Goal: Transaction & Acquisition: Purchase product/service

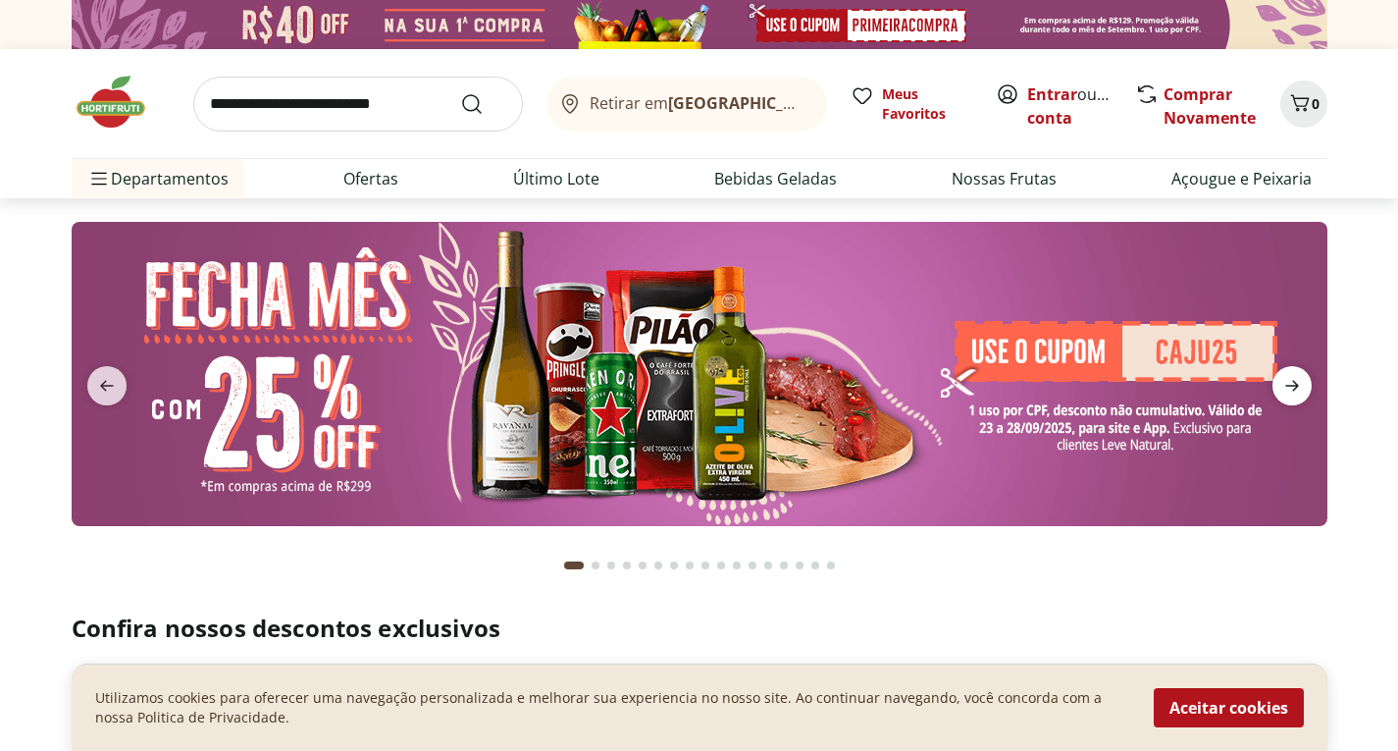
click at [1289, 392] on icon "next" at bounding box center [1293, 386] width 24 height 24
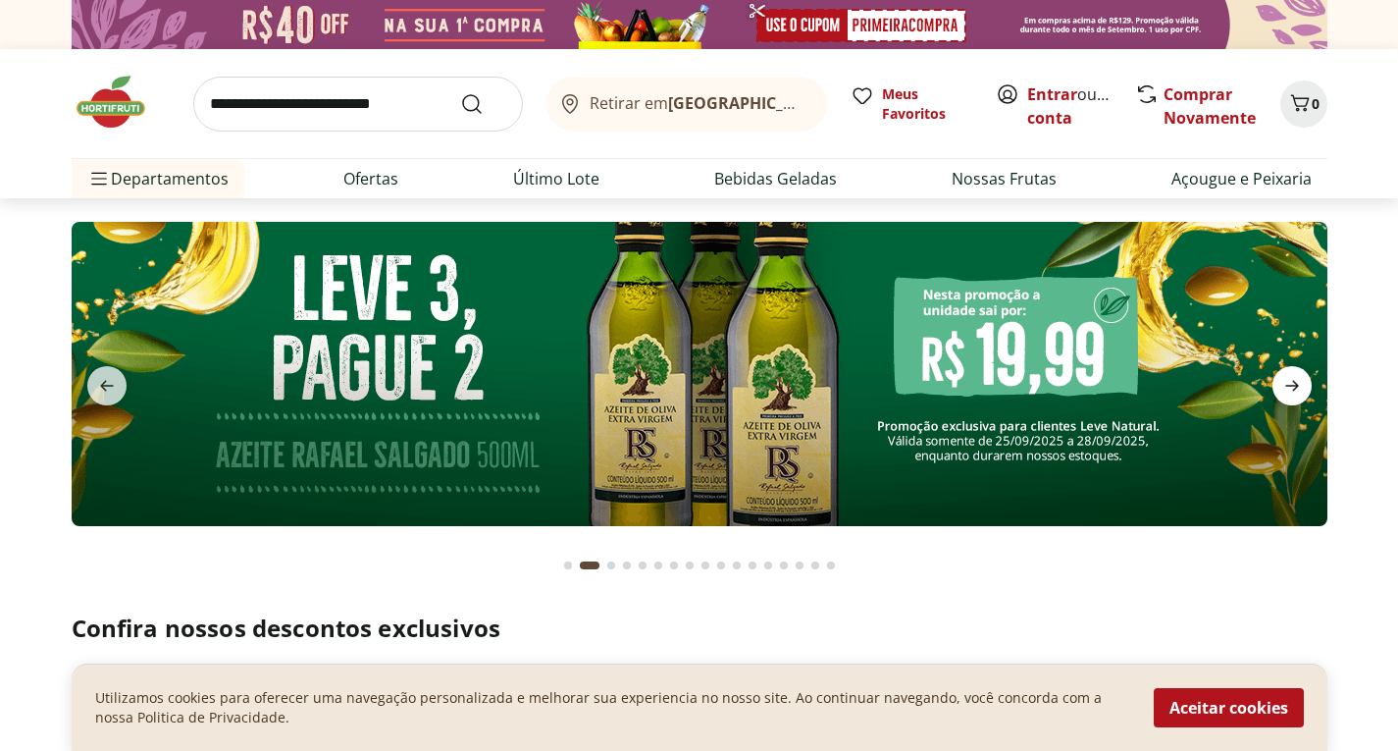
click at [1289, 392] on icon "next" at bounding box center [1293, 386] width 24 height 24
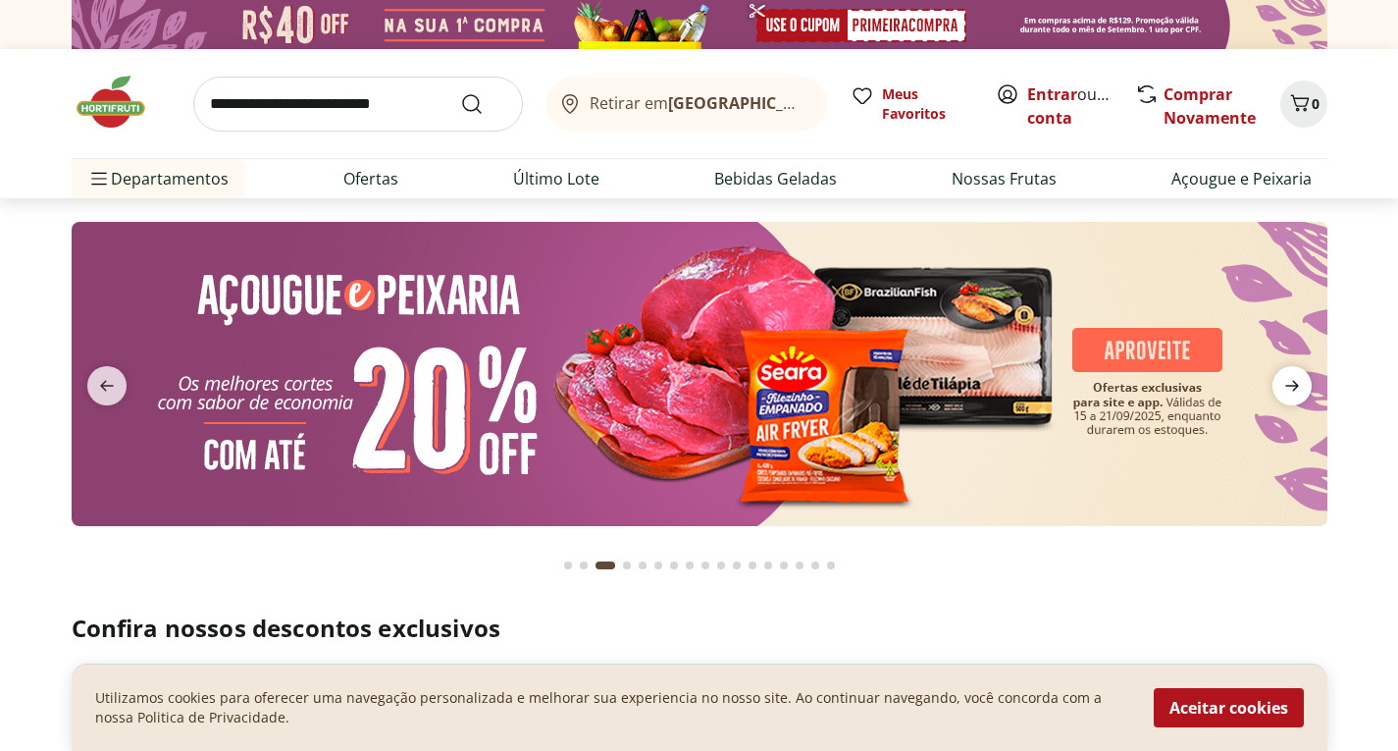
click at [1289, 392] on icon "next" at bounding box center [1293, 386] width 24 height 24
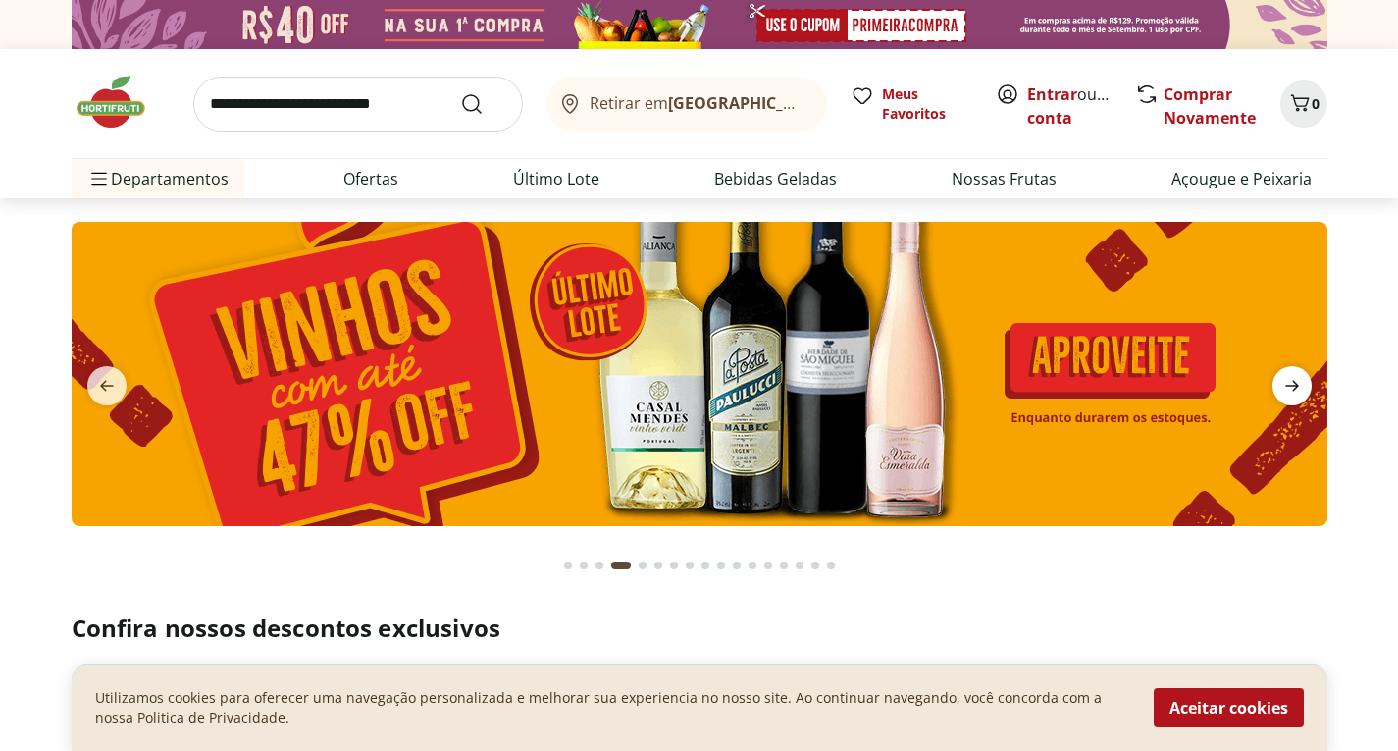
click at [1289, 392] on icon "next" at bounding box center [1293, 386] width 24 height 24
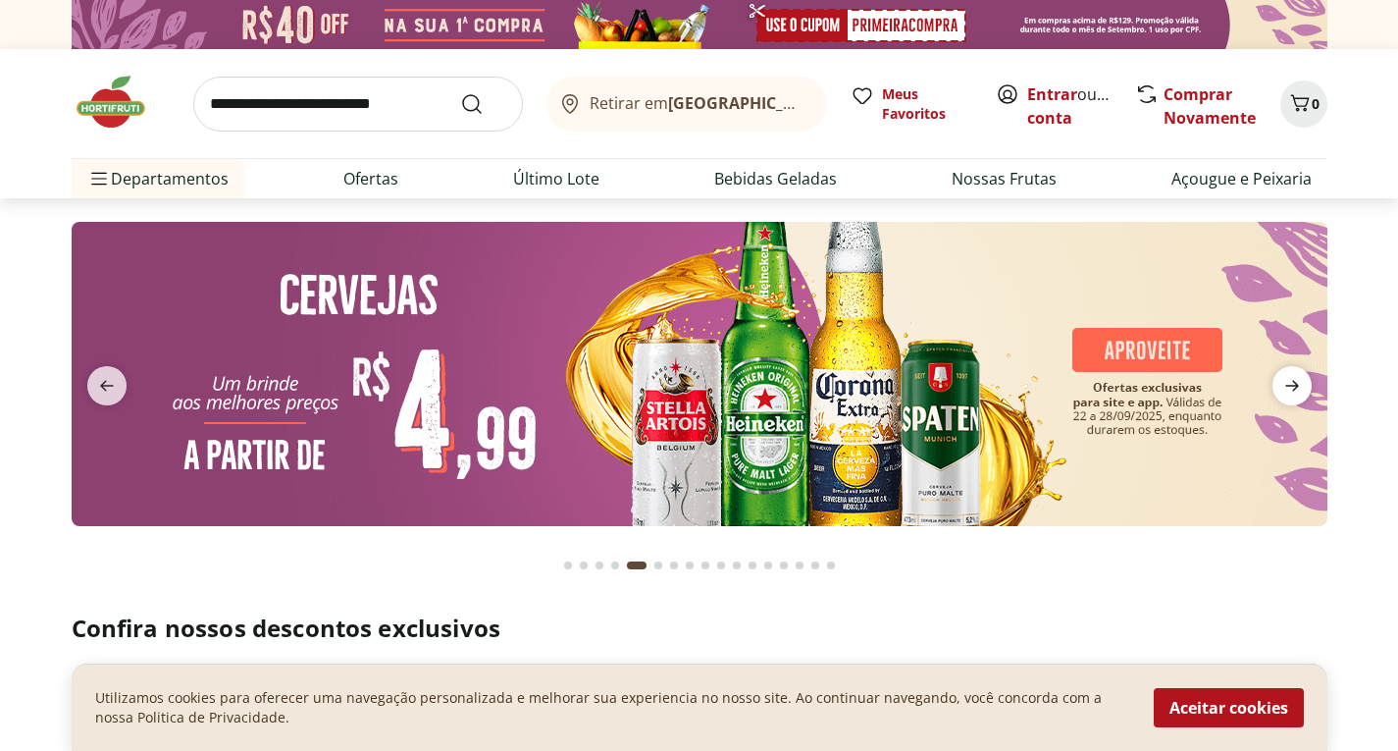
click at [1289, 392] on icon "next" at bounding box center [1293, 386] width 24 height 24
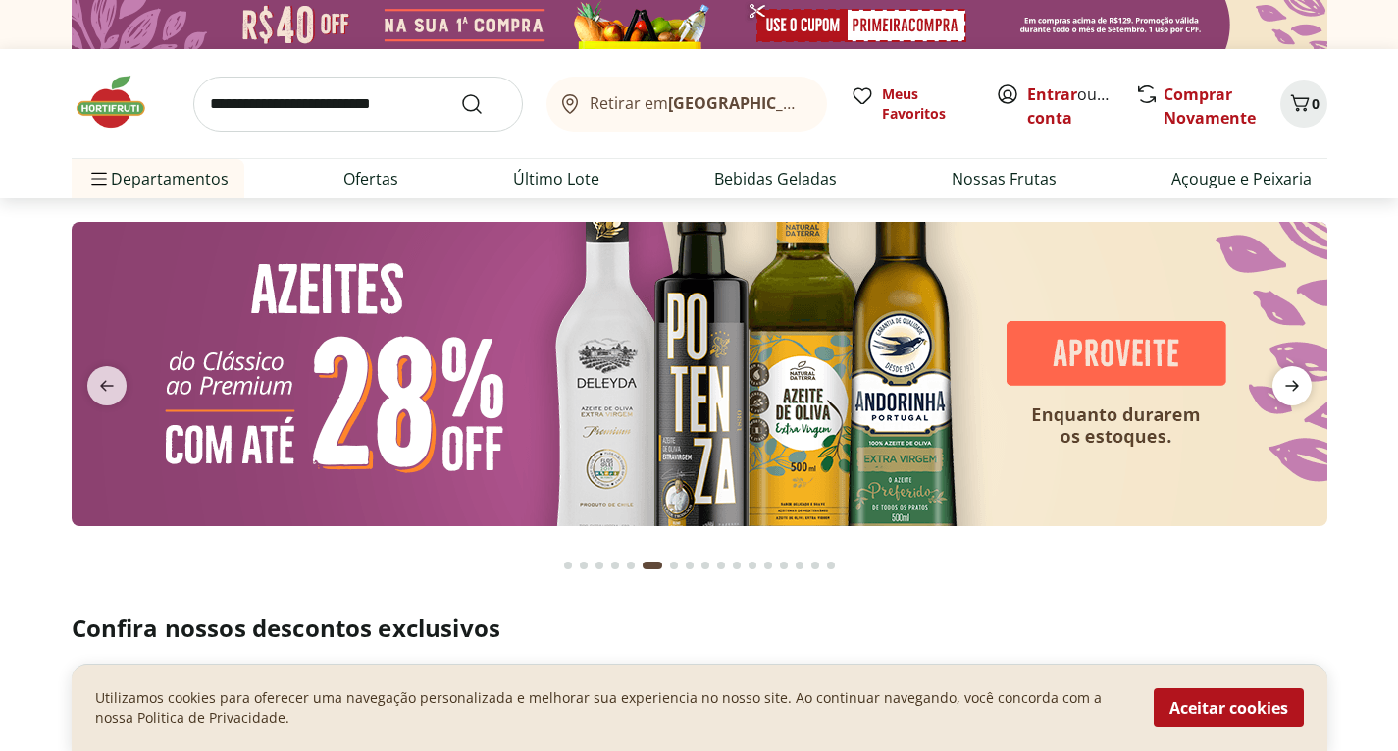
click at [1289, 392] on icon "next" at bounding box center [1293, 386] width 24 height 24
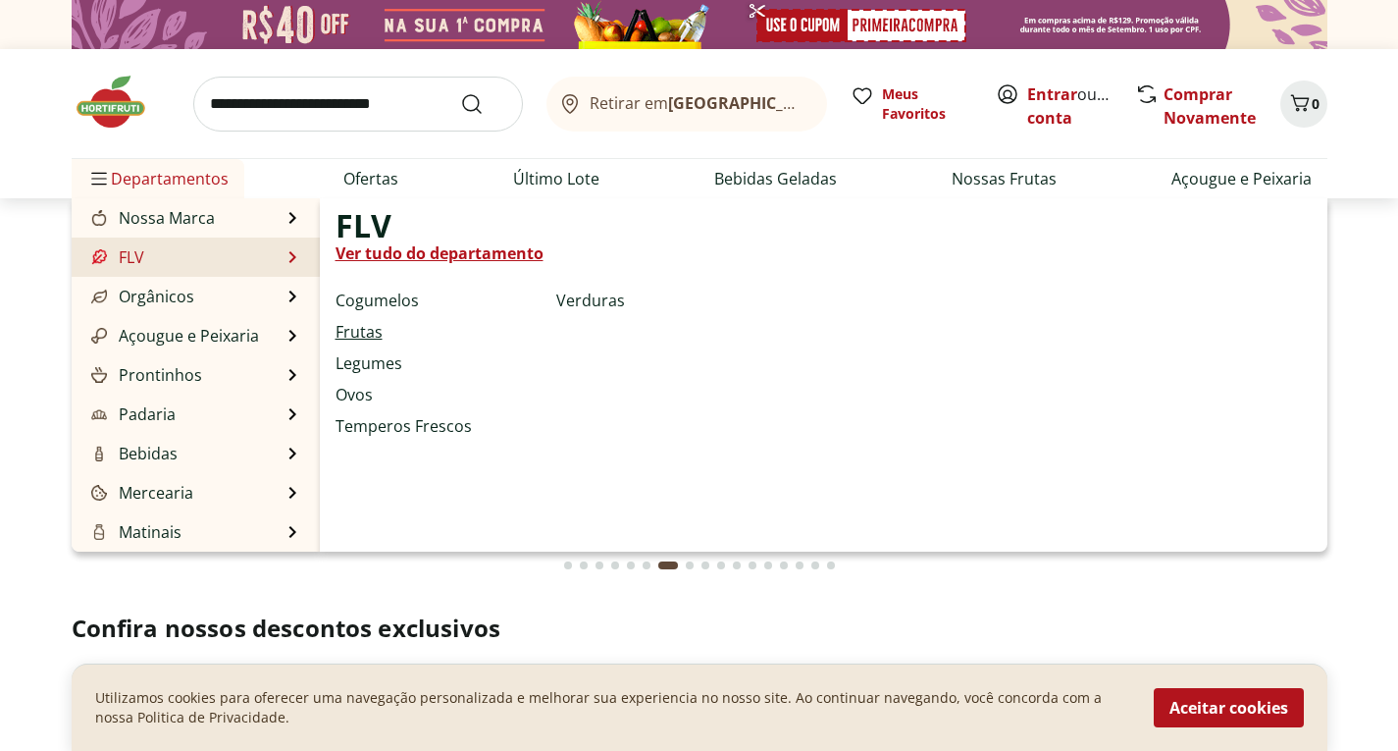
click at [381, 332] on link "Frutas" at bounding box center [359, 332] width 47 height 24
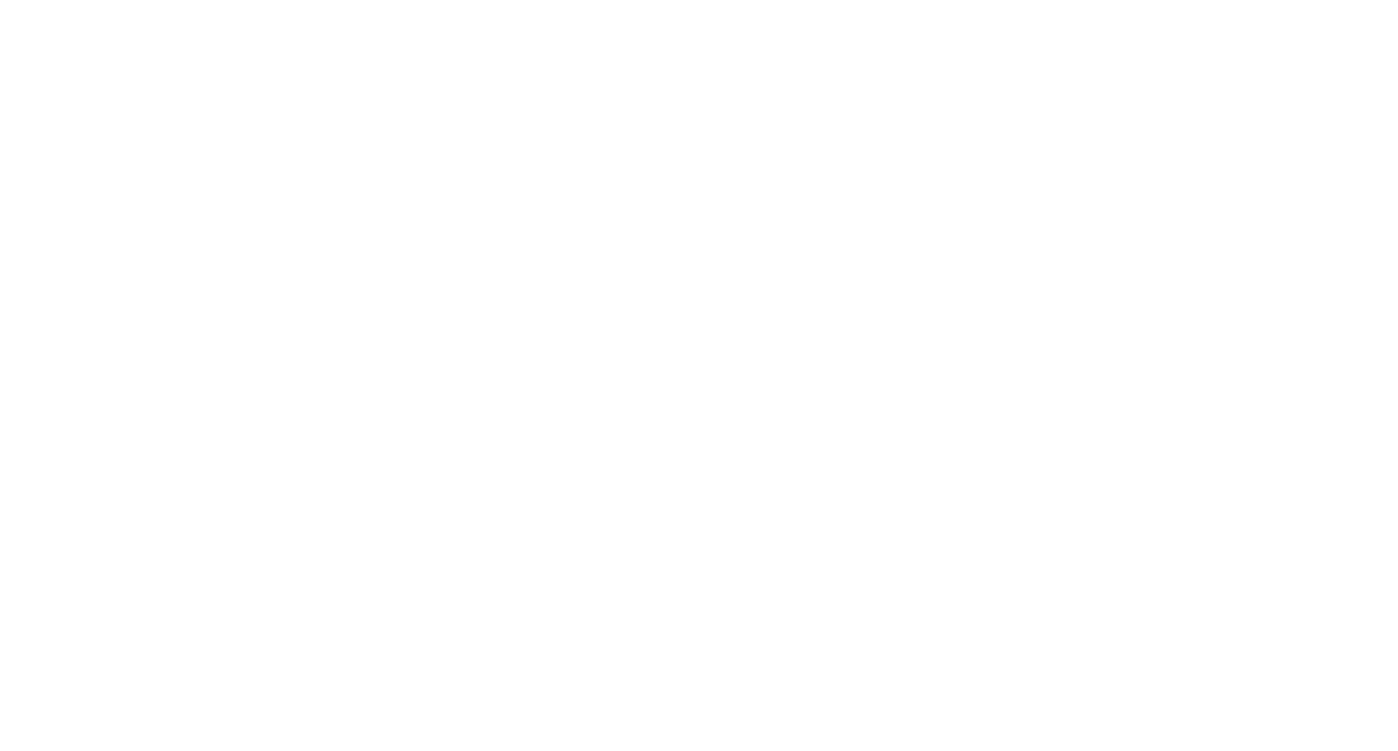
select select "**********"
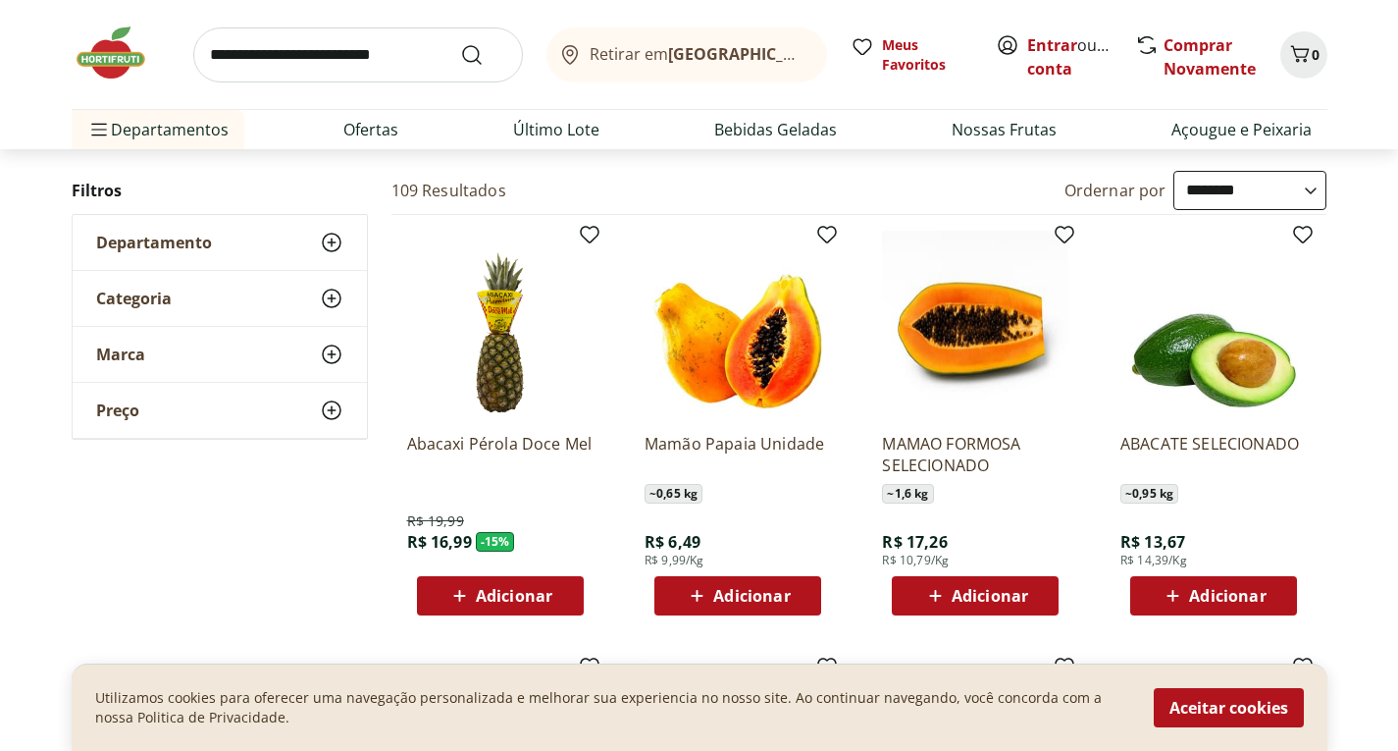
scroll to position [196, 0]
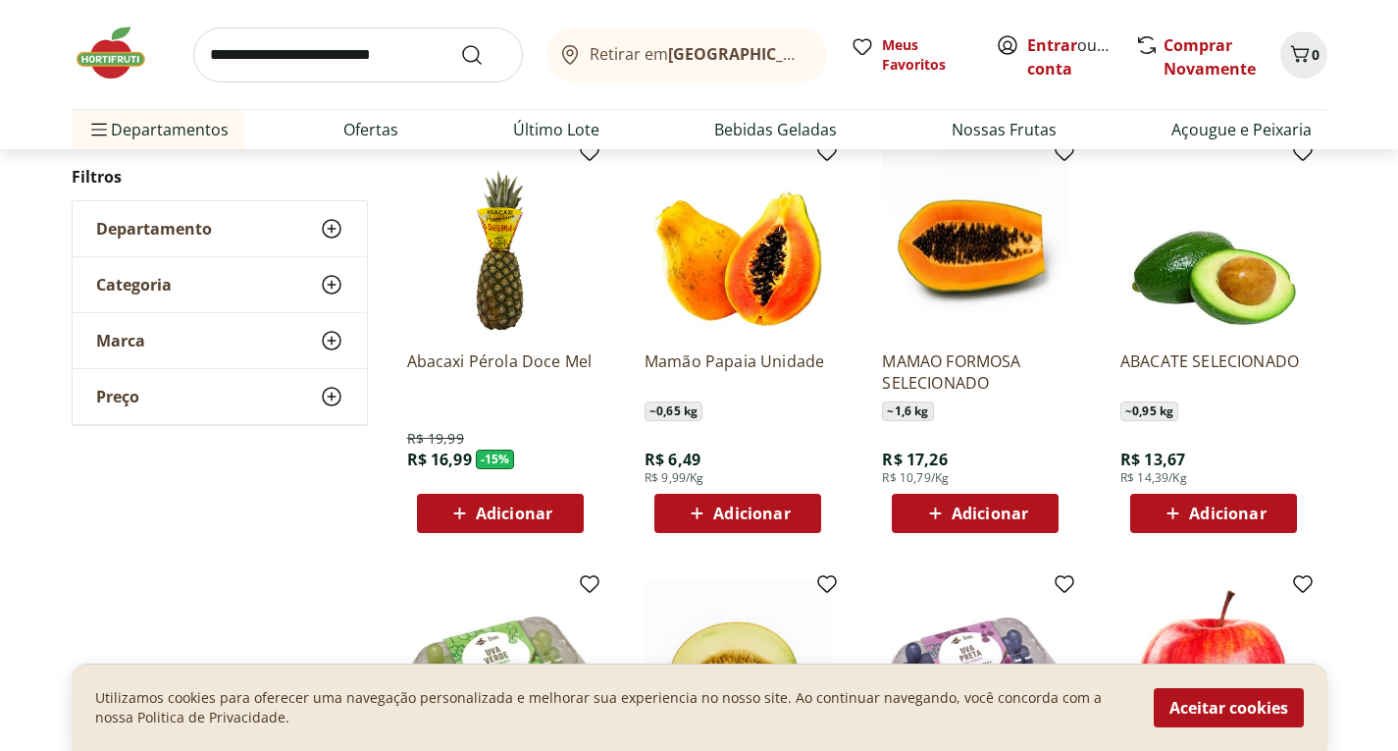
click at [774, 521] on span "Adicionar" at bounding box center [751, 513] width 77 height 16
click at [791, 516] on icon at bounding box center [792, 512] width 25 height 24
type input "*"
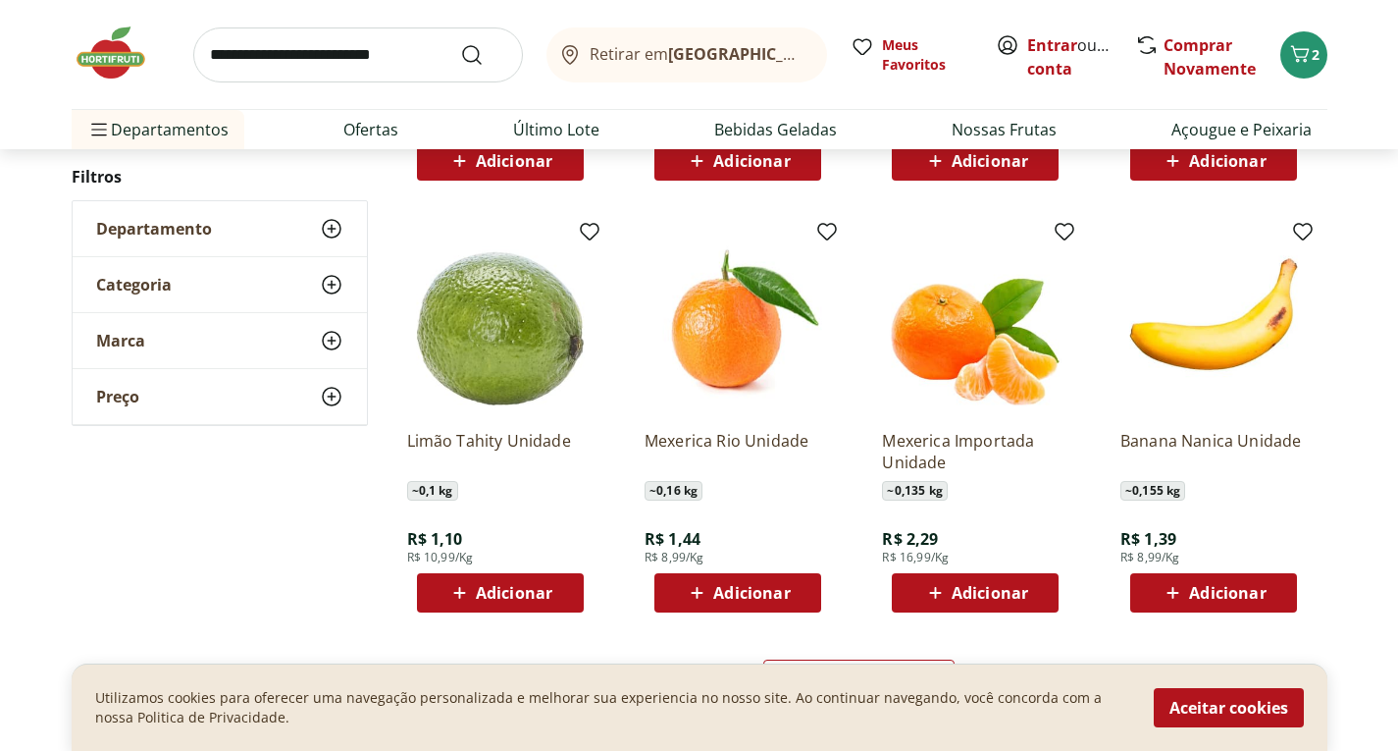
scroll to position [1079, 0]
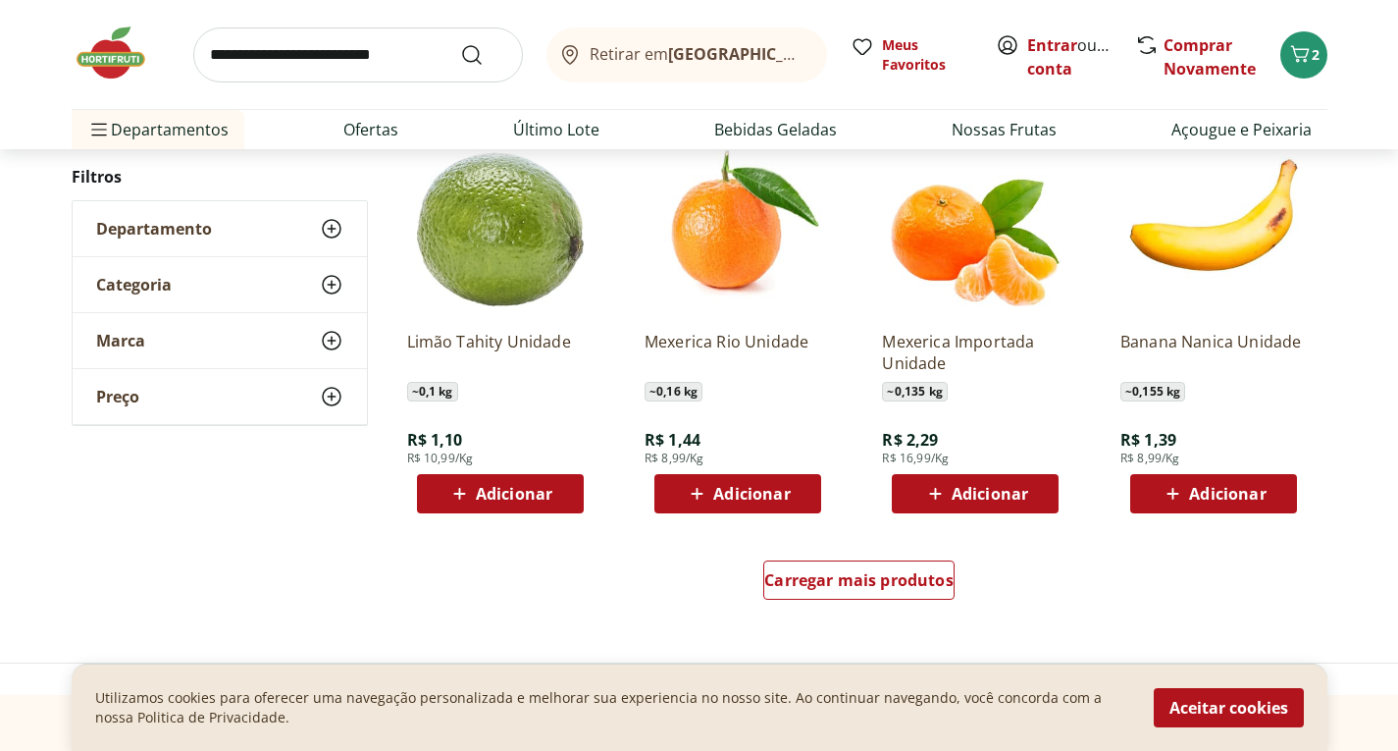
click at [510, 497] on span "Adicionar" at bounding box center [514, 494] width 77 height 16
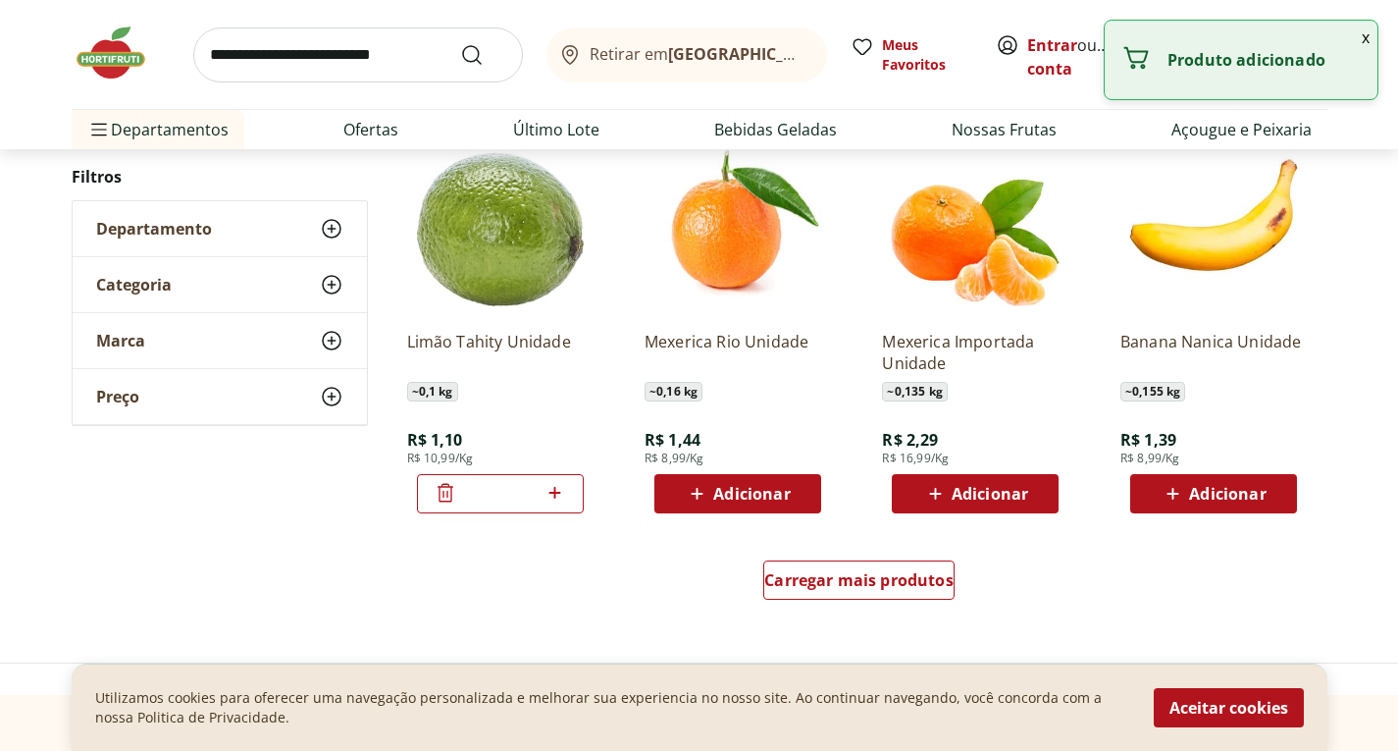
click at [551, 494] on icon at bounding box center [555, 493] width 25 height 24
type input "*"
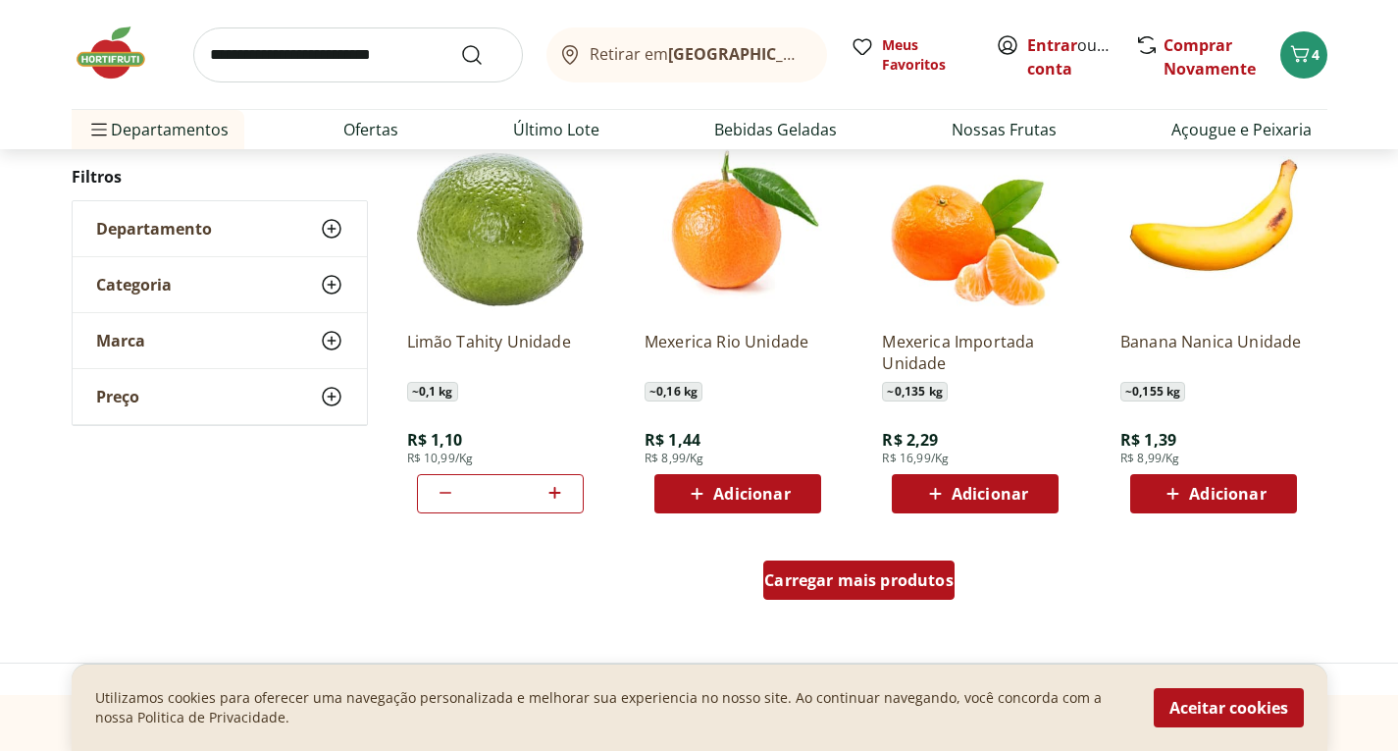
scroll to position [1178, 0]
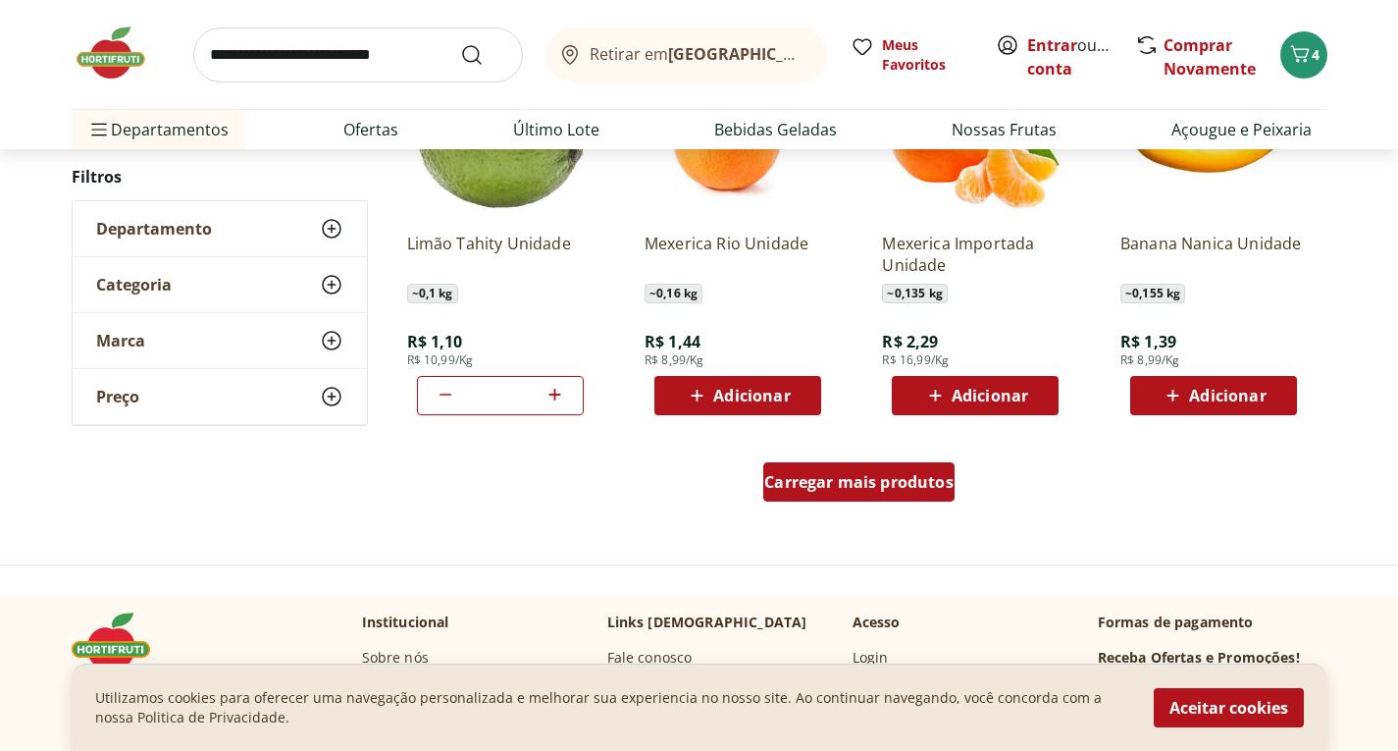
click at [881, 496] on div "Carregar mais produtos" at bounding box center [858, 481] width 191 height 39
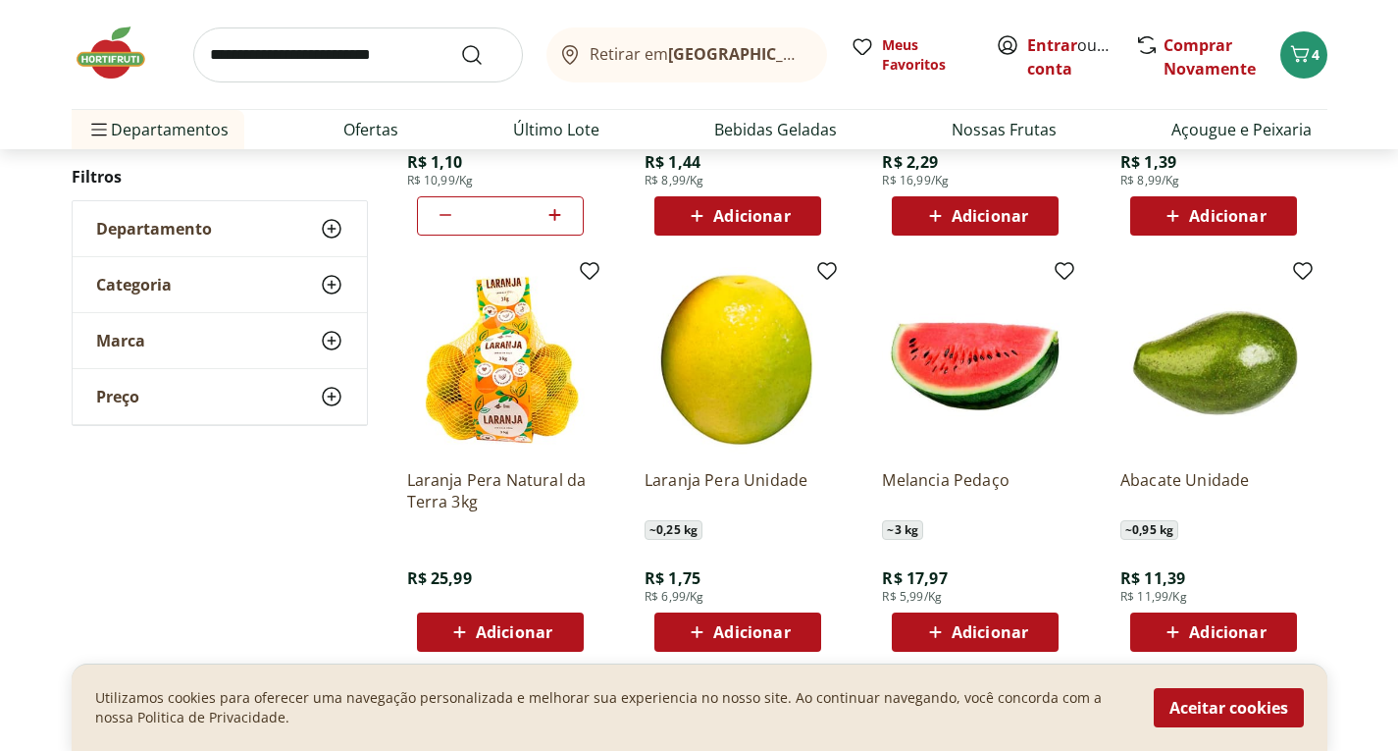
scroll to position [1374, 0]
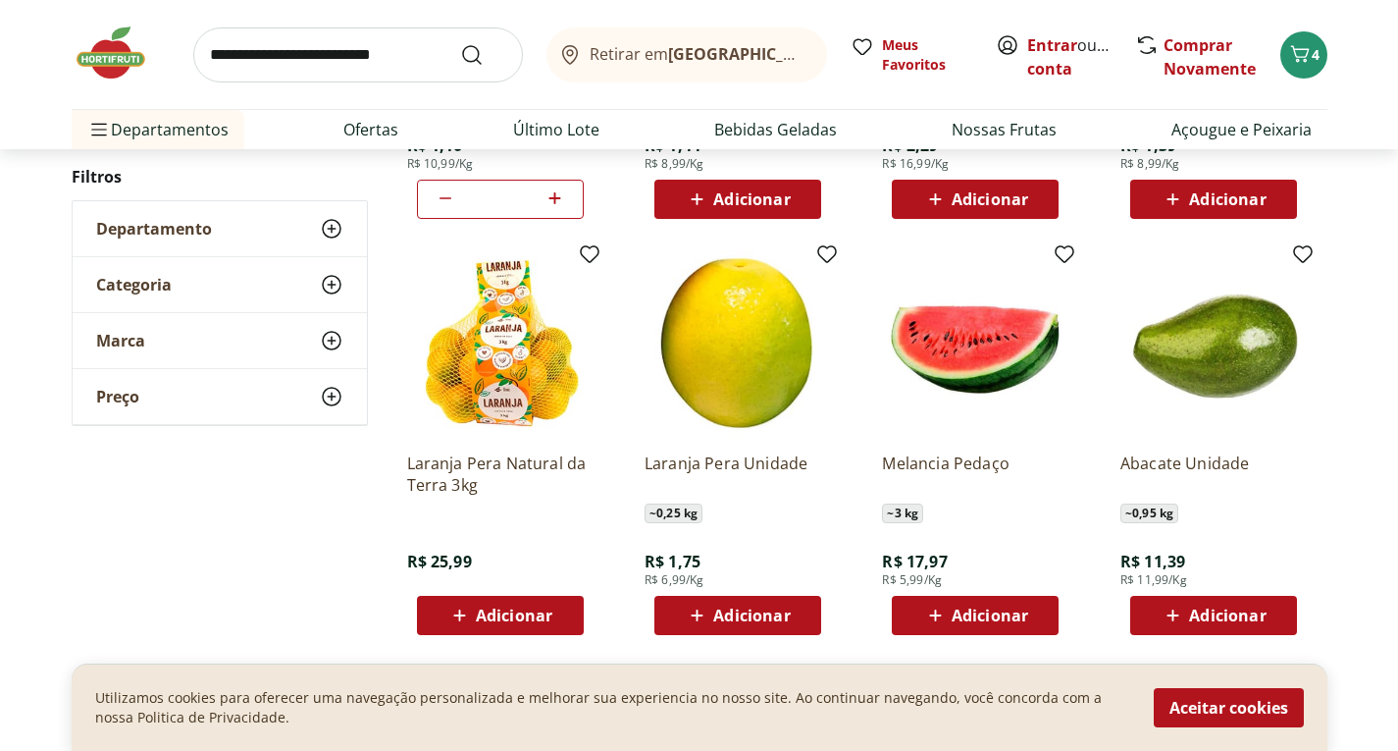
click at [962, 608] on span "Adicionar" at bounding box center [990, 615] width 77 height 16
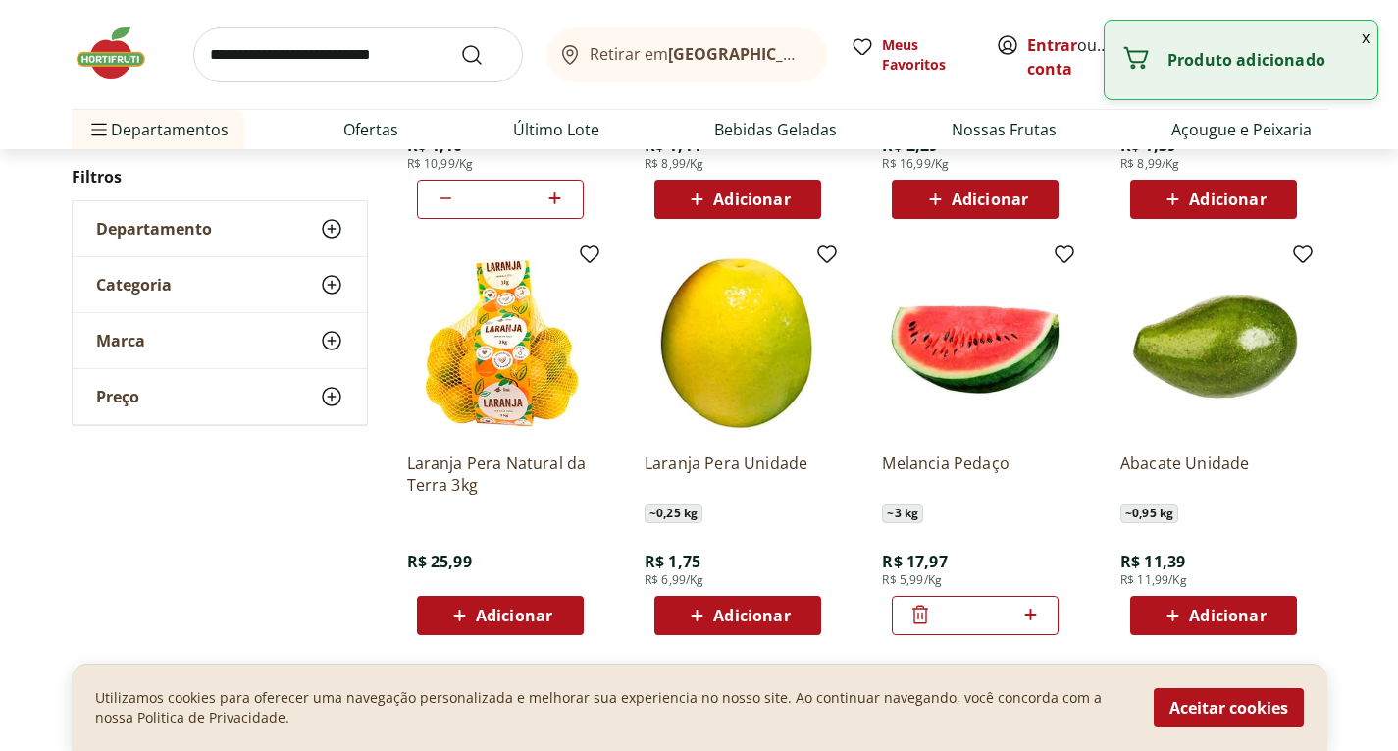
click at [549, 613] on span "Adicionar" at bounding box center [514, 615] width 77 height 16
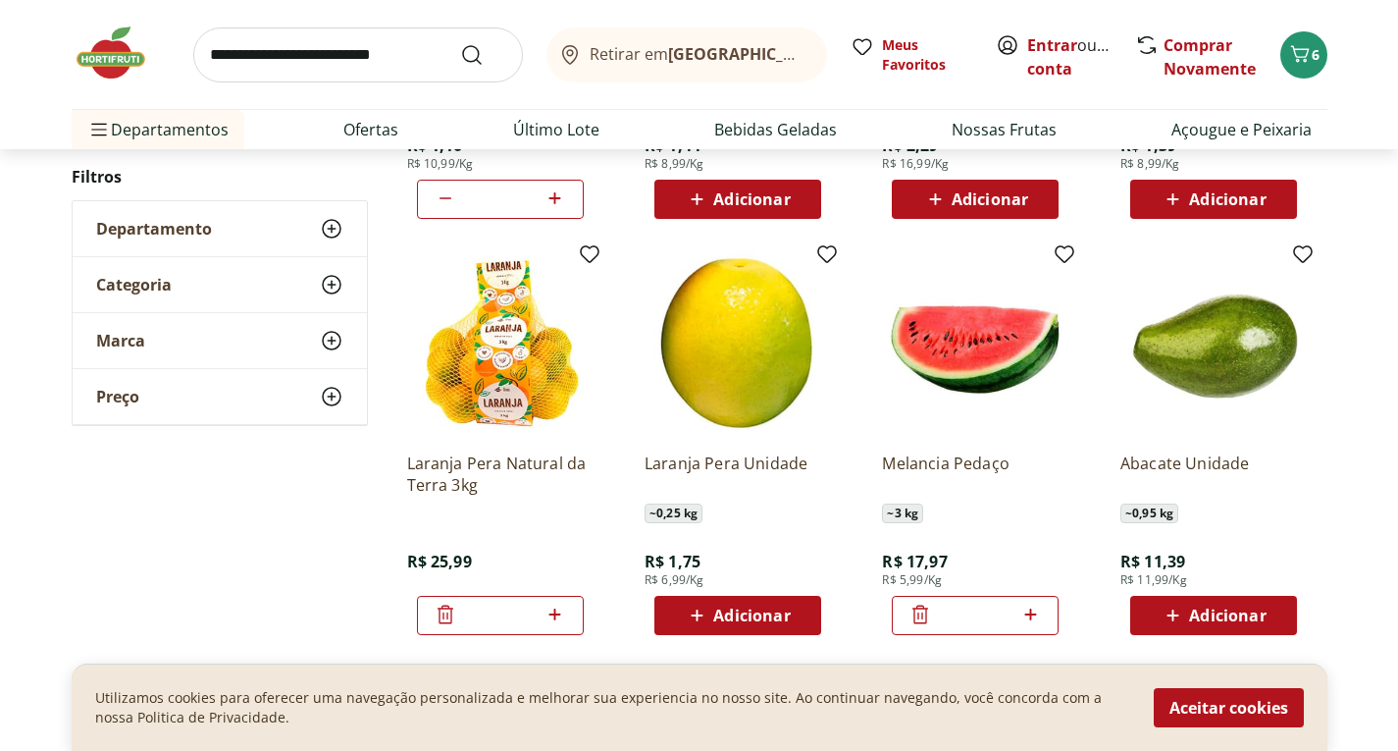
click at [549, 613] on icon at bounding box center [555, 614] width 25 height 24
type input "*"
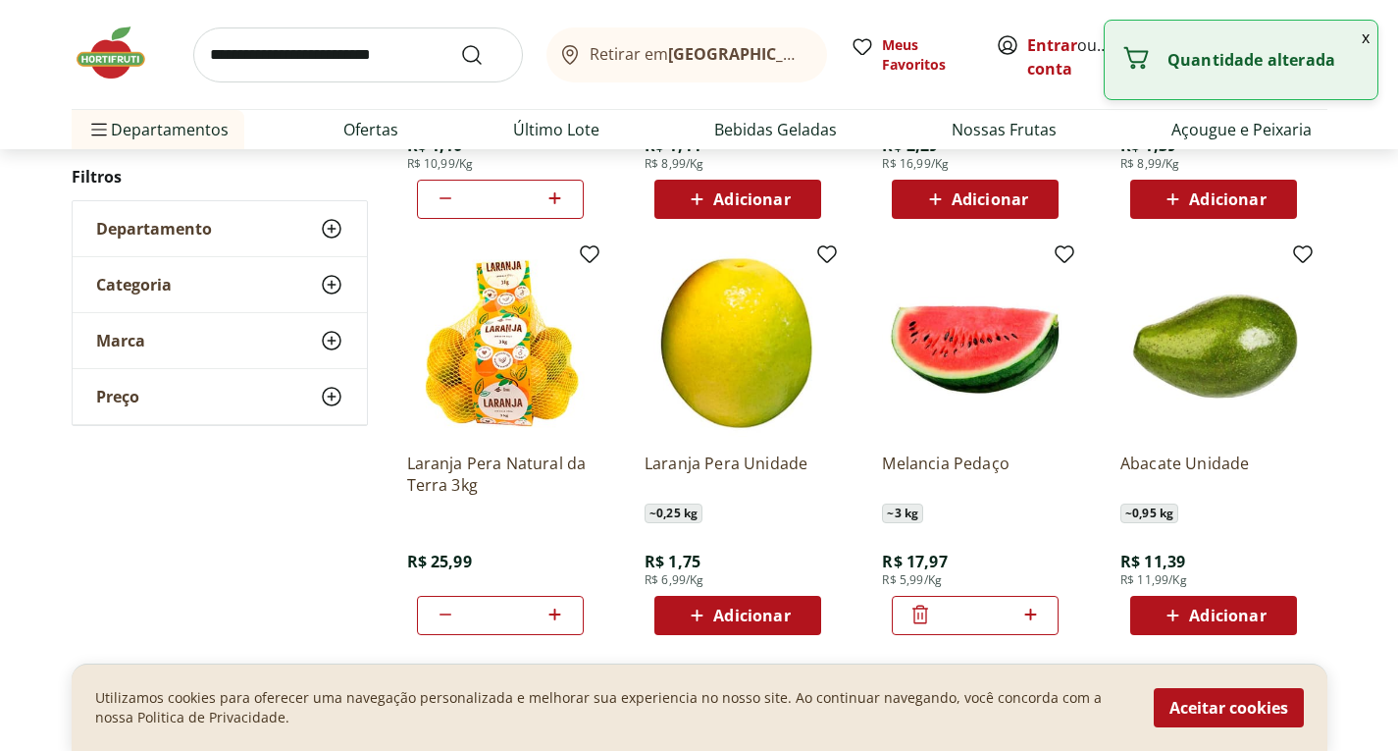
click at [1187, 607] on span "Adicionar" at bounding box center [1213, 615] width 105 height 24
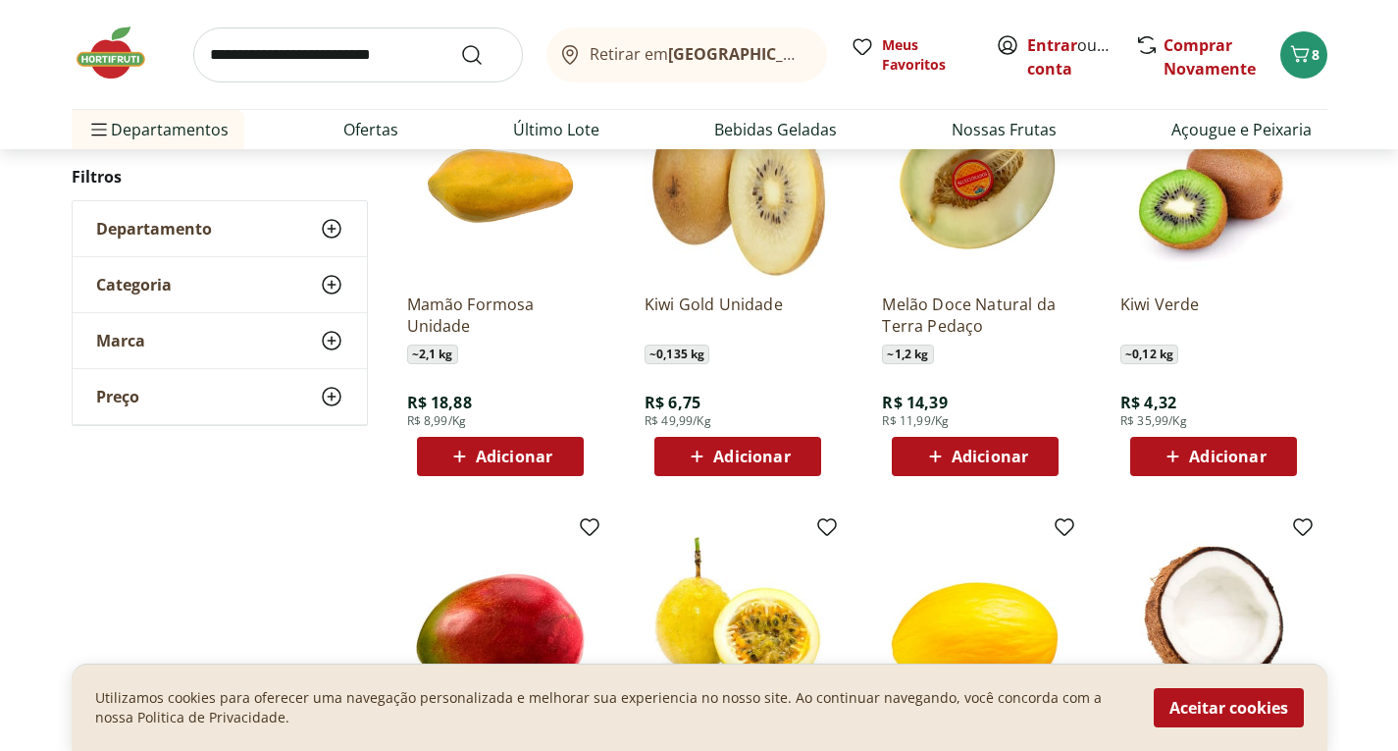
scroll to position [1864, 0]
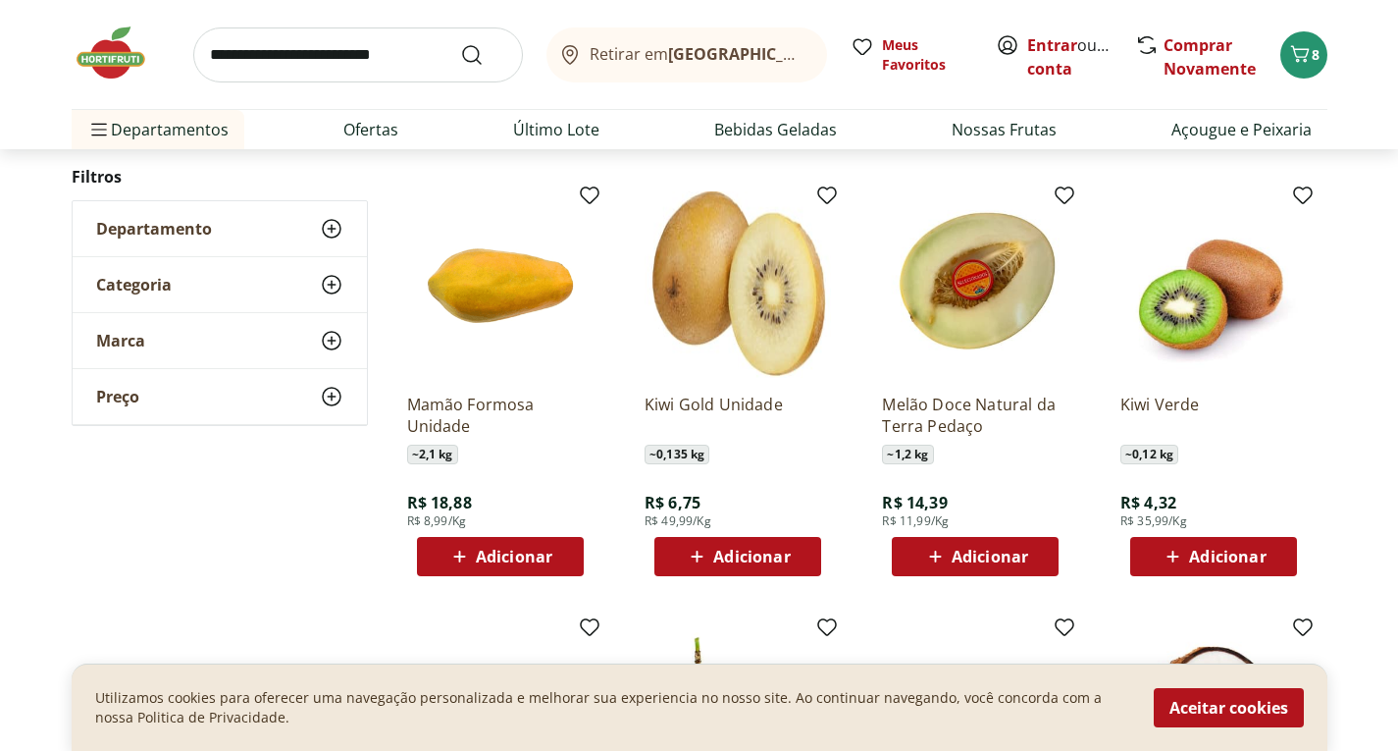
click at [541, 549] on span "Adicionar" at bounding box center [514, 557] width 77 height 16
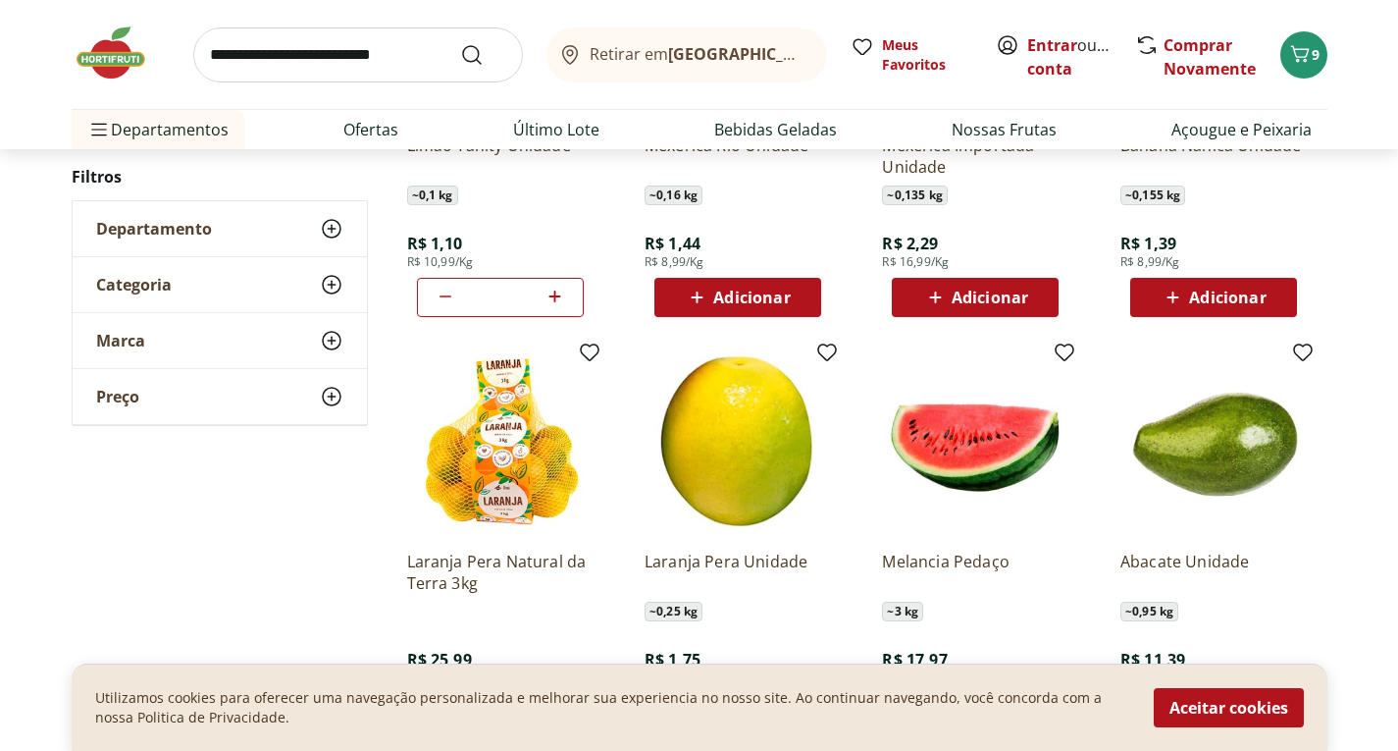
scroll to position [1079, 0]
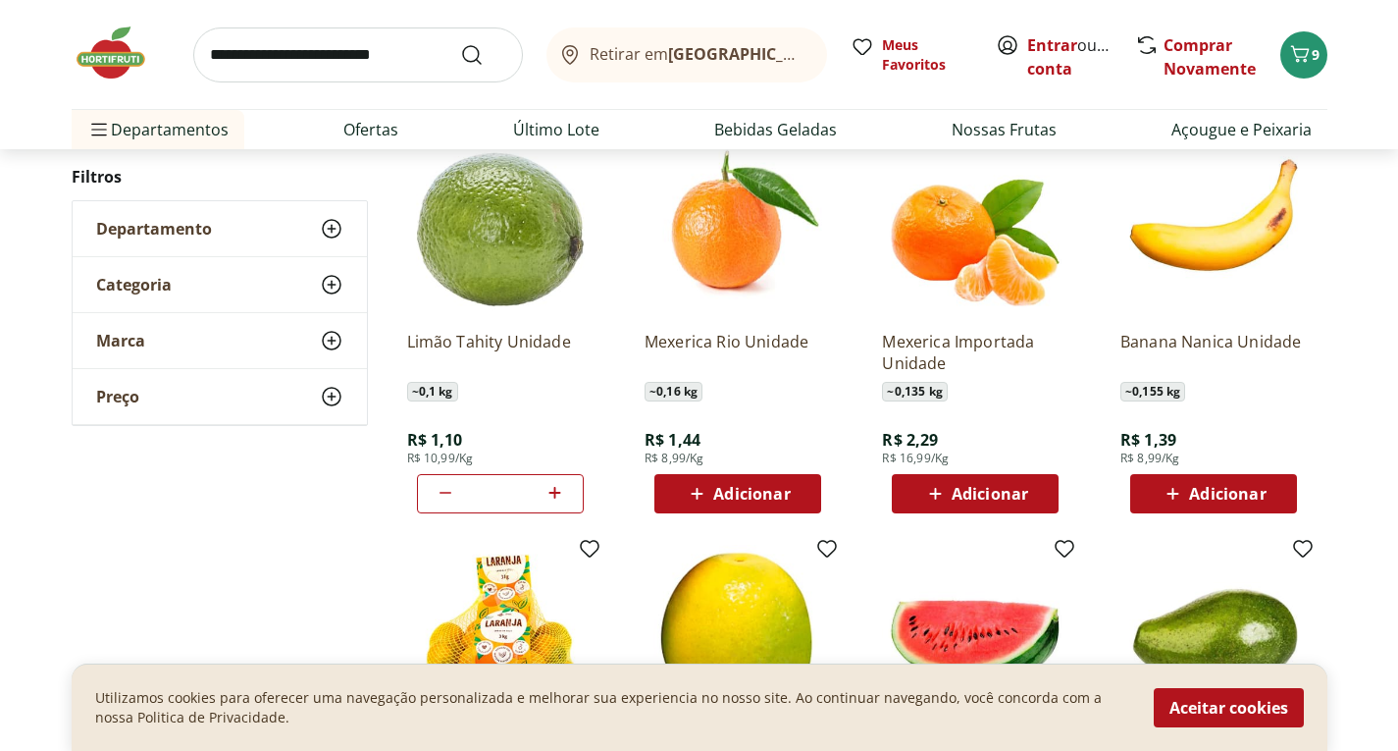
click at [776, 486] on span "Adicionar" at bounding box center [751, 494] width 77 height 16
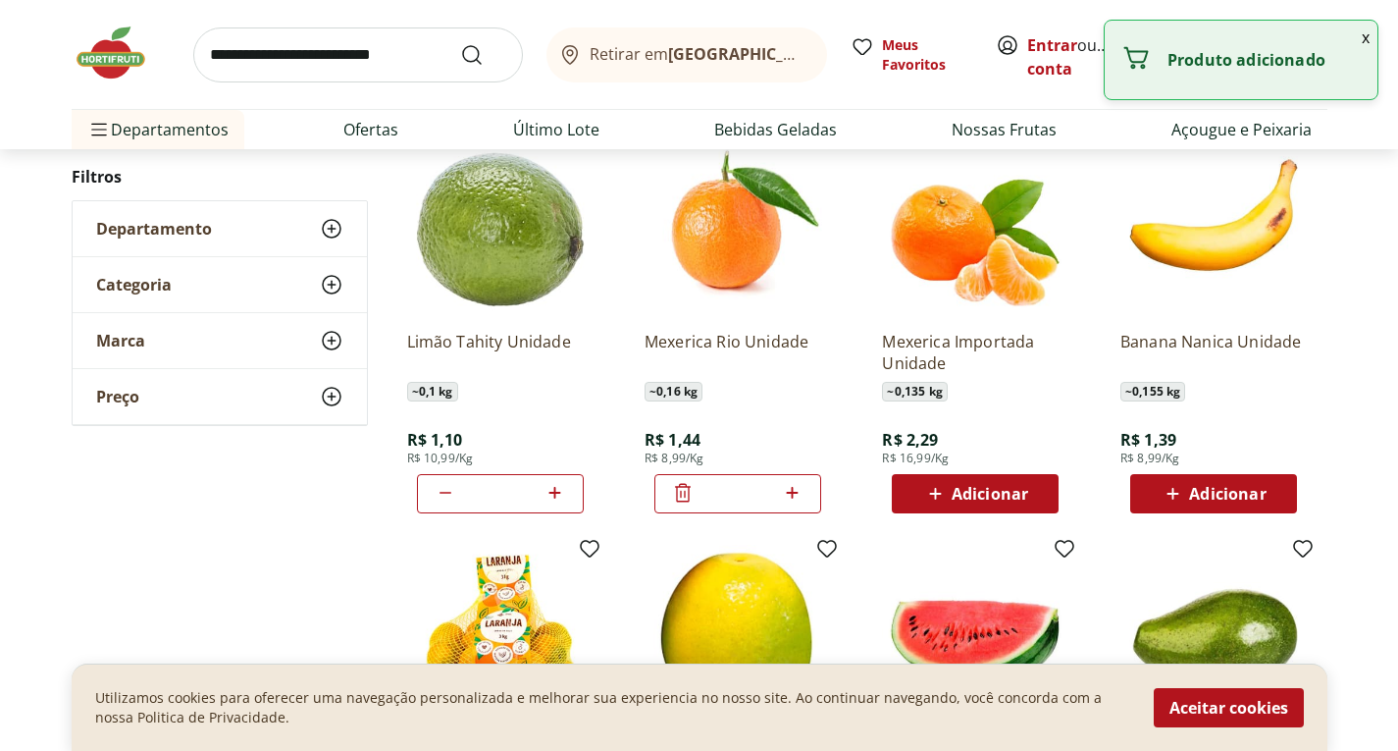
click at [792, 489] on icon at bounding box center [792, 493] width 25 height 24
type input "*"
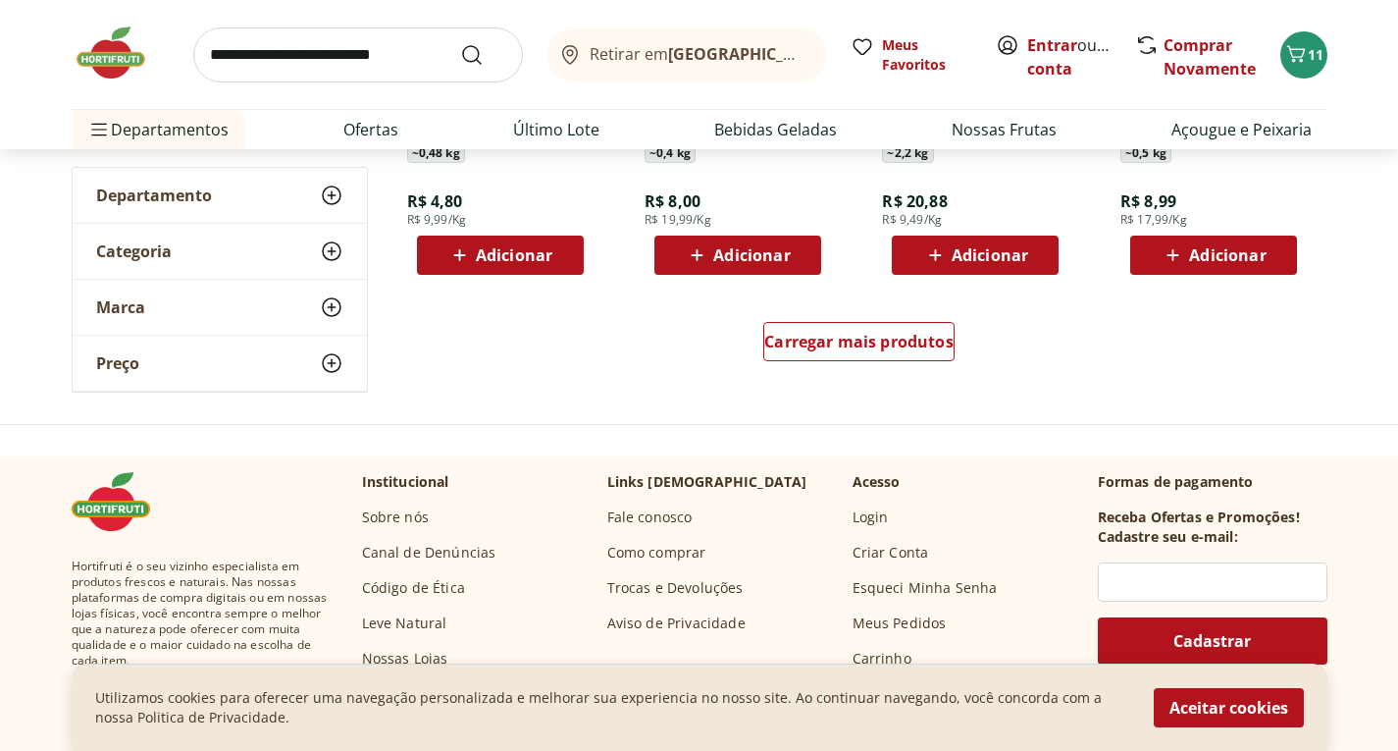
scroll to position [2748, 0]
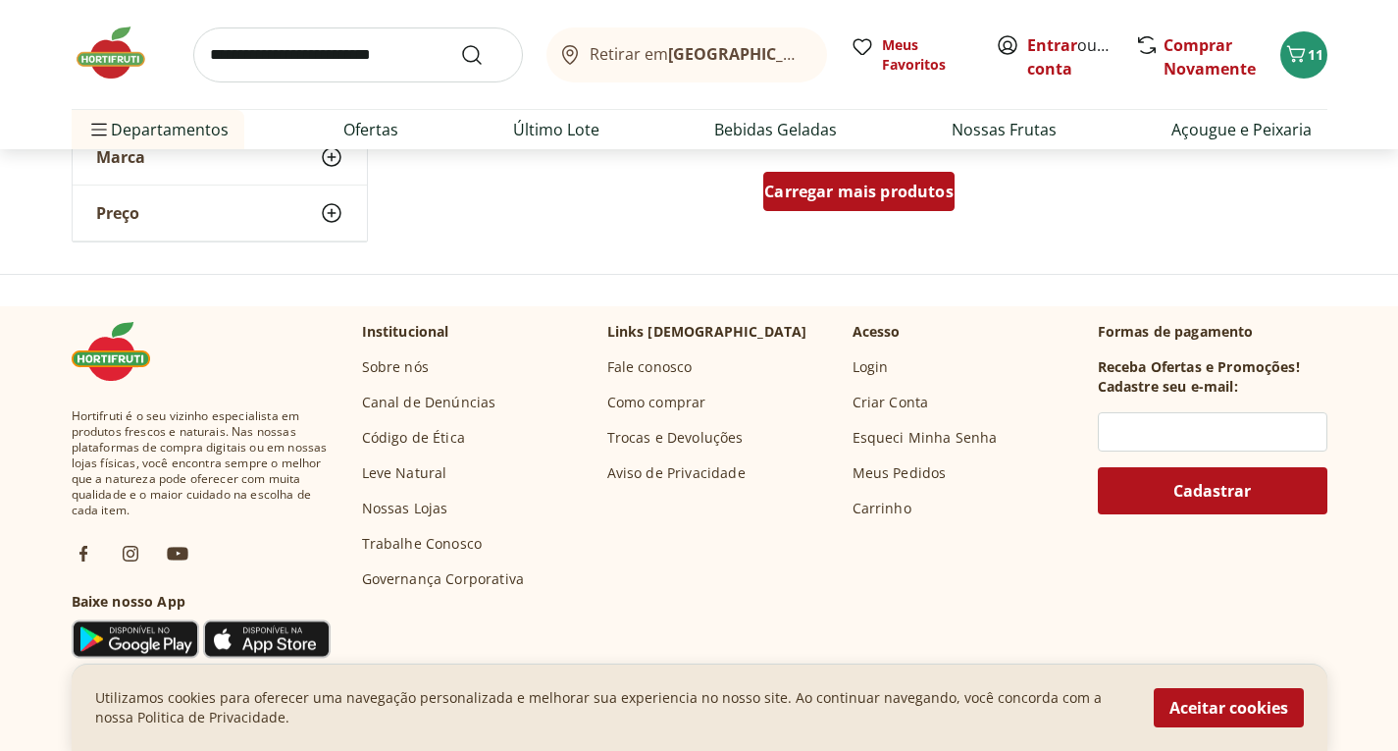
click at [872, 202] on div "Carregar mais produtos" at bounding box center [858, 191] width 191 height 39
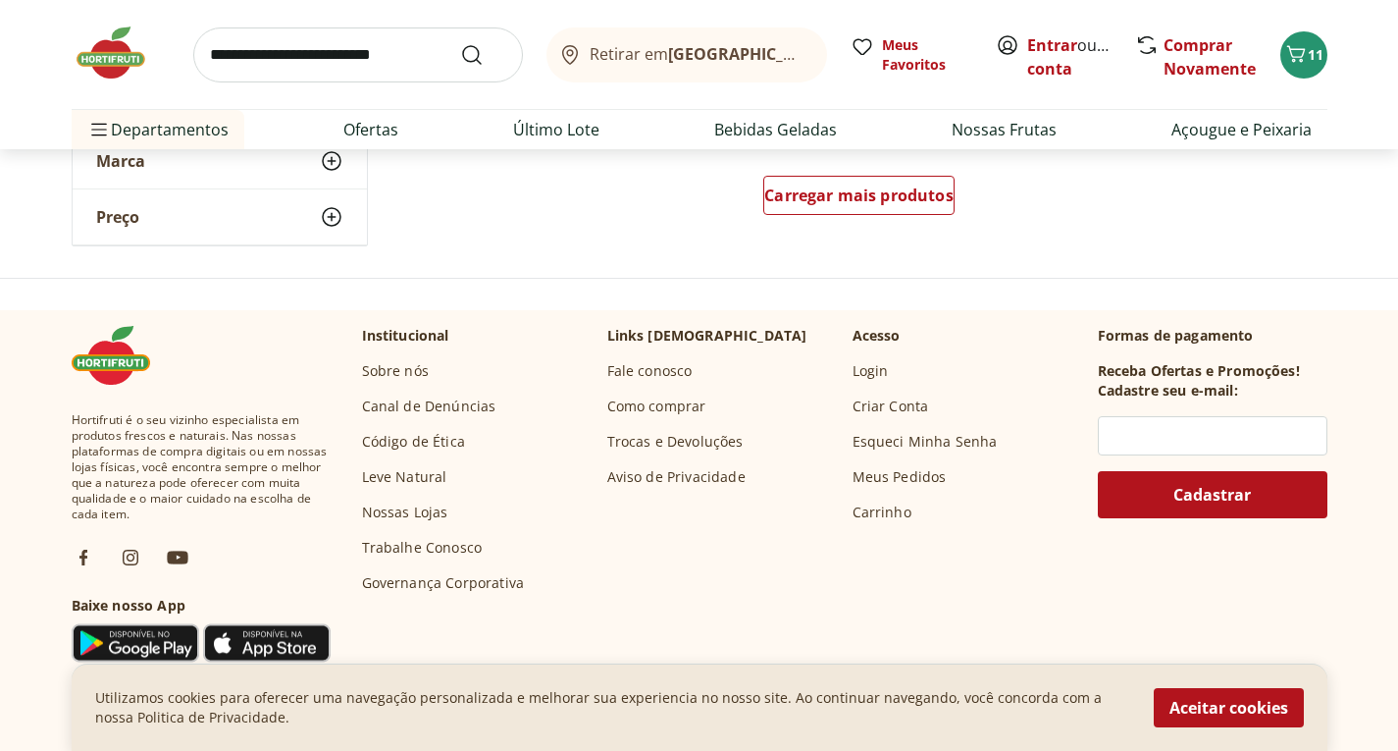
scroll to position [3827, 0]
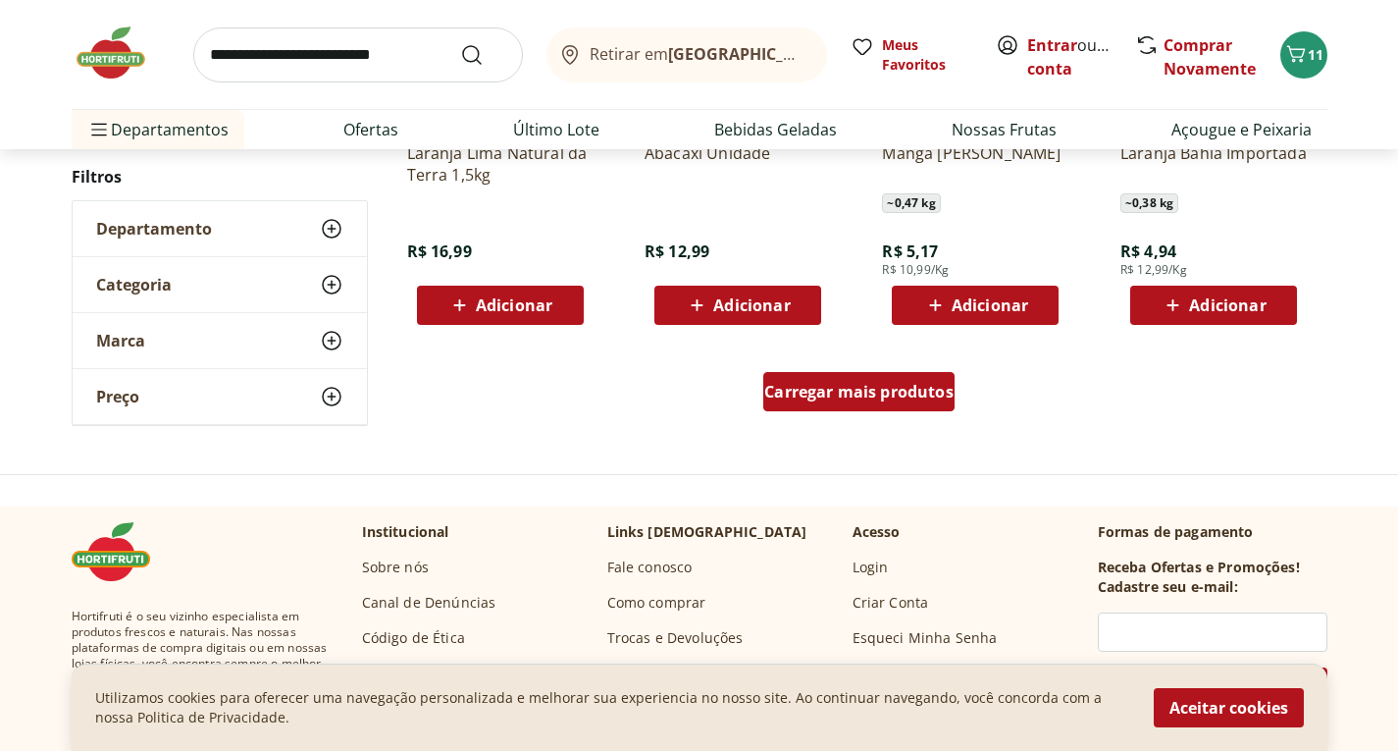
click at [853, 402] on div "Carregar mais produtos" at bounding box center [858, 391] width 191 height 39
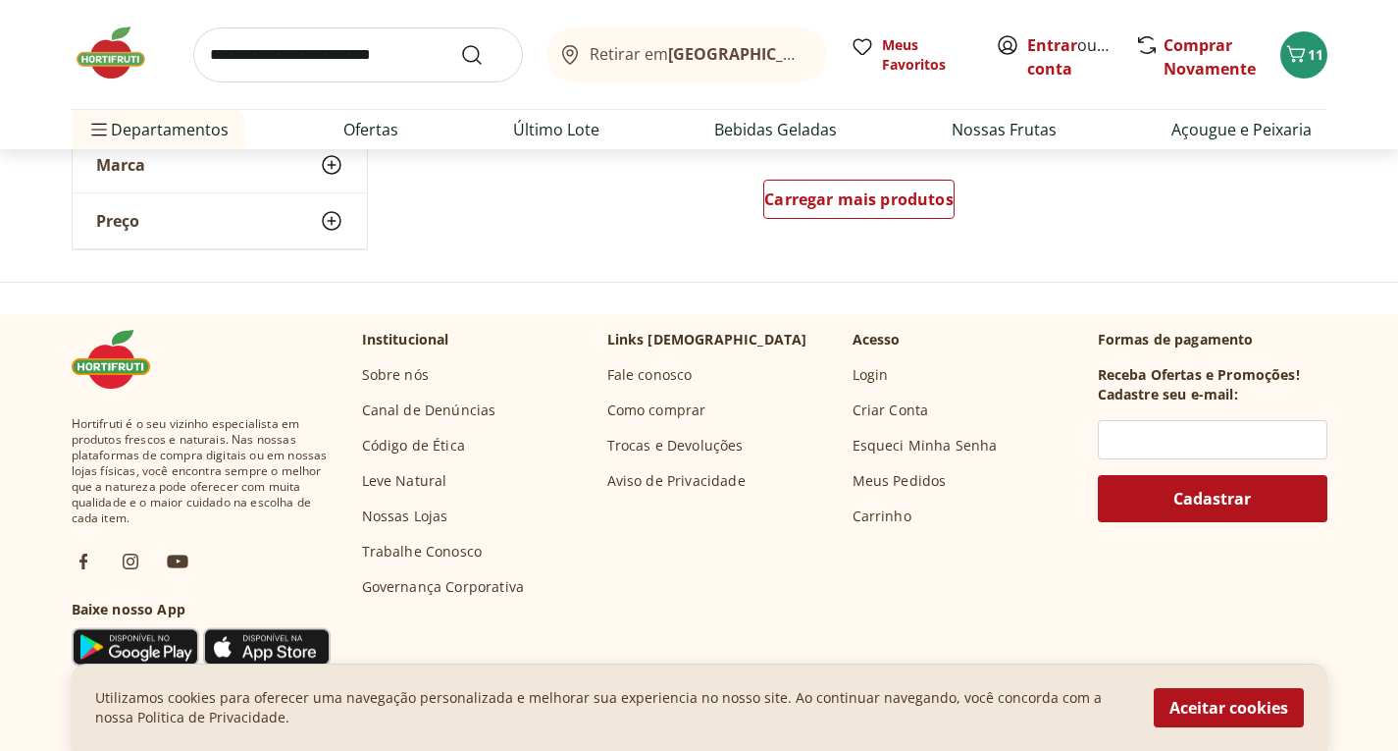
scroll to position [5201, 0]
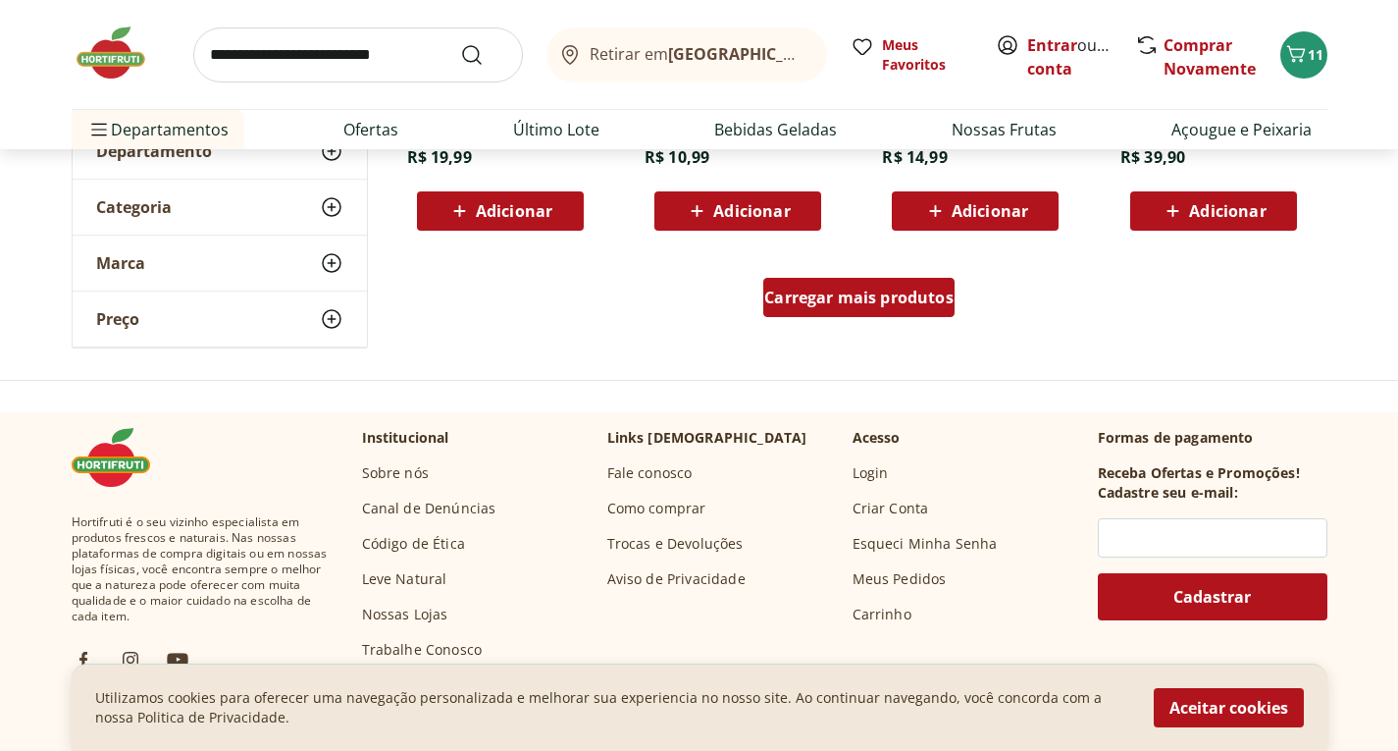
click at [835, 309] on div "Carregar mais produtos" at bounding box center [858, 297] width 191 height 39
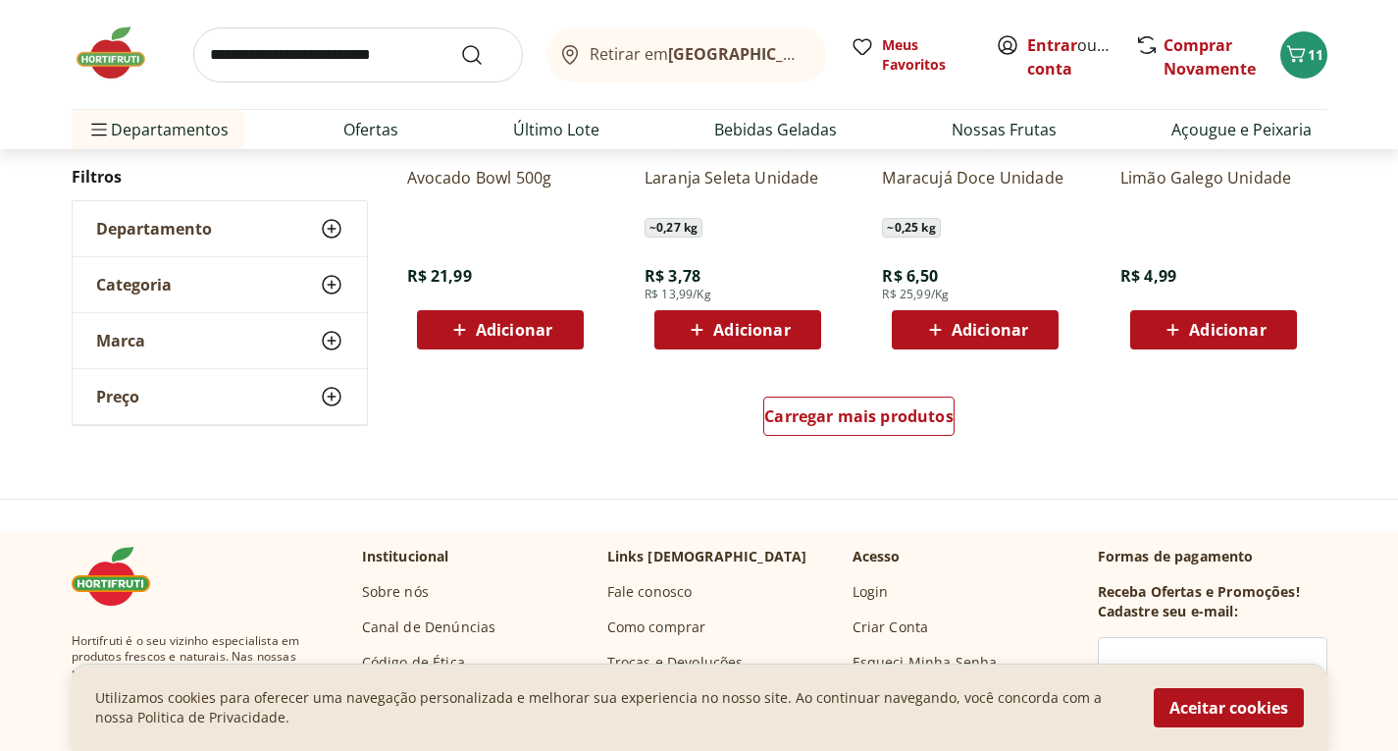
scroll to position [6378, 0]
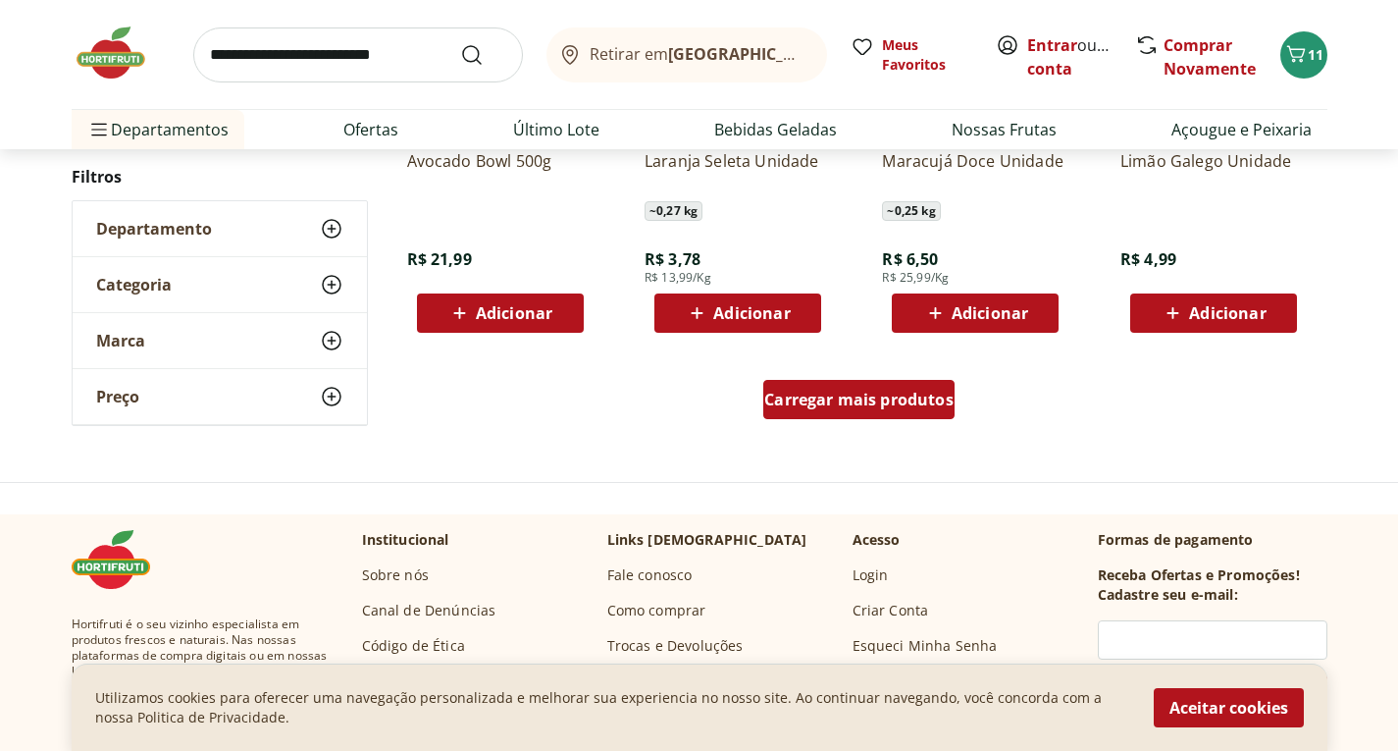
click at [822, 392] on span "Carregar mais produtos" at bounding box center [858, 400] width 189 height 16
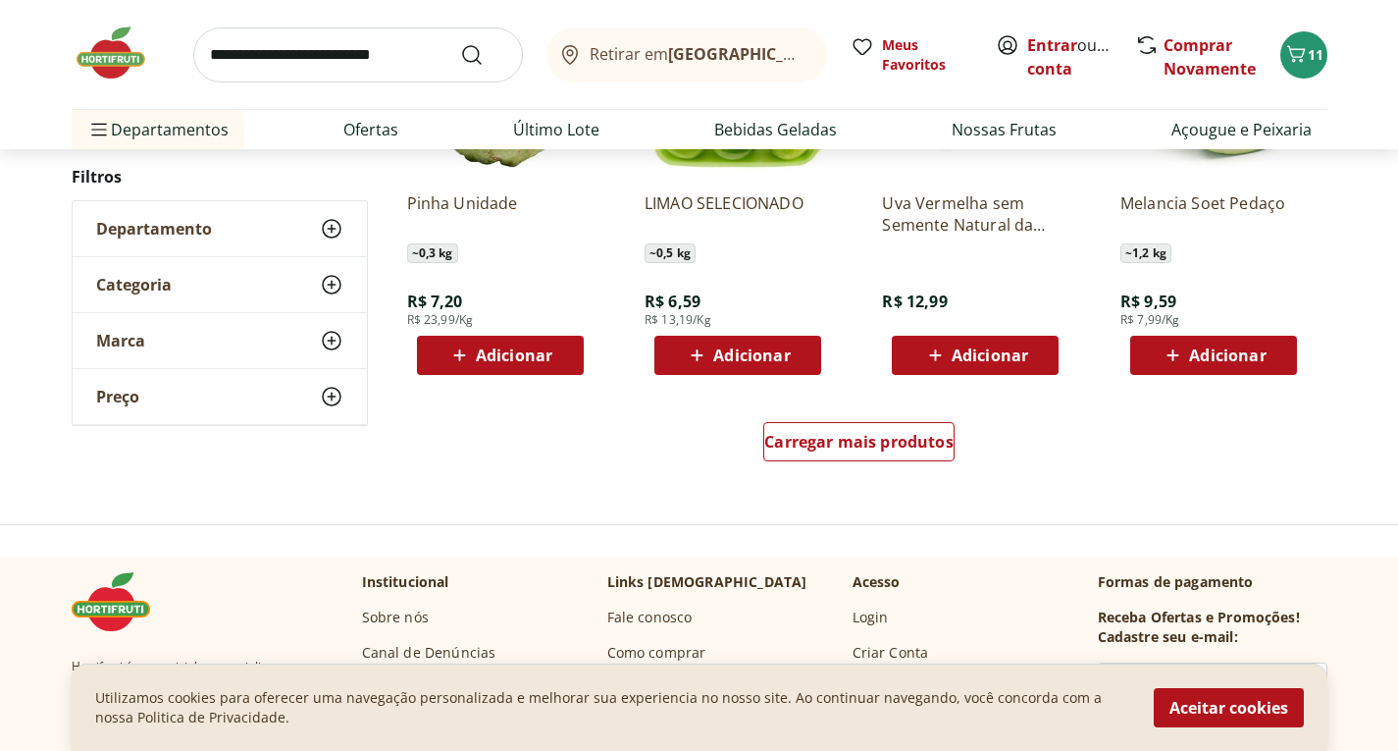
scroll to position [7654, 0]
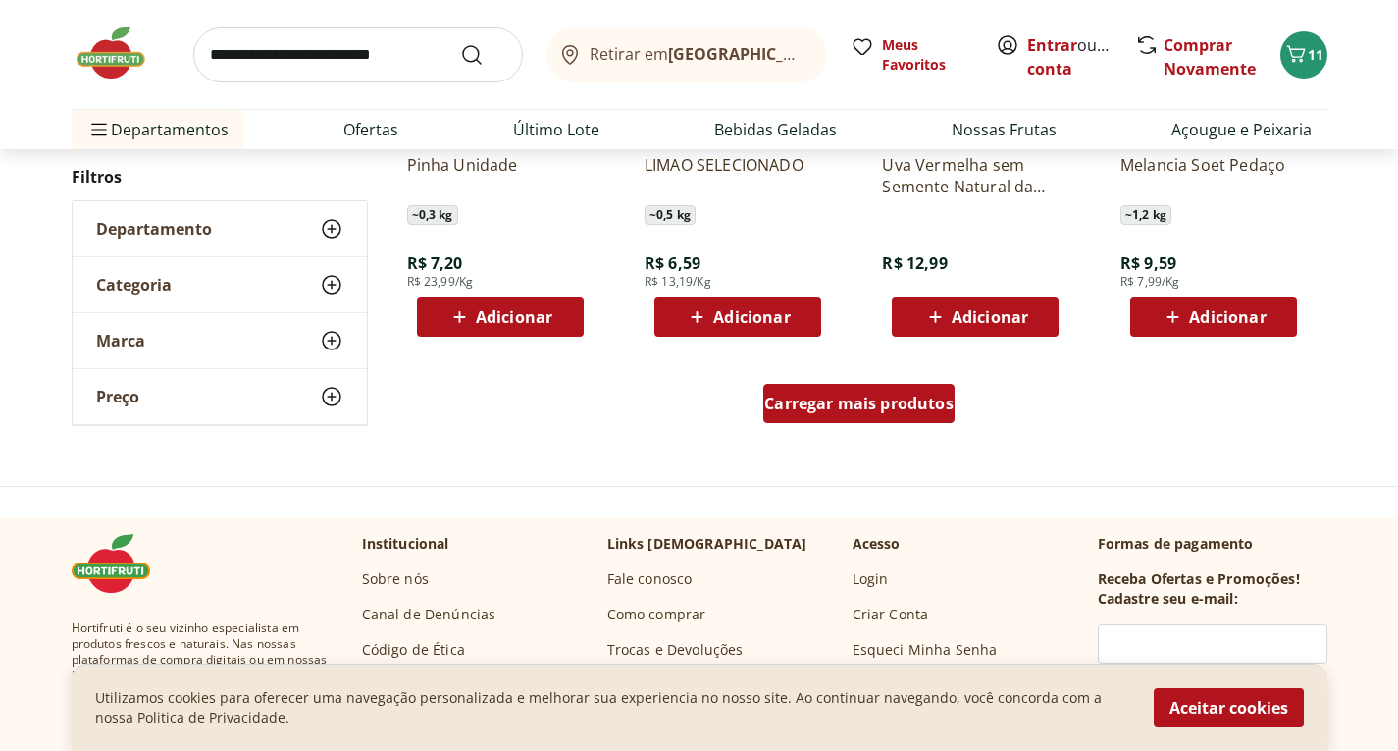
click at [812, 396] on span "Carregar mais produtos" at bounding box center [858, 403] width 189 height 16
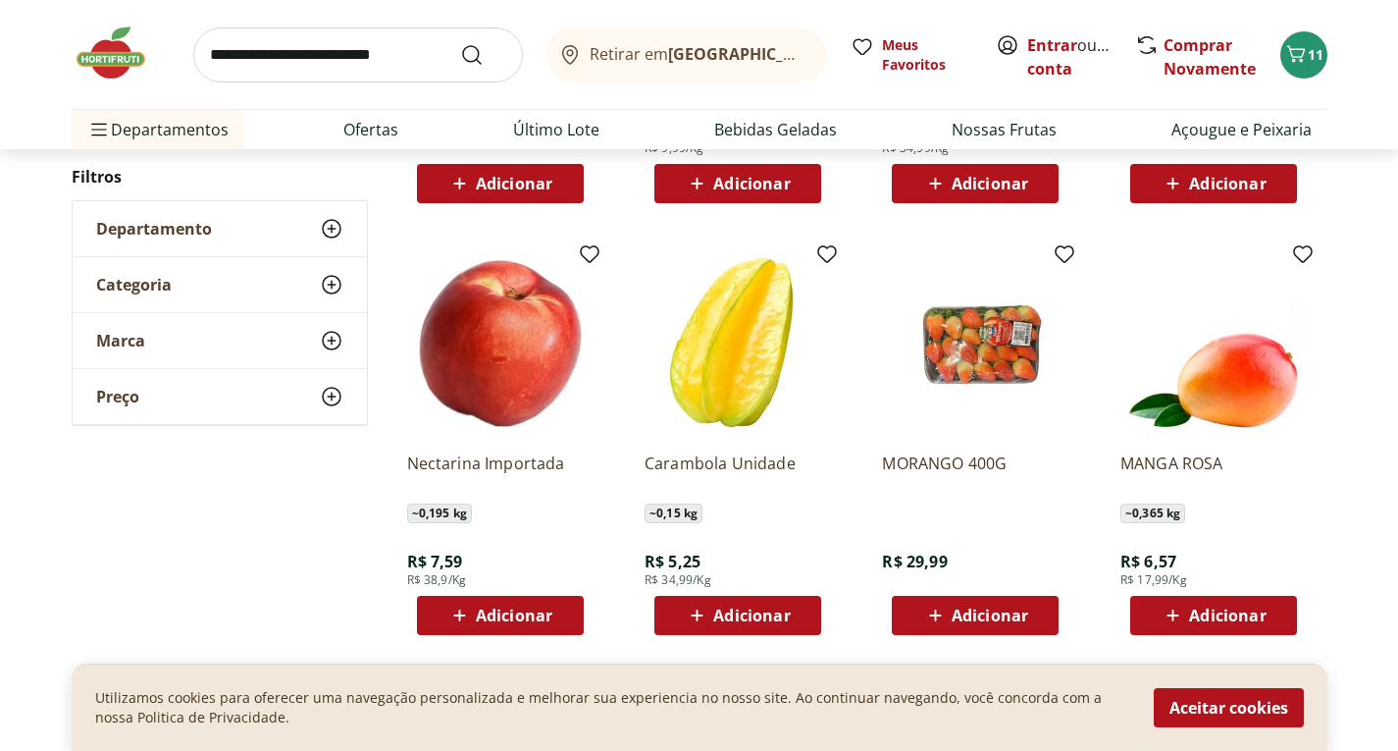
scroll to position [8930, 0]
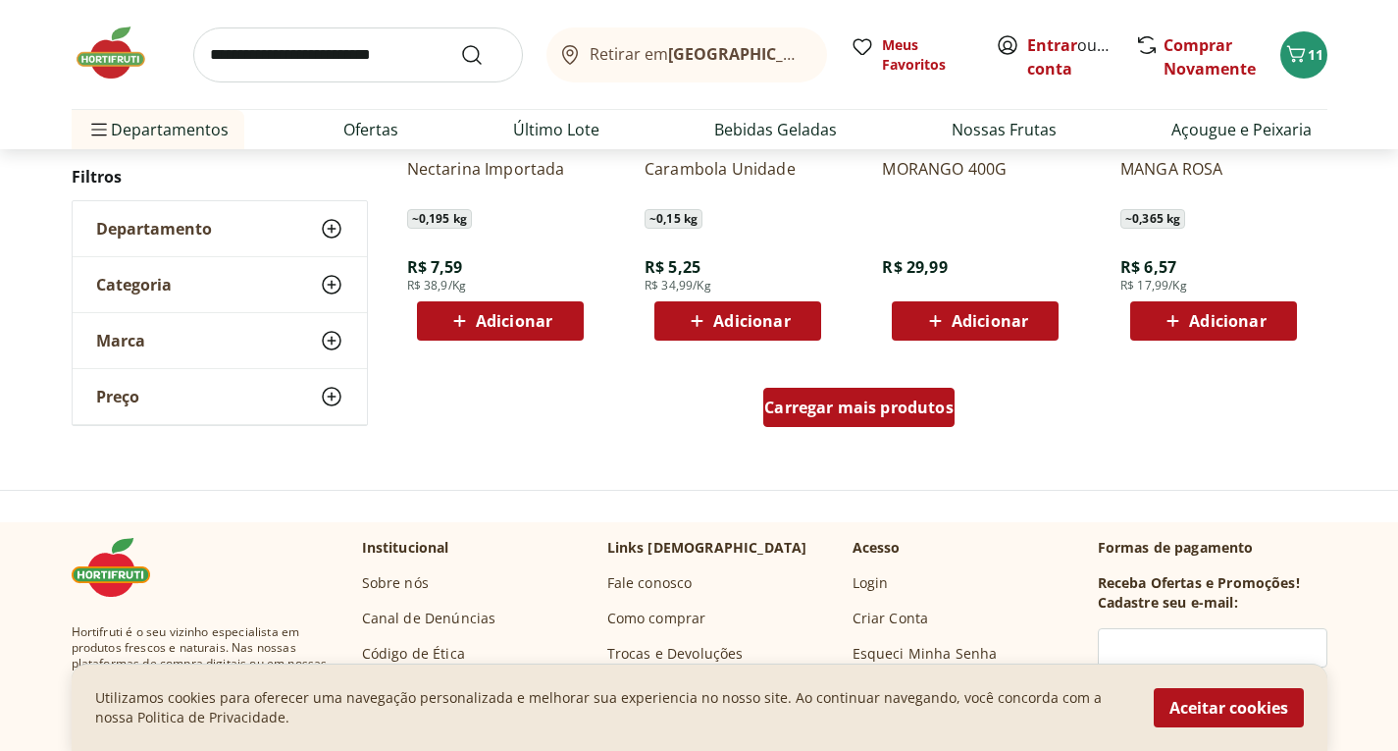
click at [810, 399] on span "Carregar mais produtos" at bounding box center [858, 407] width 189 height 16
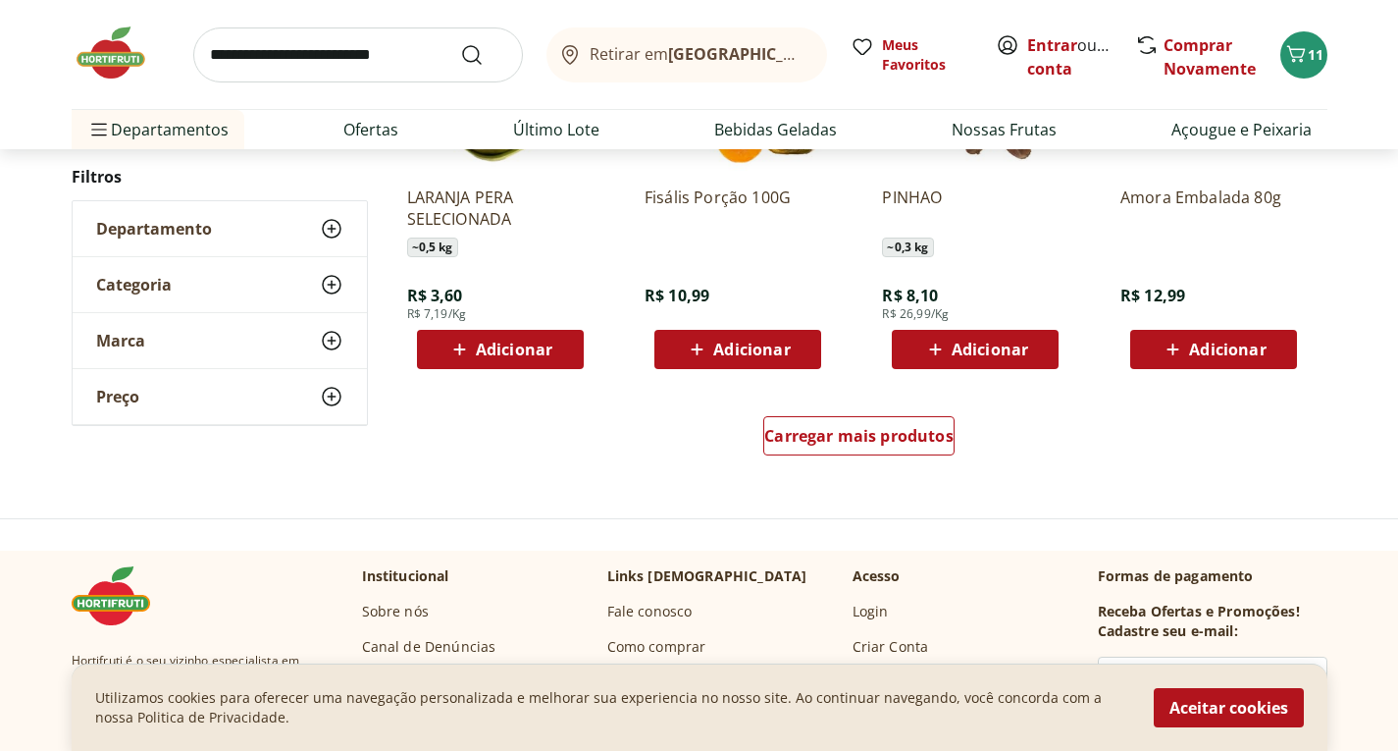
scroll to position [10303, 0]
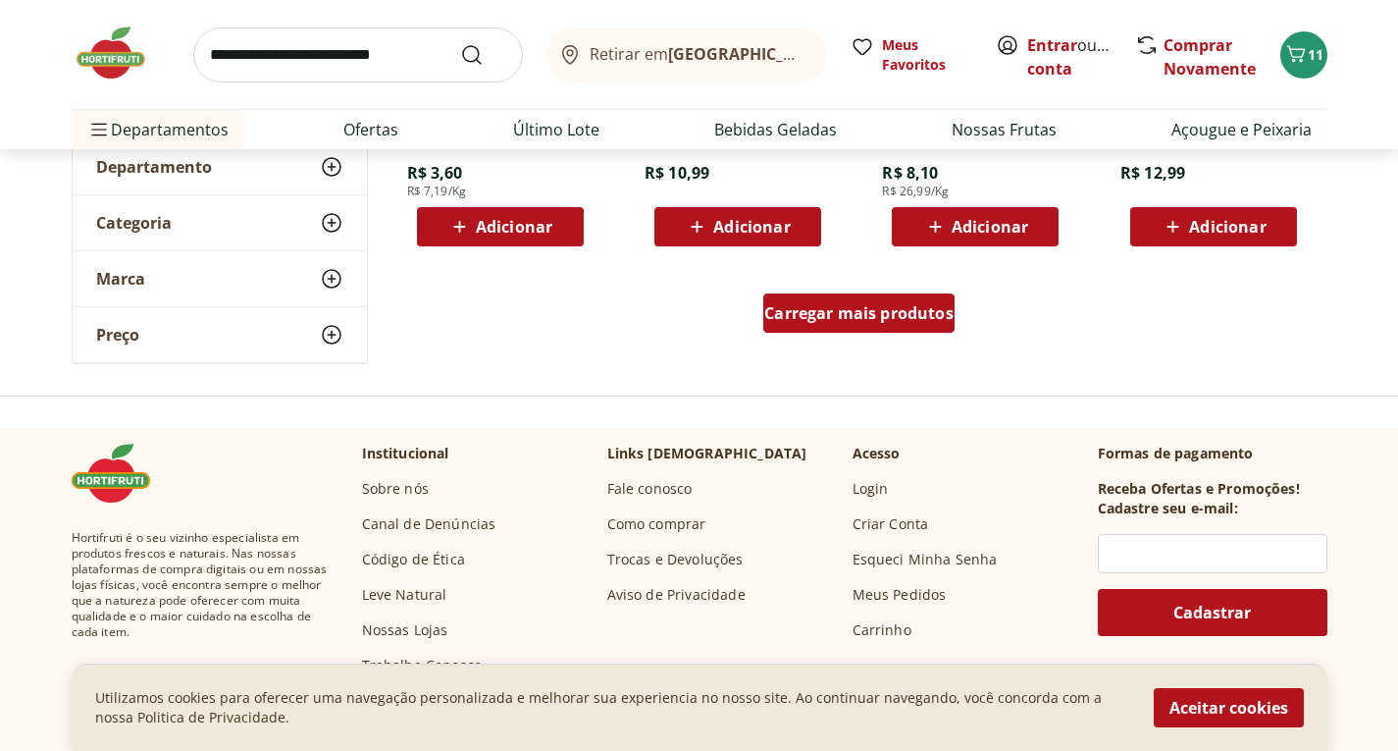
click at [861, 321] on span "Carregar mais produtos" at bounding box center [858, 313] width 189 height 16
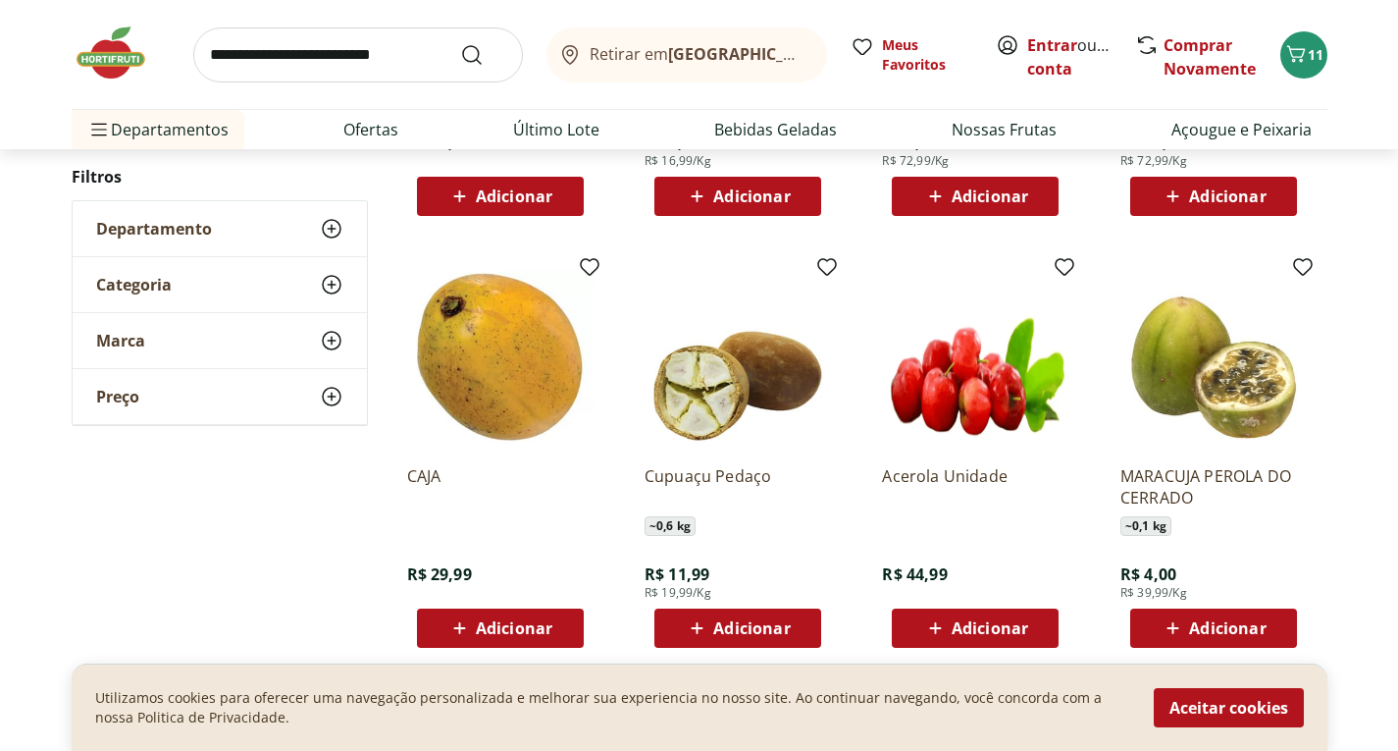
scroll to position [11285, 0]
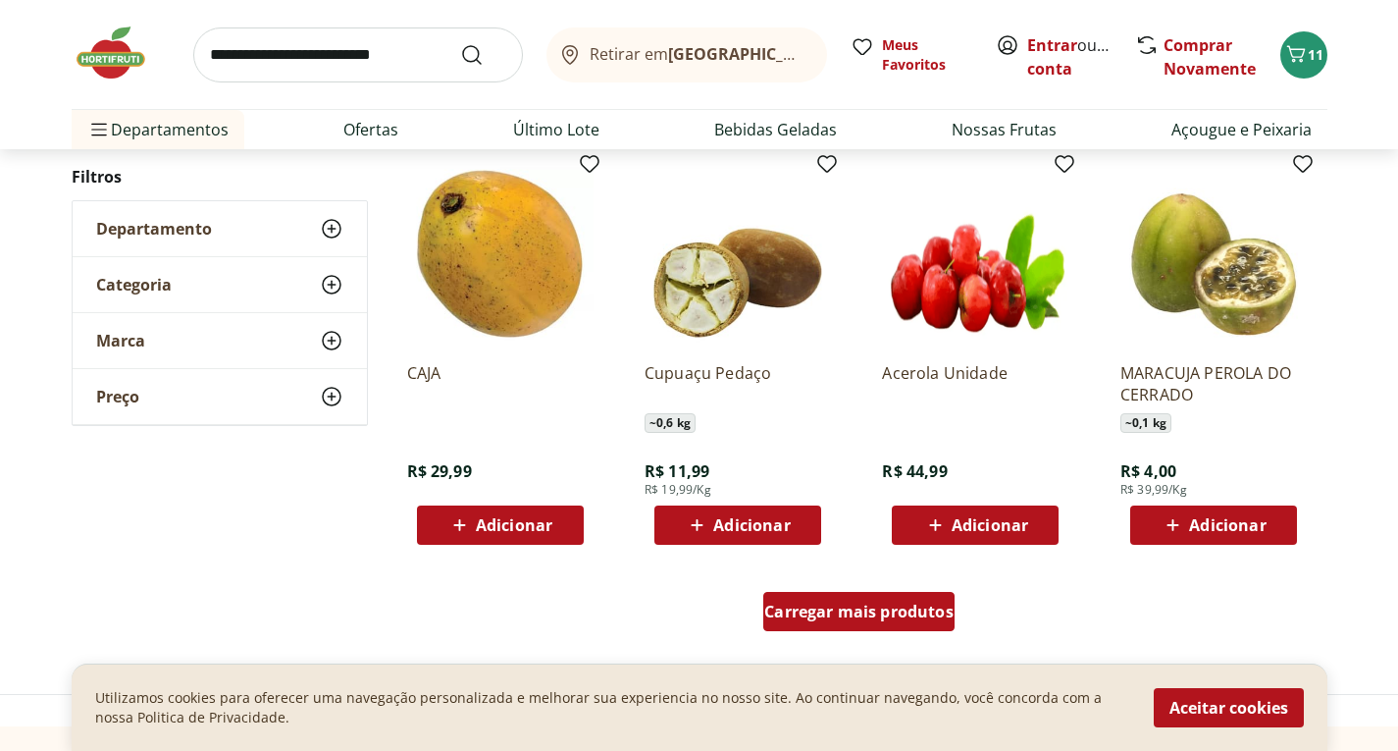
click at [832, 611] on span "Carregar mais produtos" at bounding box center [858, 611] width 189 height 16
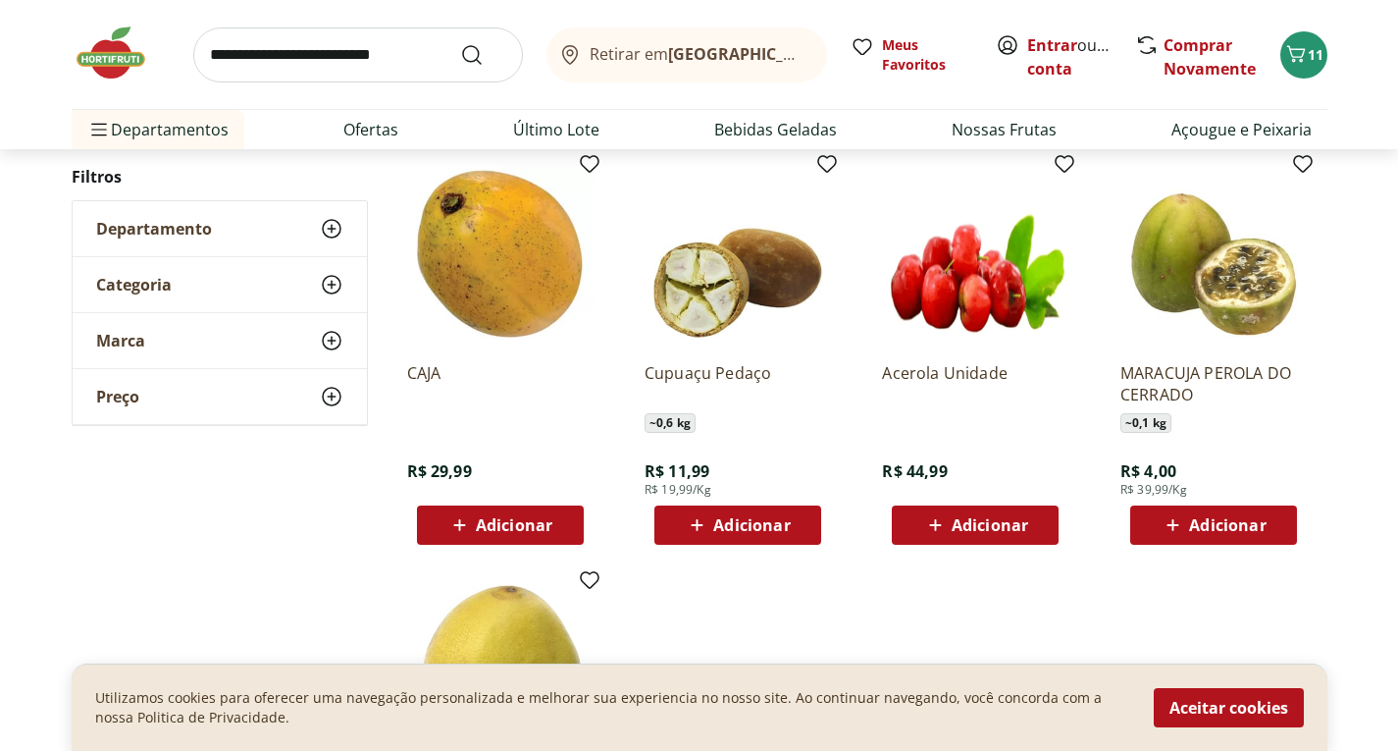
scroll to position [11376, 0]
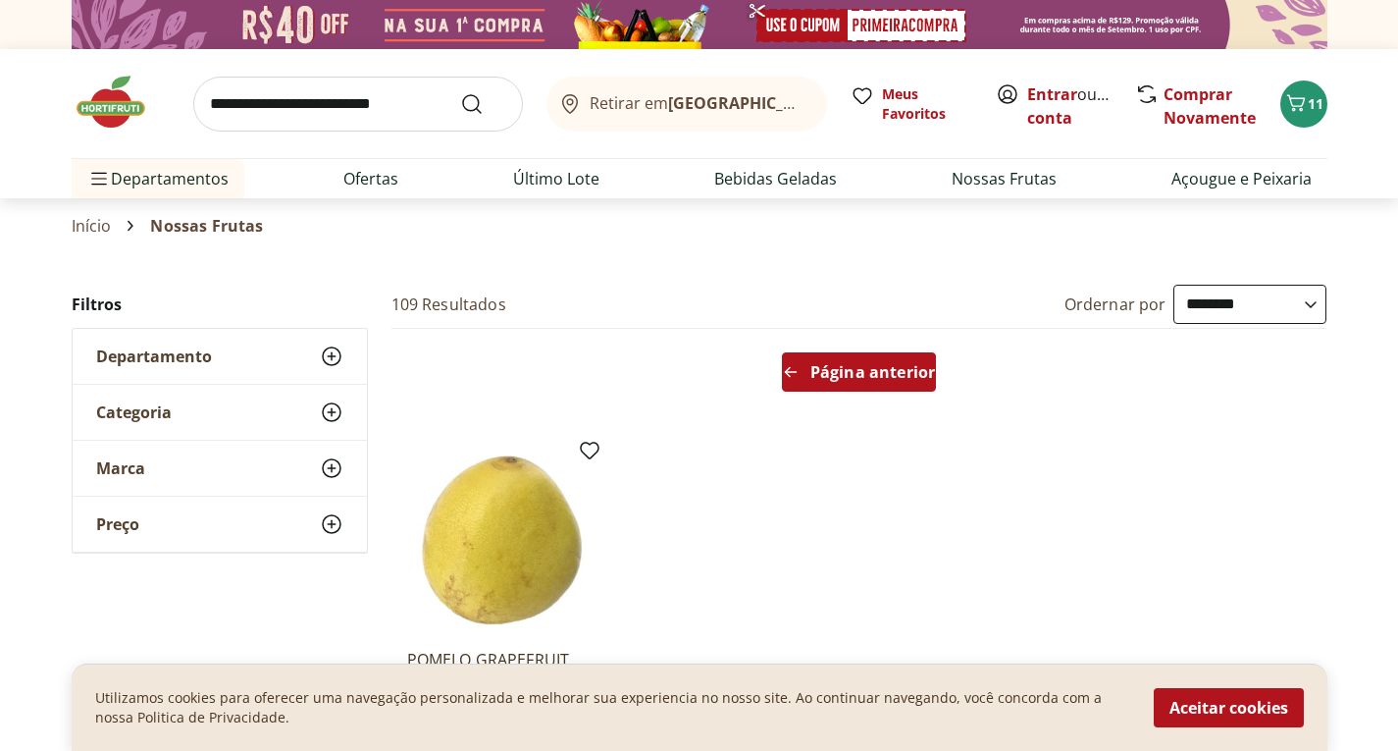
click at [874, 396] on link "Página anterior" at bounding box center [859, 375] width 154 height 47
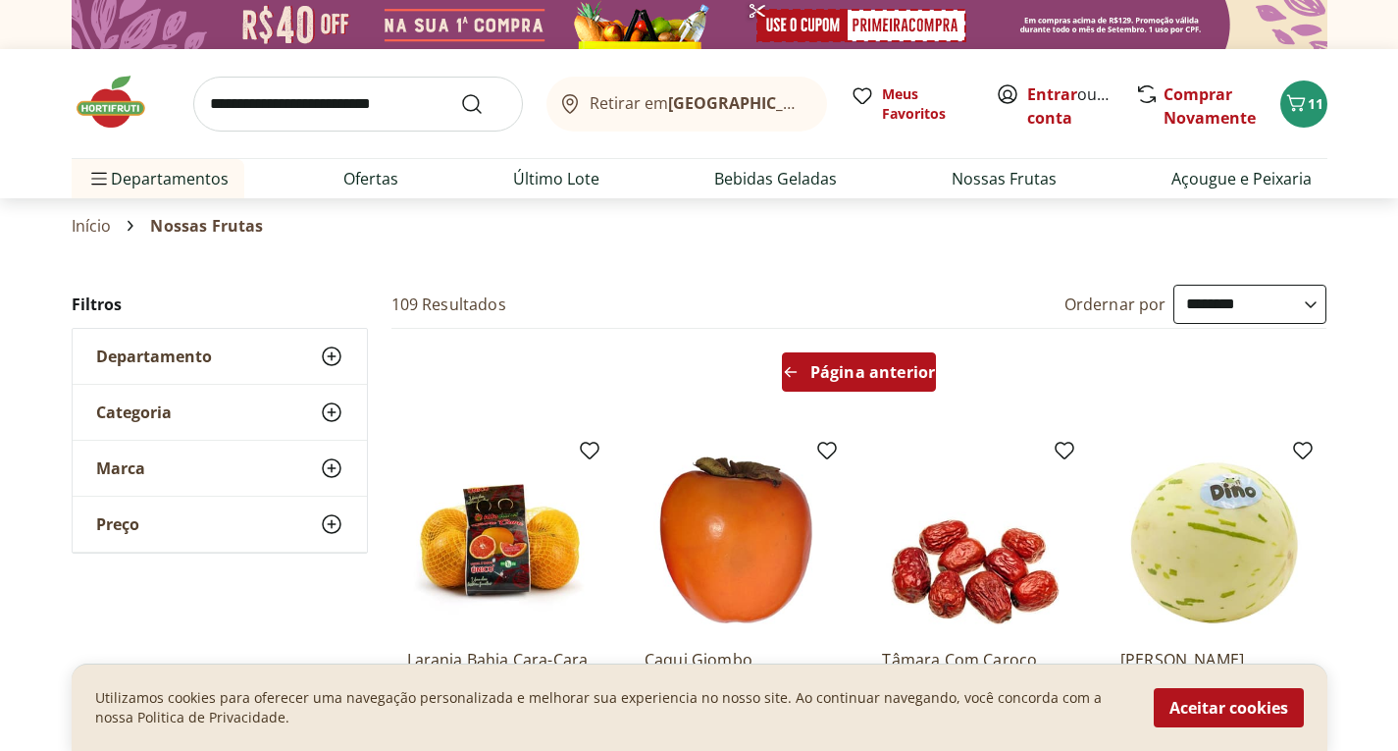
click at [902, 371] on span "Página anterior" at bounding box center [873, 372] width 125 height 16
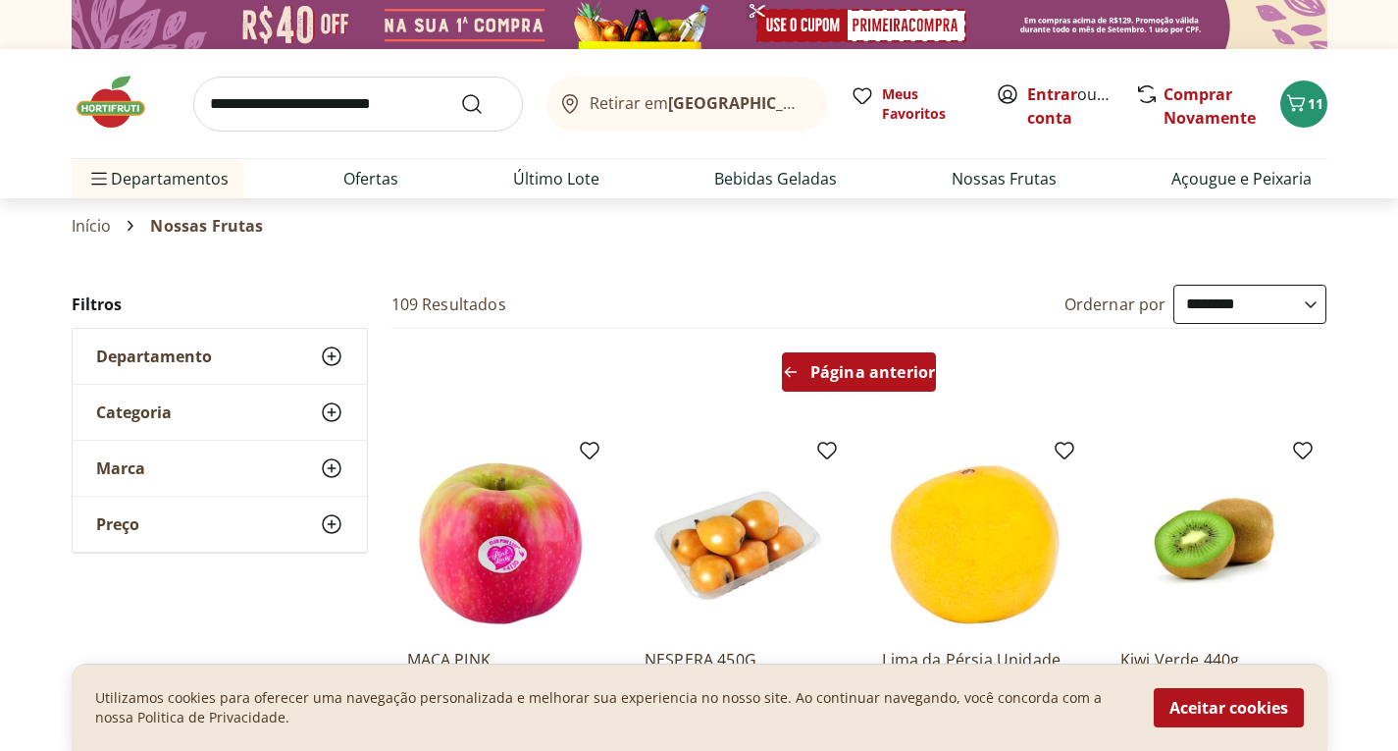
click at [830, 379] on span "Página anterior" at bounding box center [873, 372] width 125 height 16
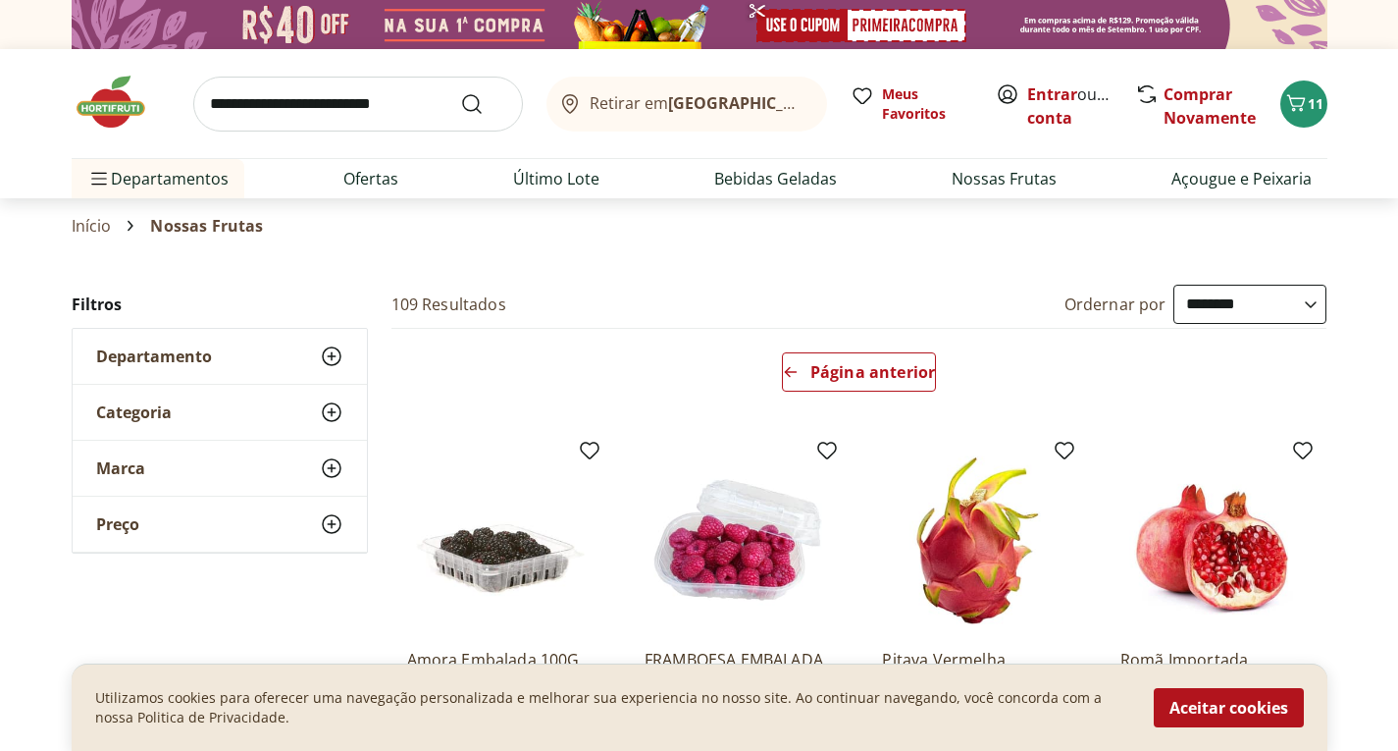
click at [359, 106] on input "search" at bounding box center [358, 104] width 330 height 55
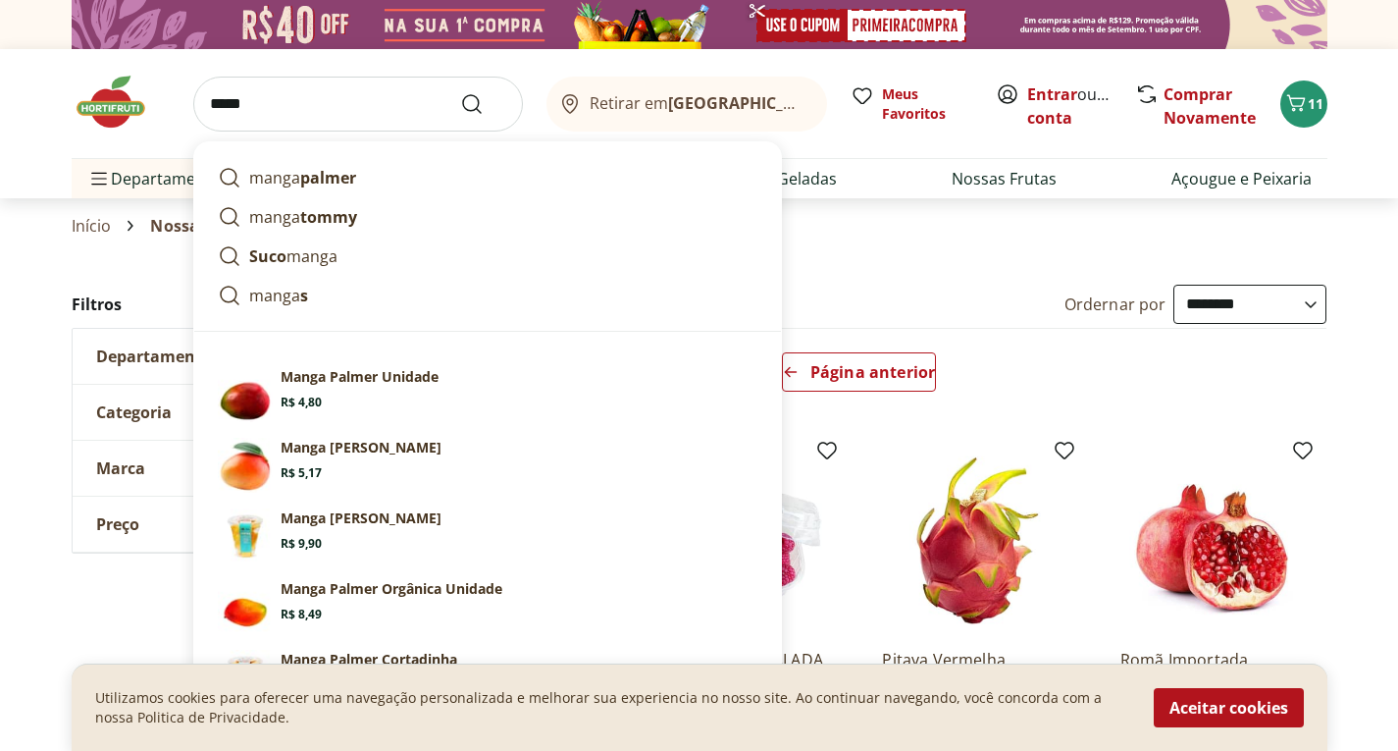
type input "*****"
click at [460, 92] on button "Submit Search" at bounding box center [483, 104] width 47 height 24
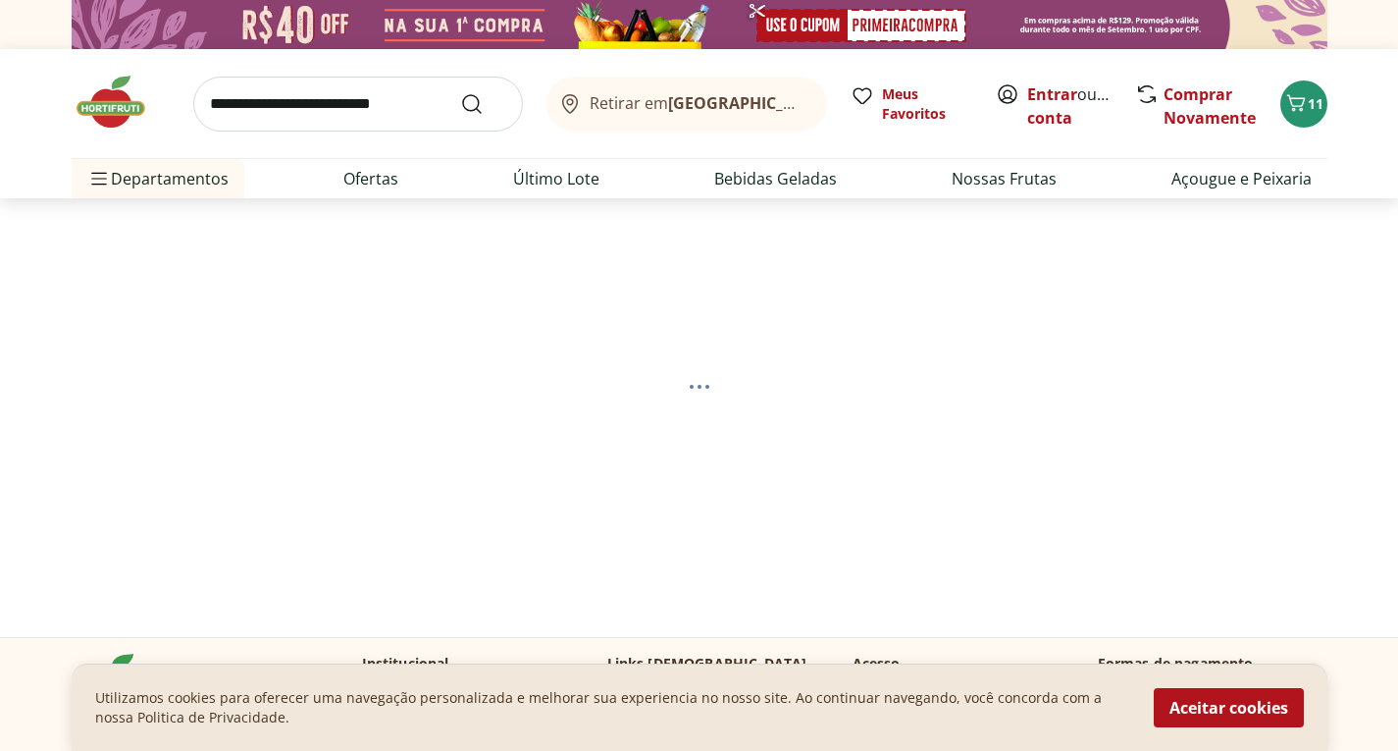
select select "**********"
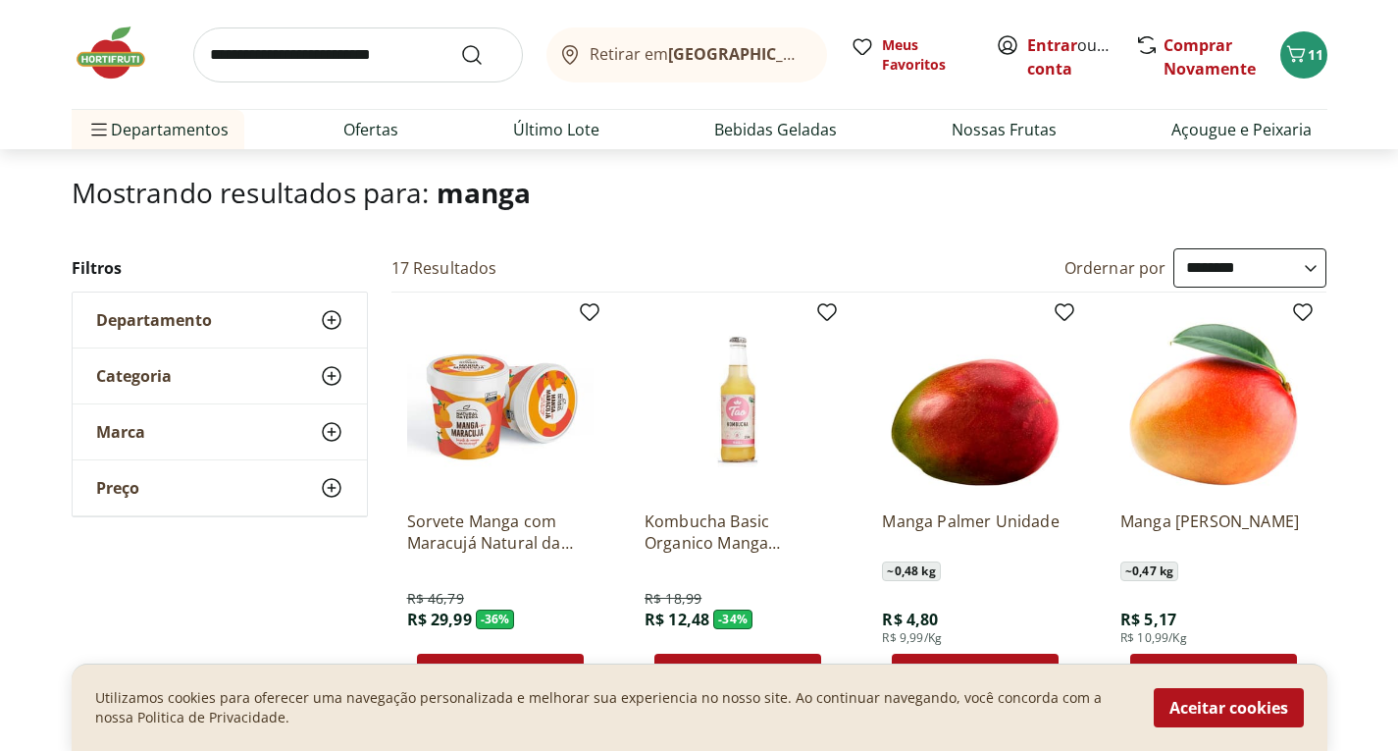
scroll to position [196, 0]
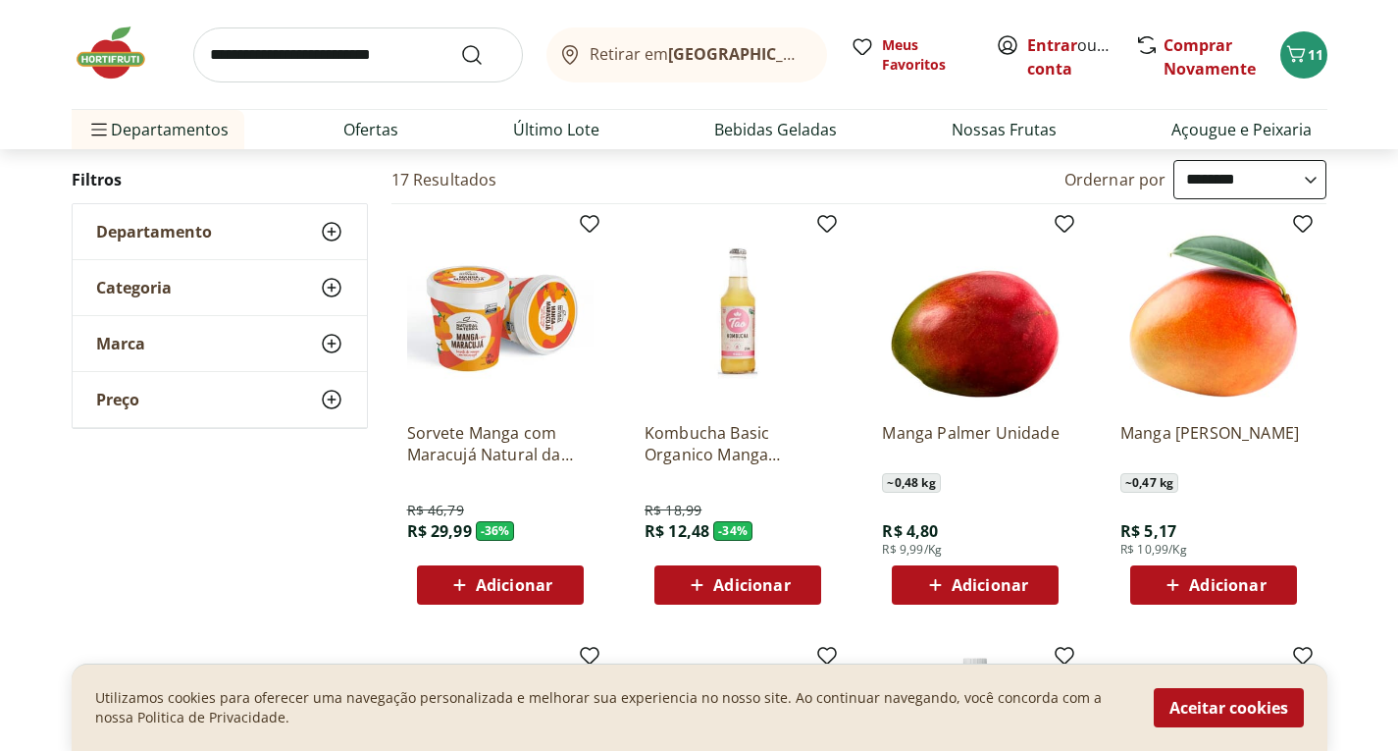
click at [1012, 577] on span "Adicionar" at bounding box center [990, 585] width 77 height 16
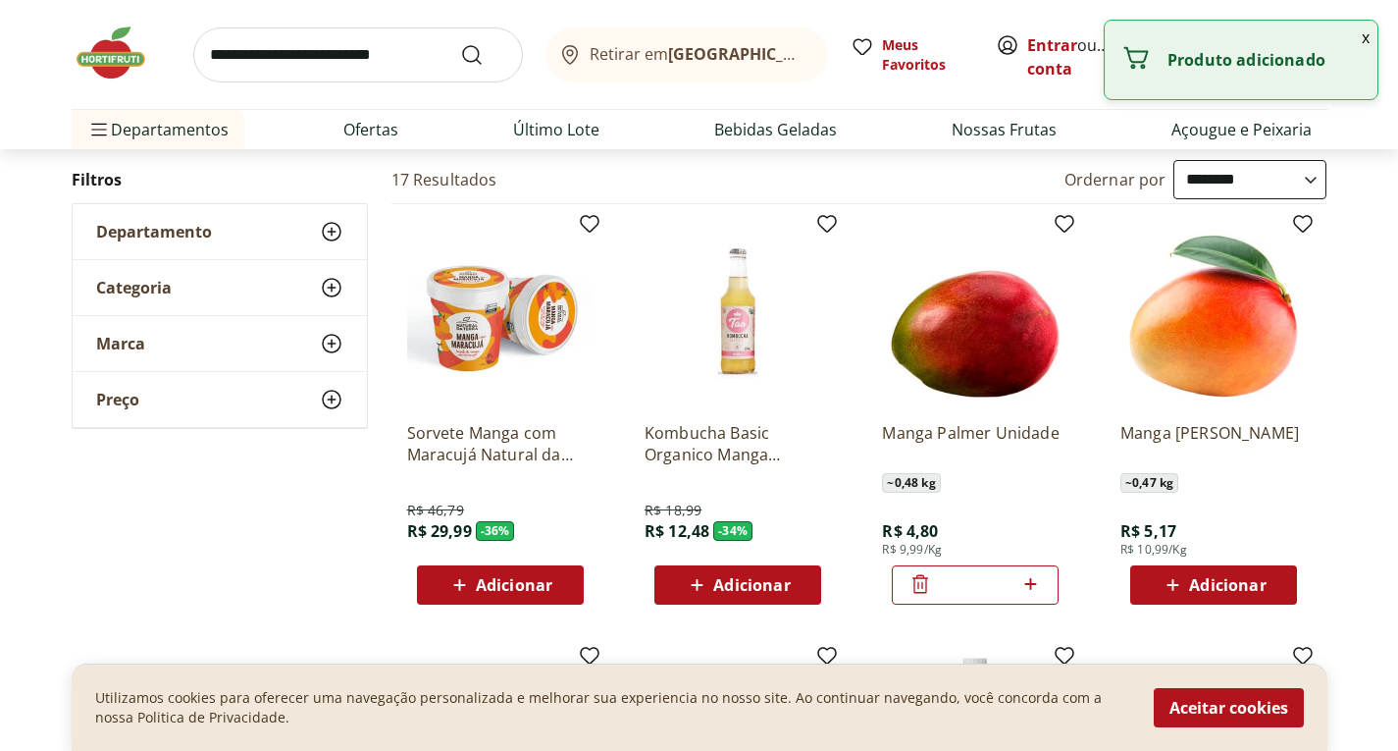
click at [1027, 585] on icon at bounding box center [1031, 584] width 25 height 24
type input "*"
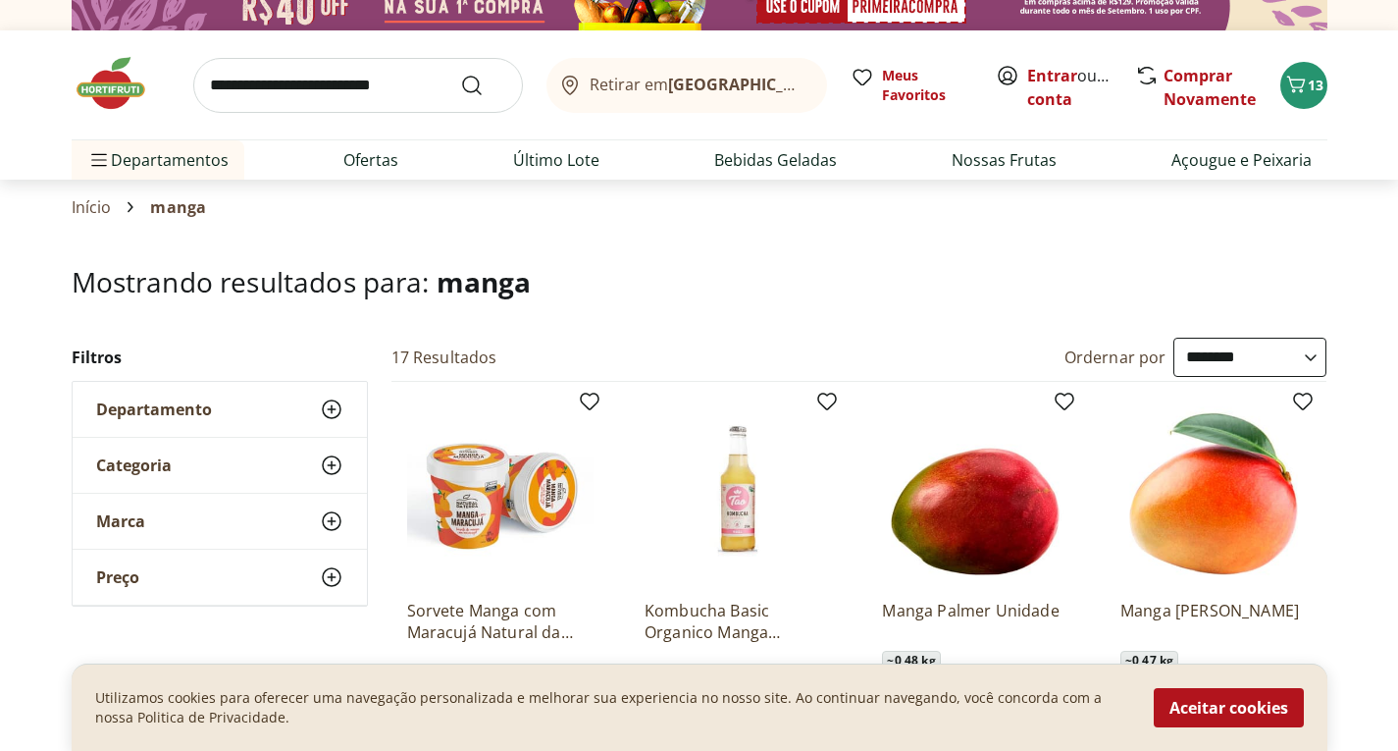
scroll to position [0, 0]
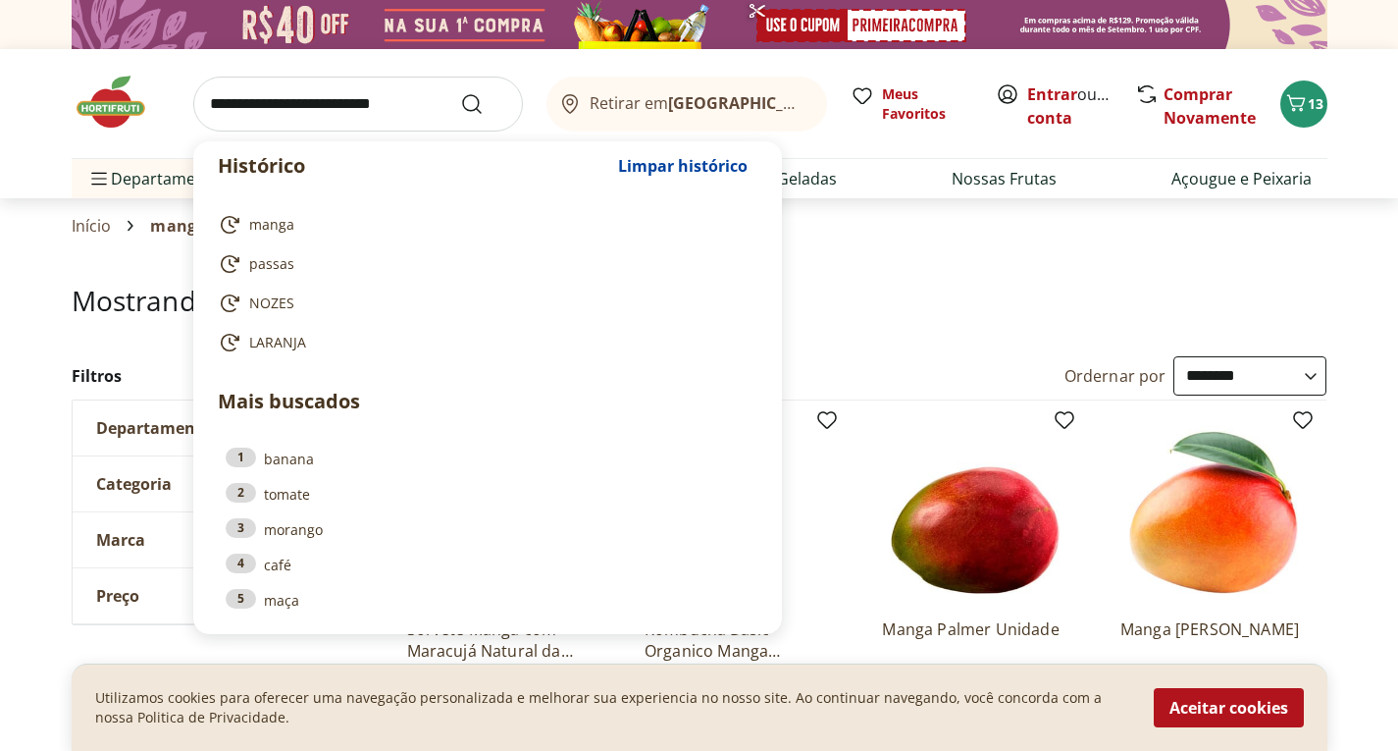
click at [385, 104] on input "search" at bounding box center [358, 104] width 330 height 55
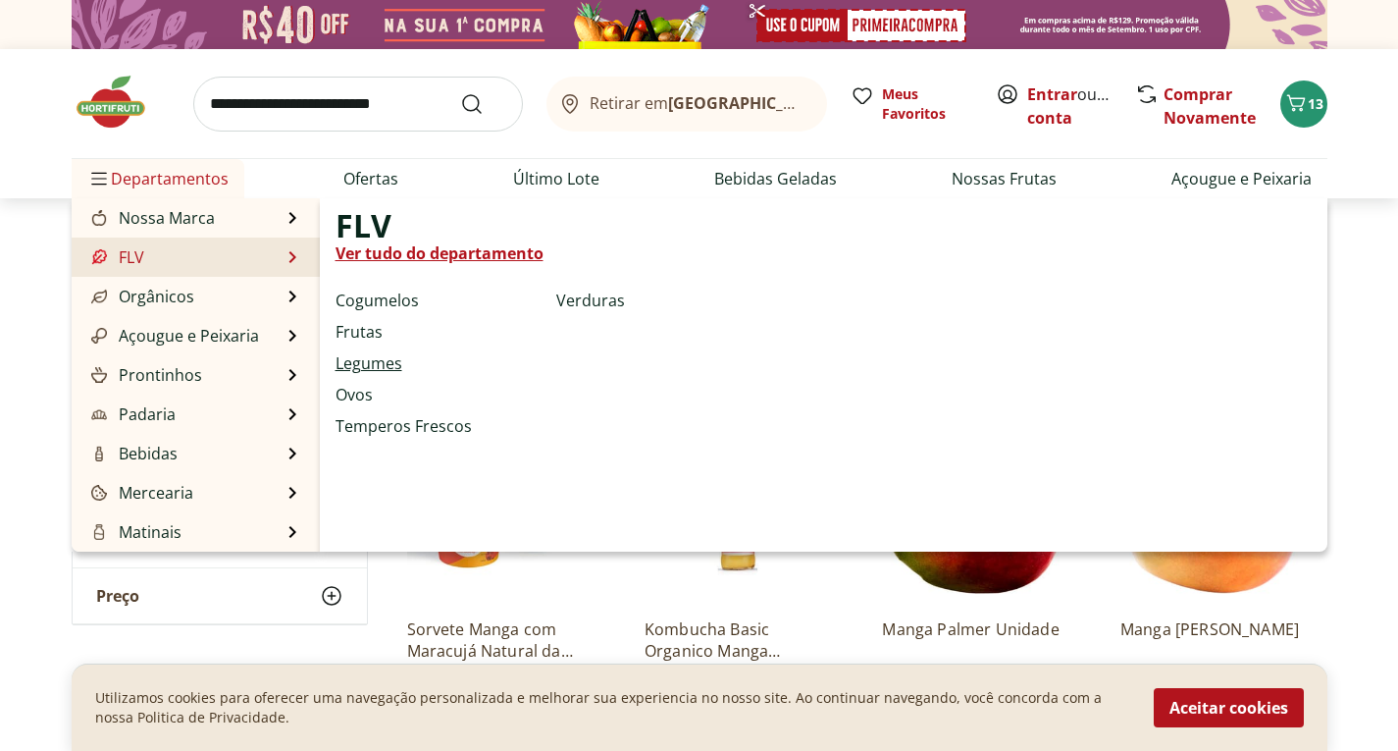
click at [369, 356] on link "Legumes" at bounding box center [369, 363] width 67 height 24
select select "**********"
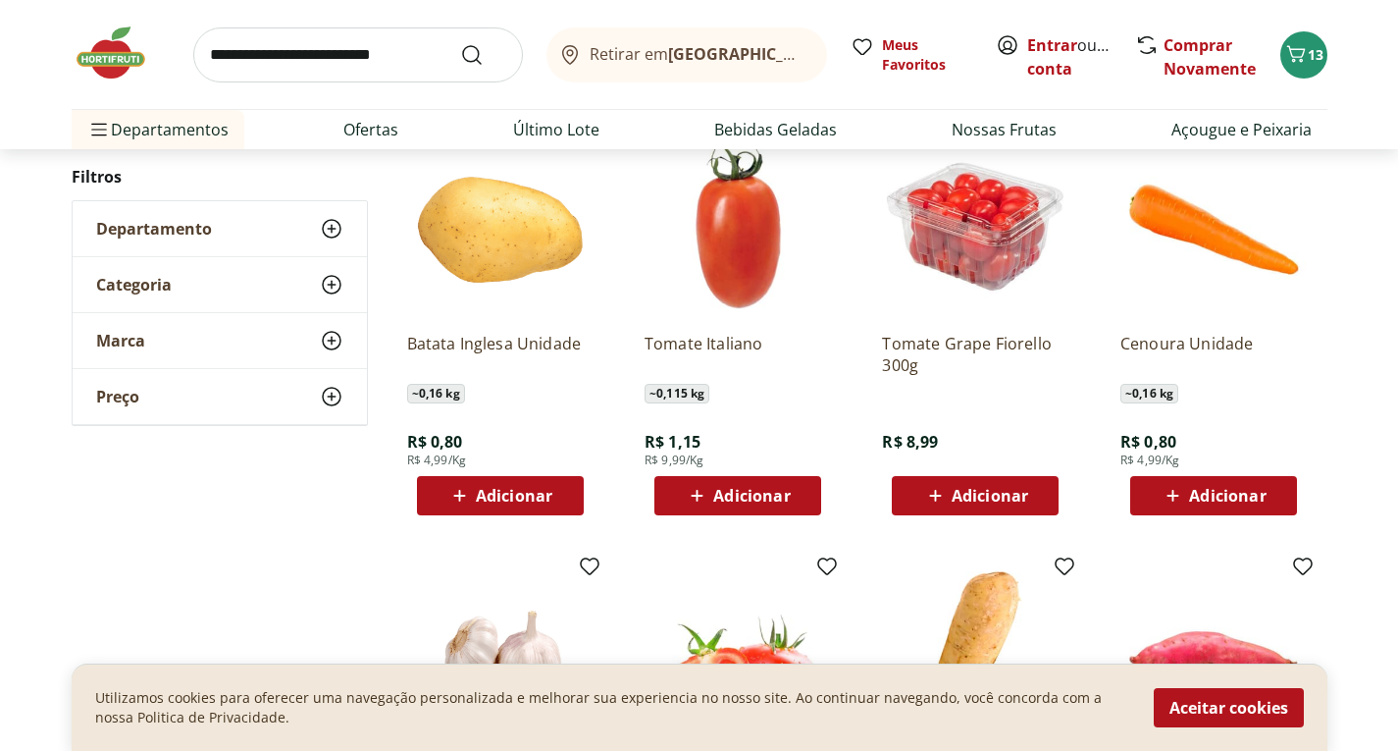
scroll to position [687, 0]
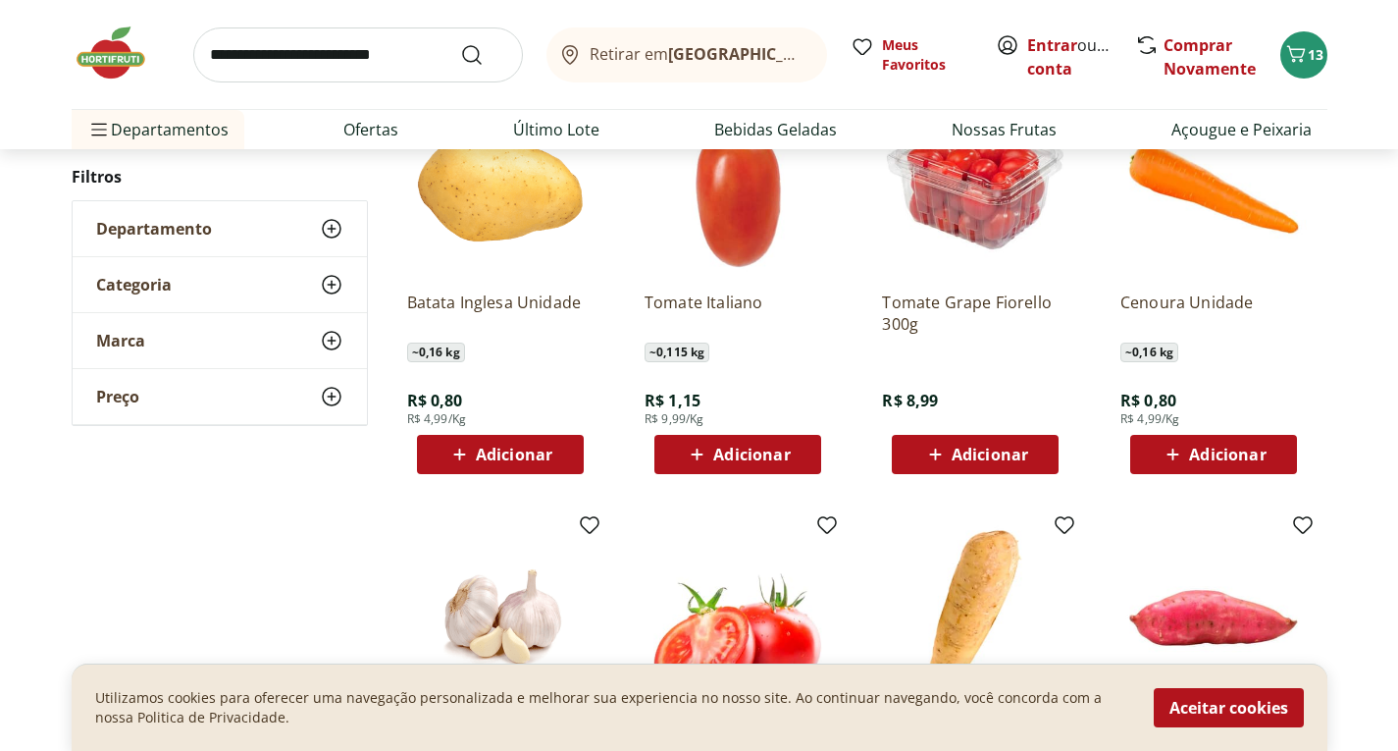
click at [781, 448] on span "Adicionar" at bounding box center [751, 454] width 77 height 16
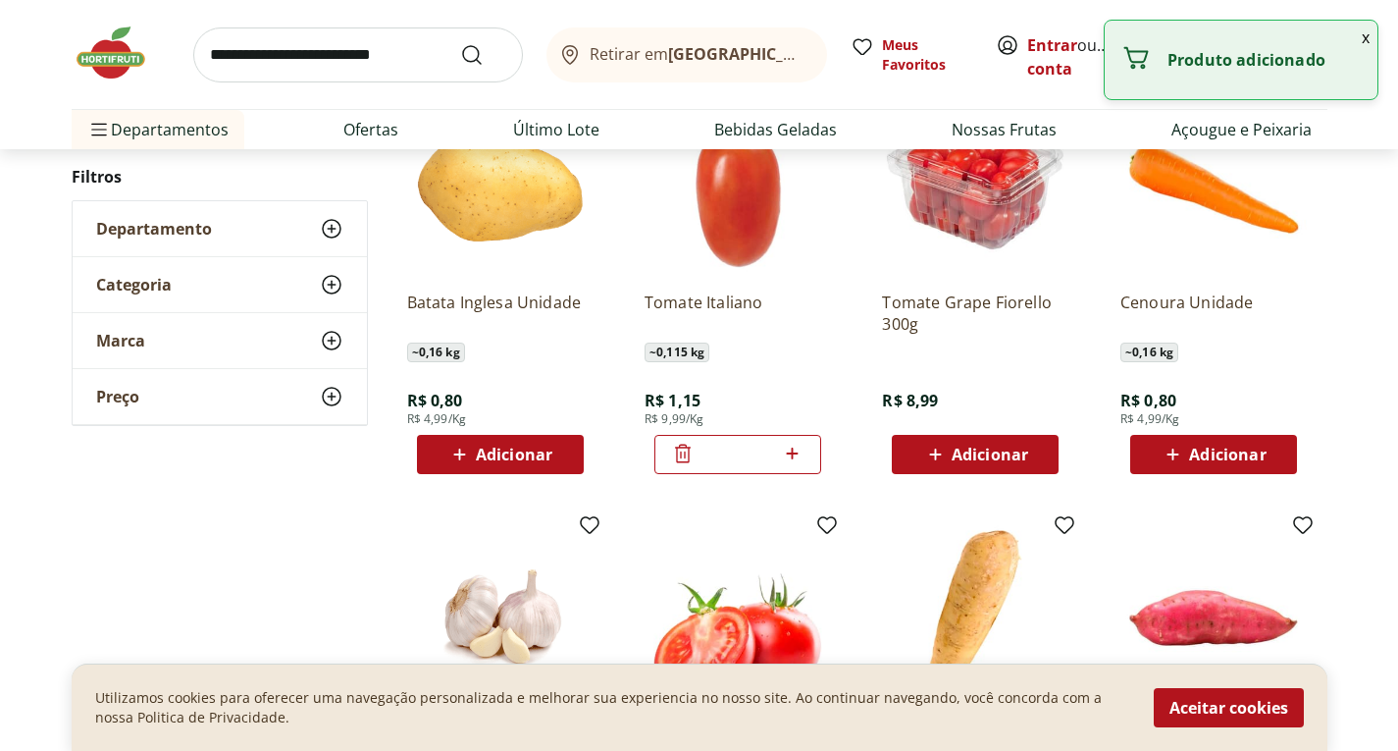
click at [991, 459] on span "Adicionar" at bounding box center [990, 454] width 77 height 16
click at [1037, 457] on icon at bounding box center [1031, 454] width 25 height 24
type input "*"
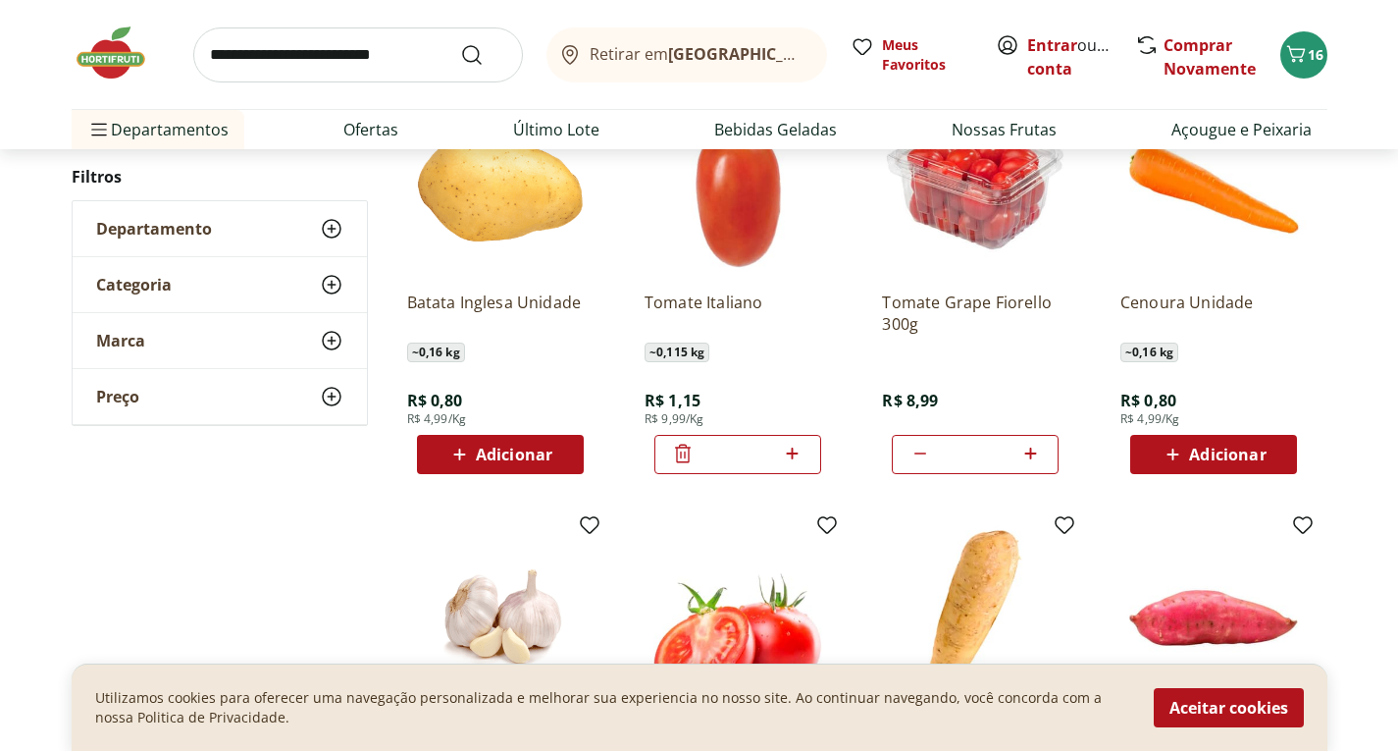
click at [1185, 448] on icon at bounding box center [1173, 455] width 25 height 24
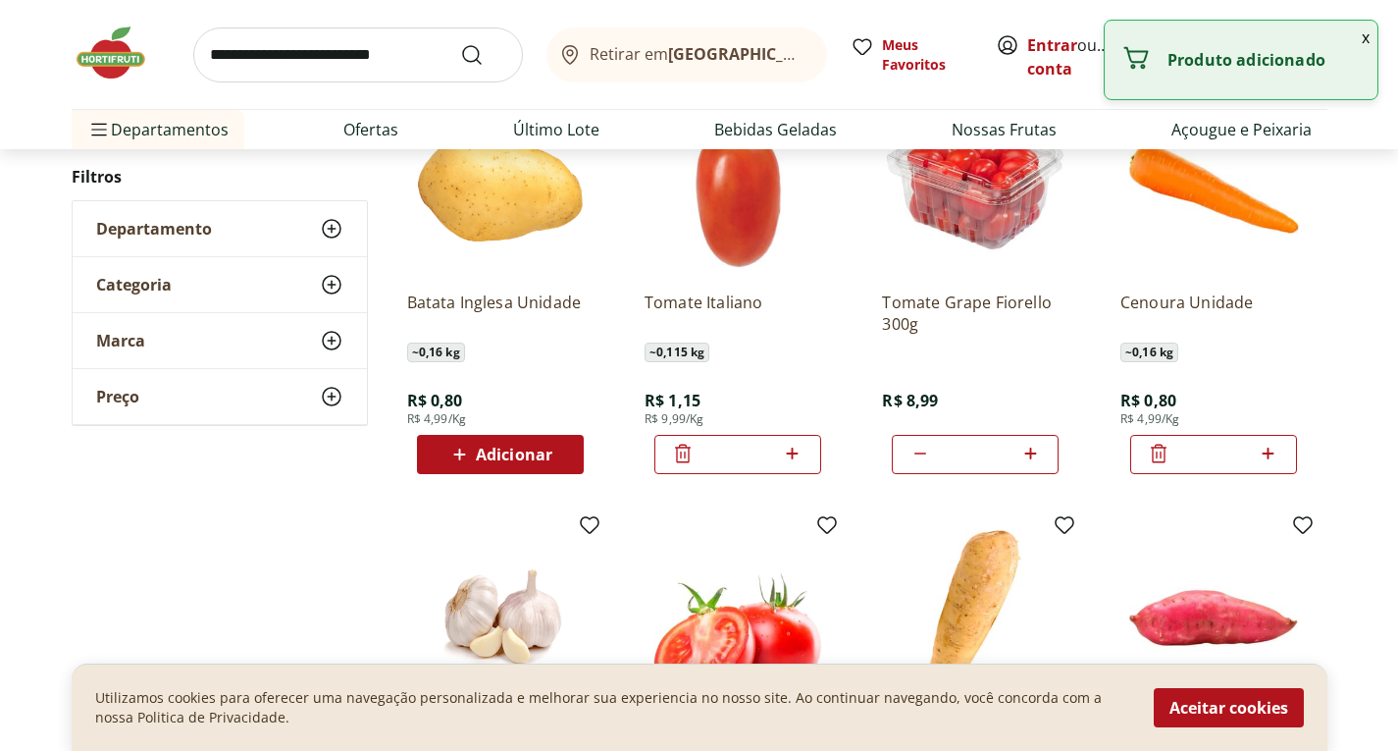
click at [1271, 461] on icon at bounding box center [1268, 454] width 25 height 24
click at [1268, 458] on icon at bounding box center [1269, 453] width 12 height 12
type input "*"
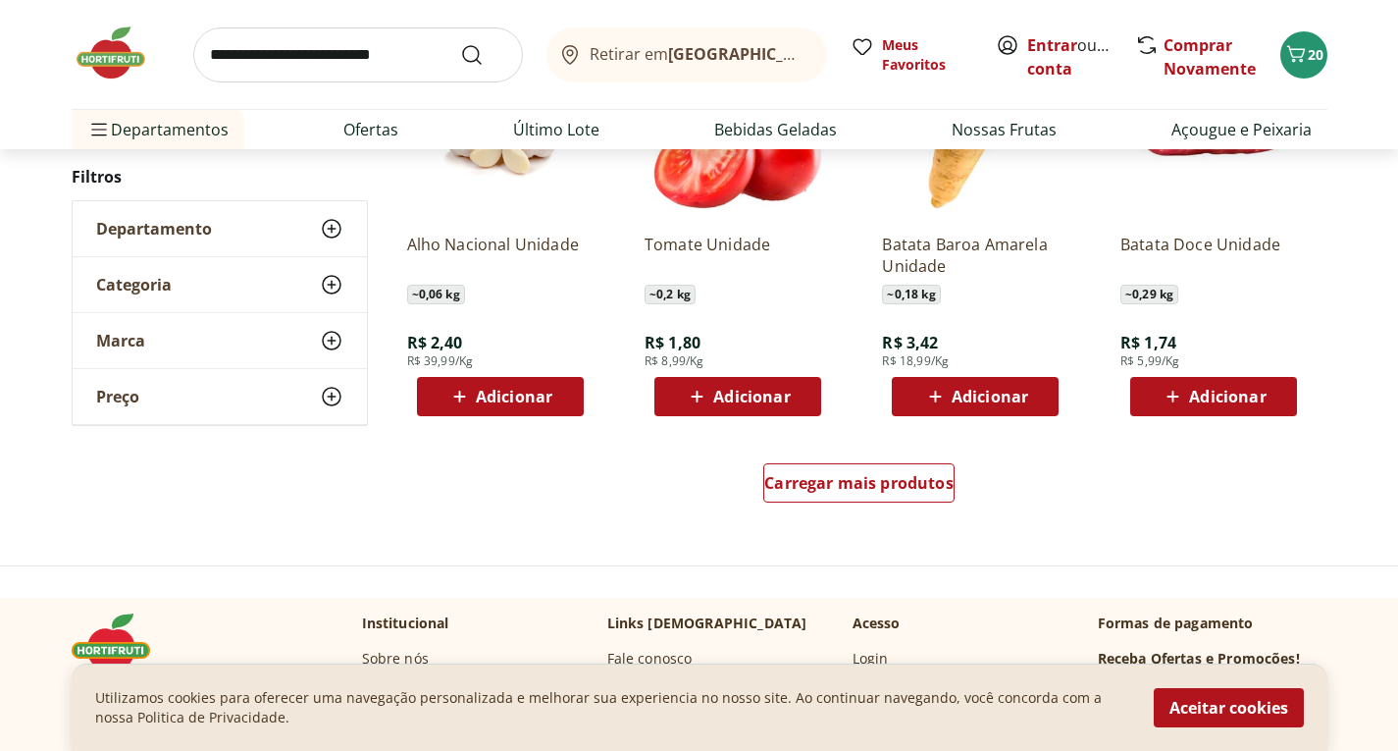
scroll to position [1178, 0]
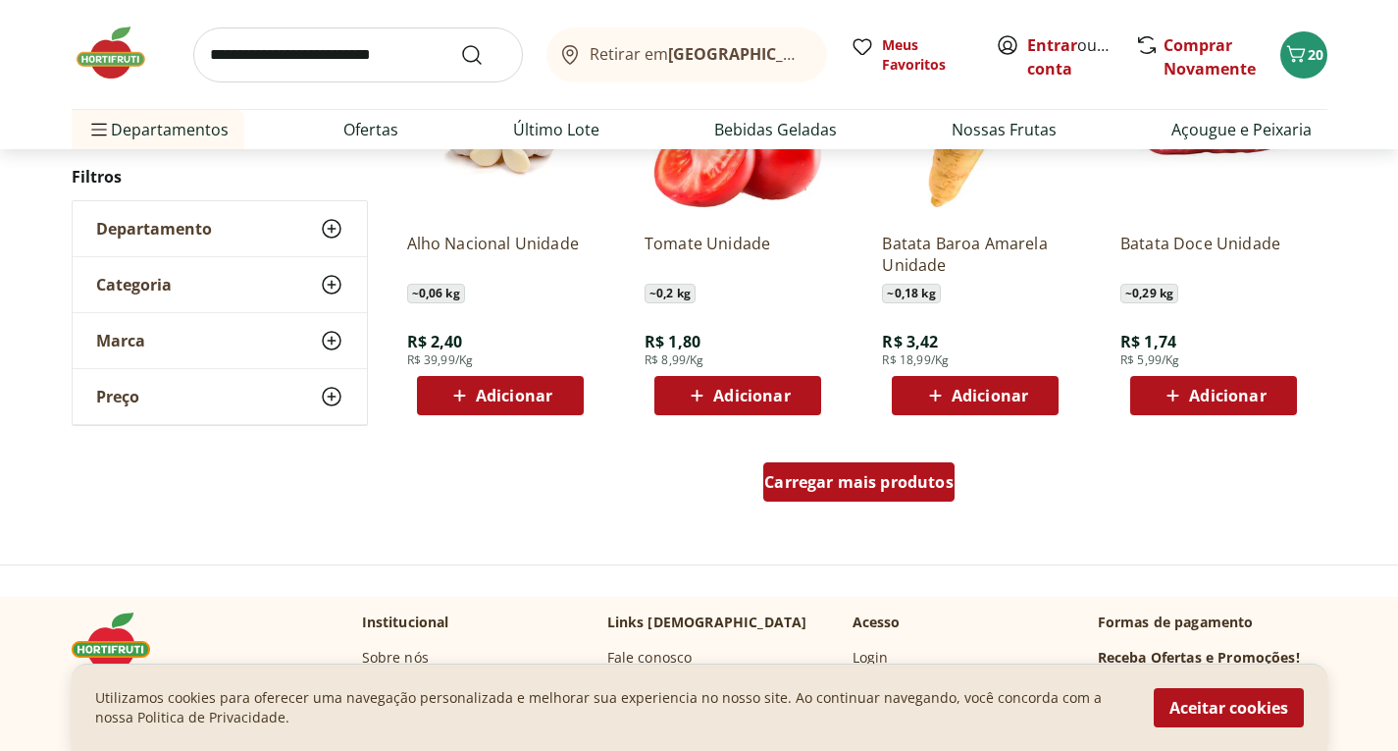
click at [938, 478] on span "Carregar mais produtos" at bounding box center [858, 482] width 189 height 16
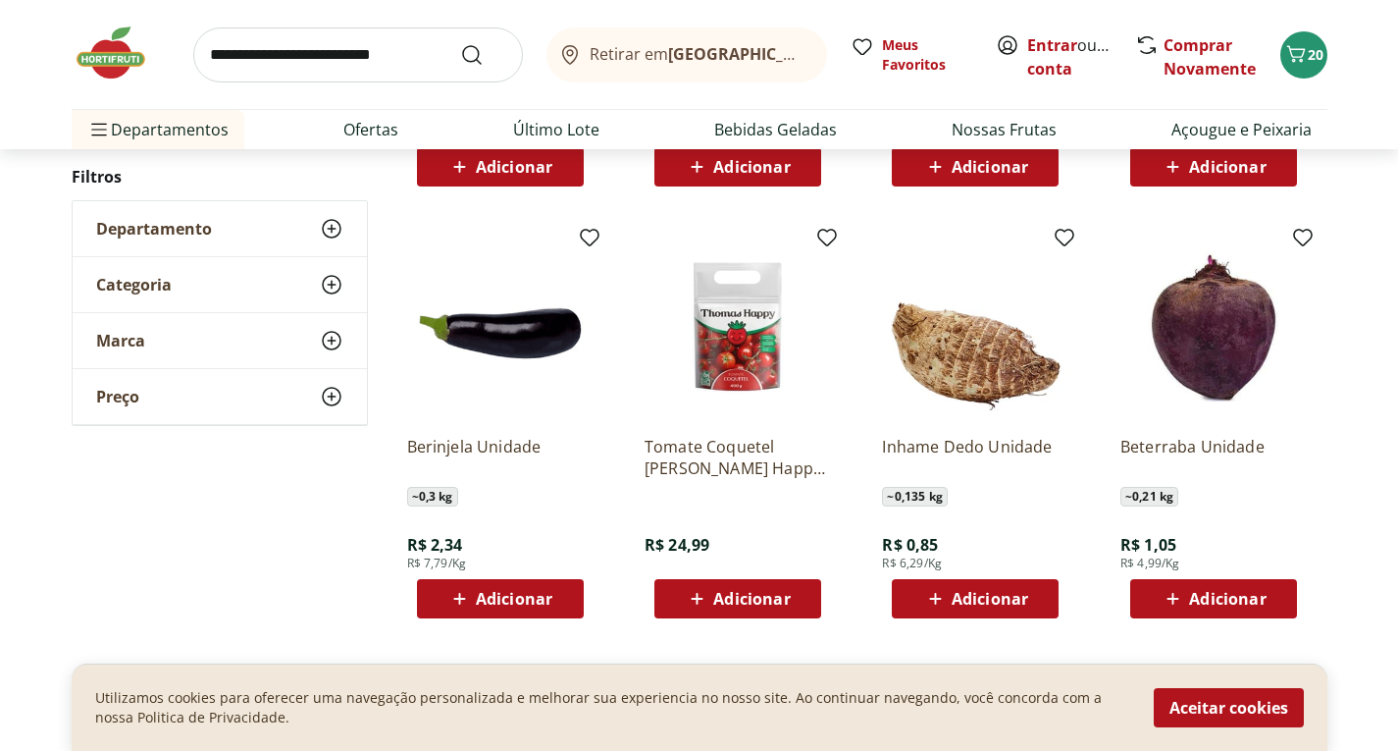
scroll to position [2257, 0]
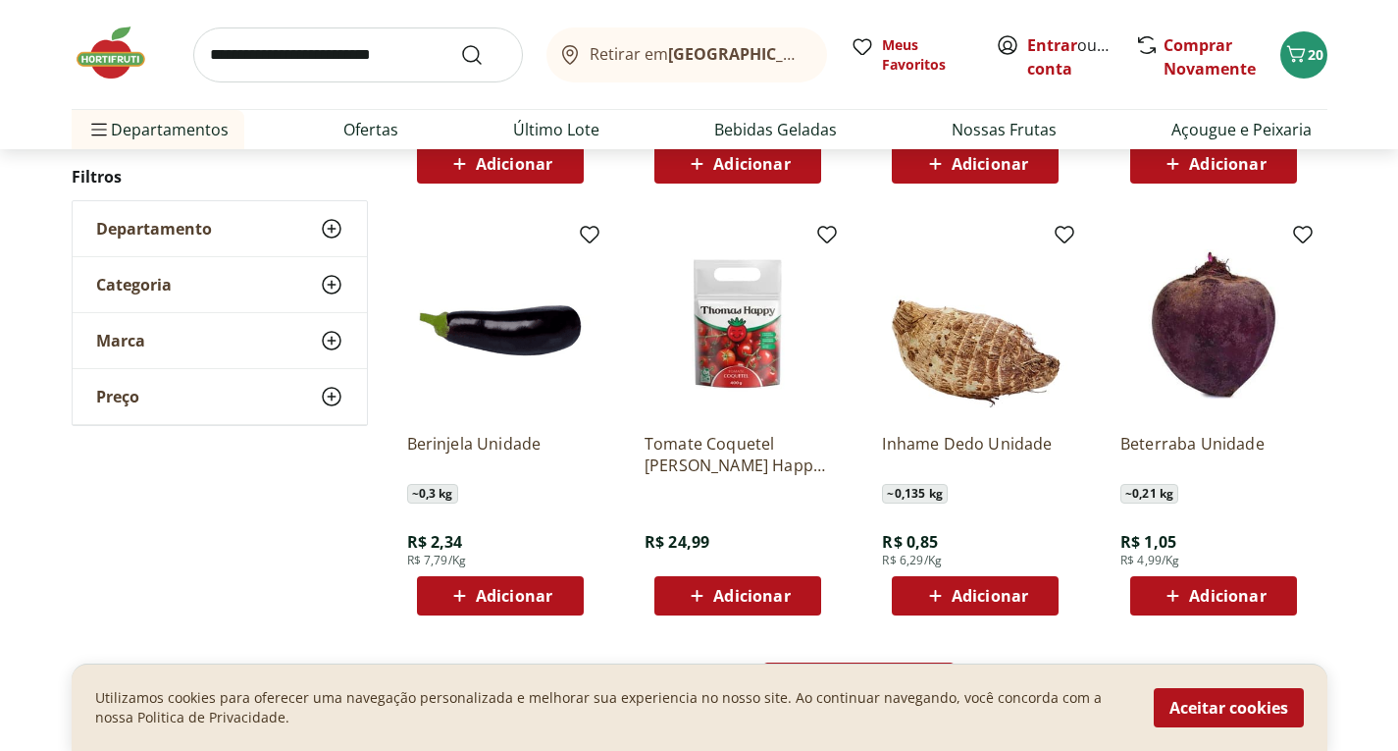
click at [1208, 589] on span "Adicionar" at bounding box center [1227, 596] width 77 height 16
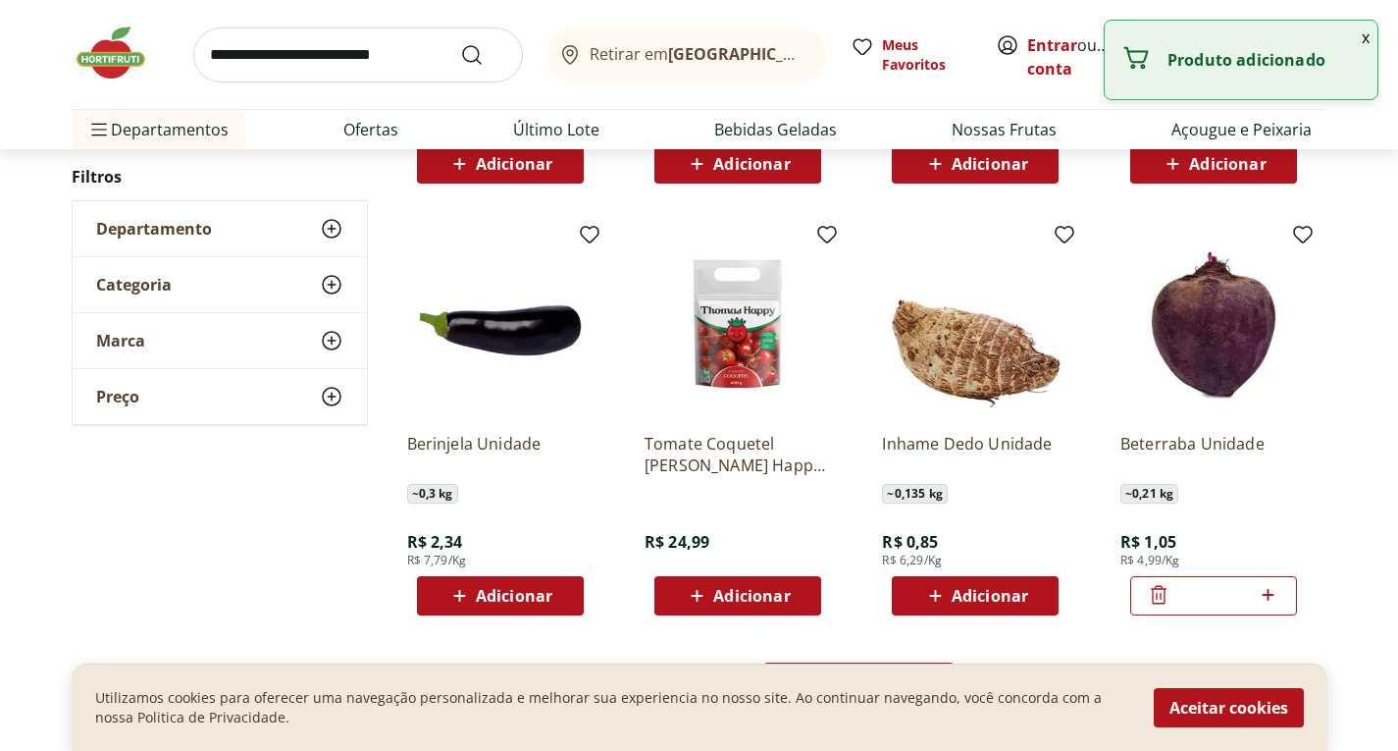
click at [1266, 598] on icon at bounding box center [1268, 595] width 25 height 24
type input "*"
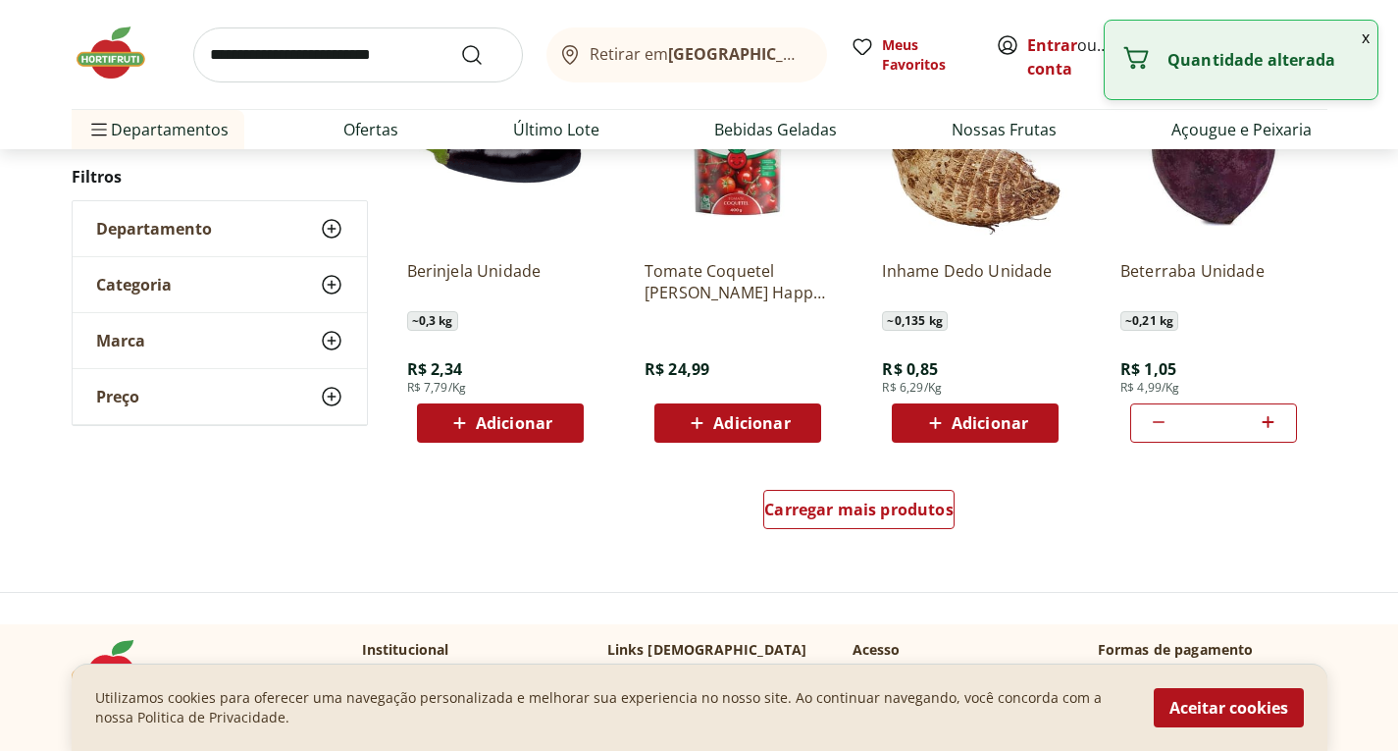
scroll to position [2453, 0]
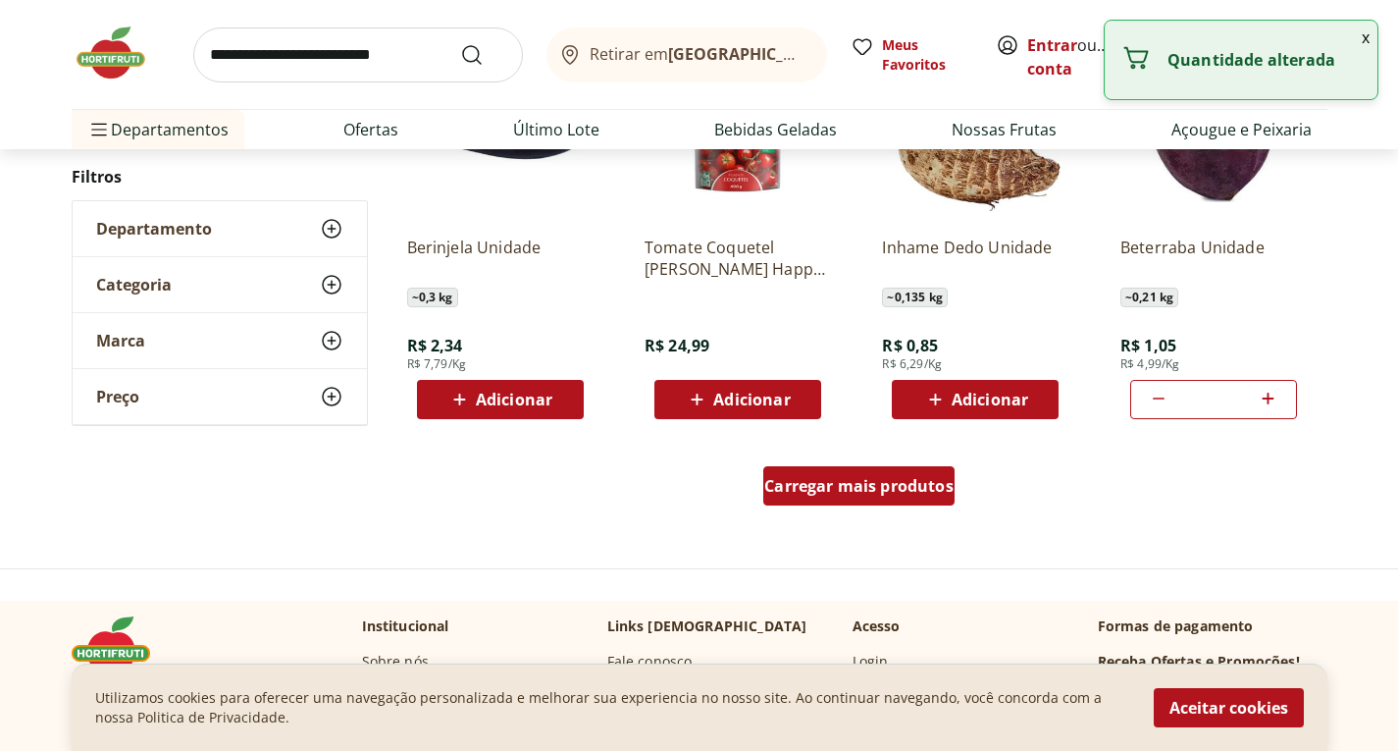
click at [865, 494] on span "Carregar mais produtos" at bounding box center [858, 486] width 189 height 16
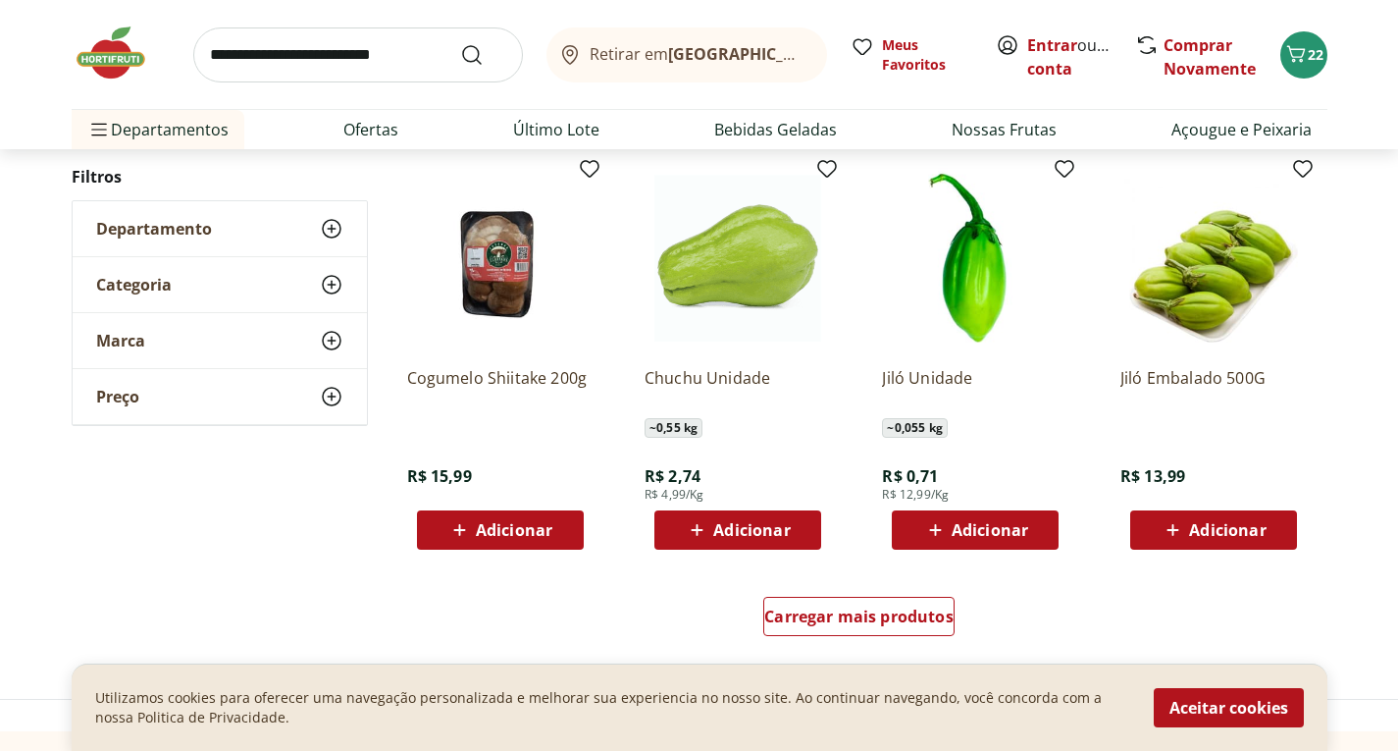
scroll to position [3631, 0]
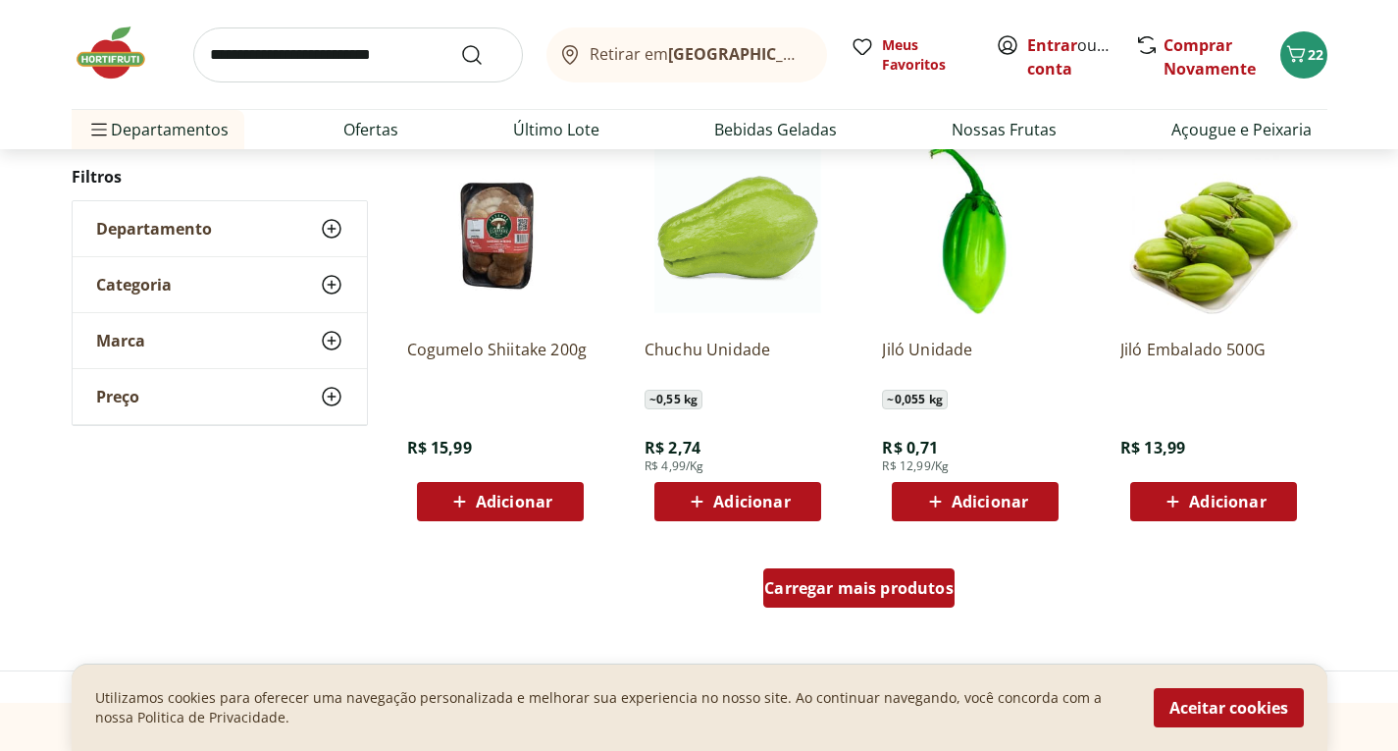
click at [892, 593] on span "Carregar mais produtos" at bounding box center [858, 588] width 189 height 16
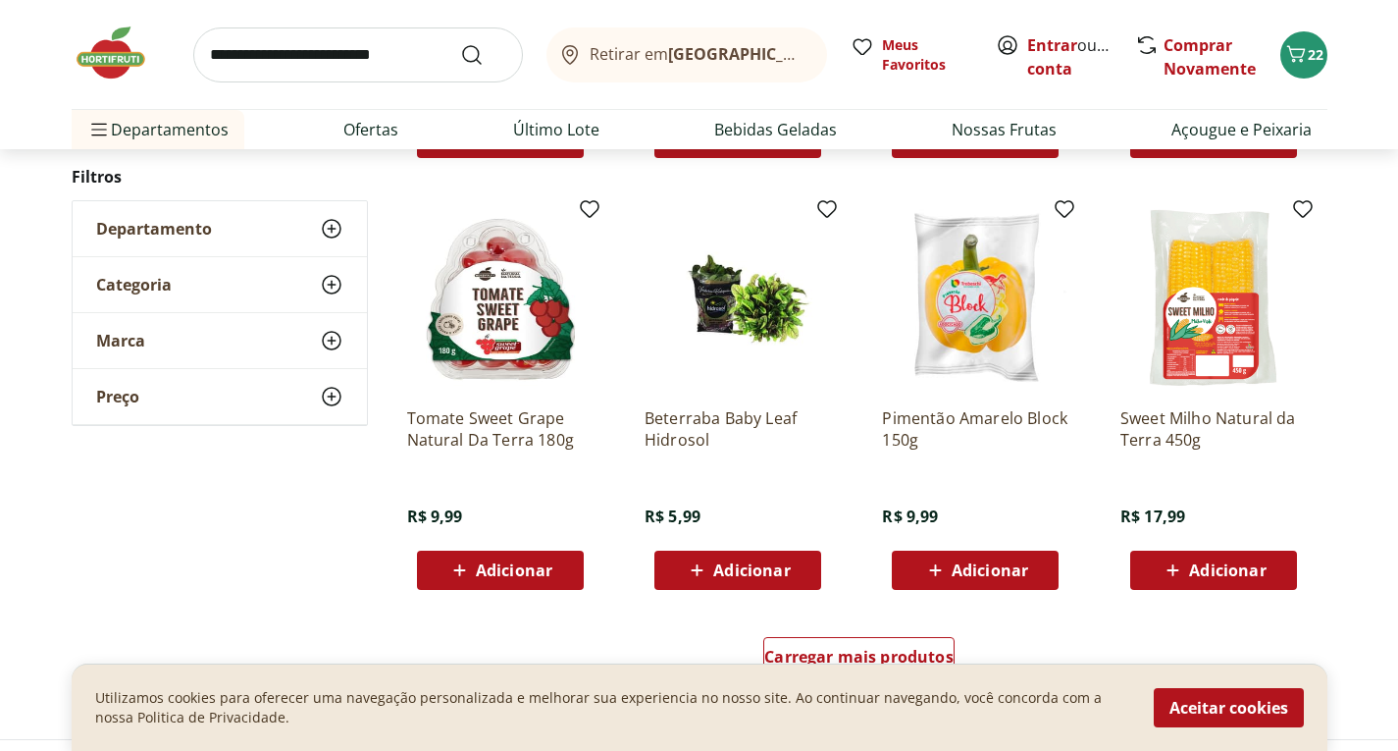
scroll to position [4906, 0]
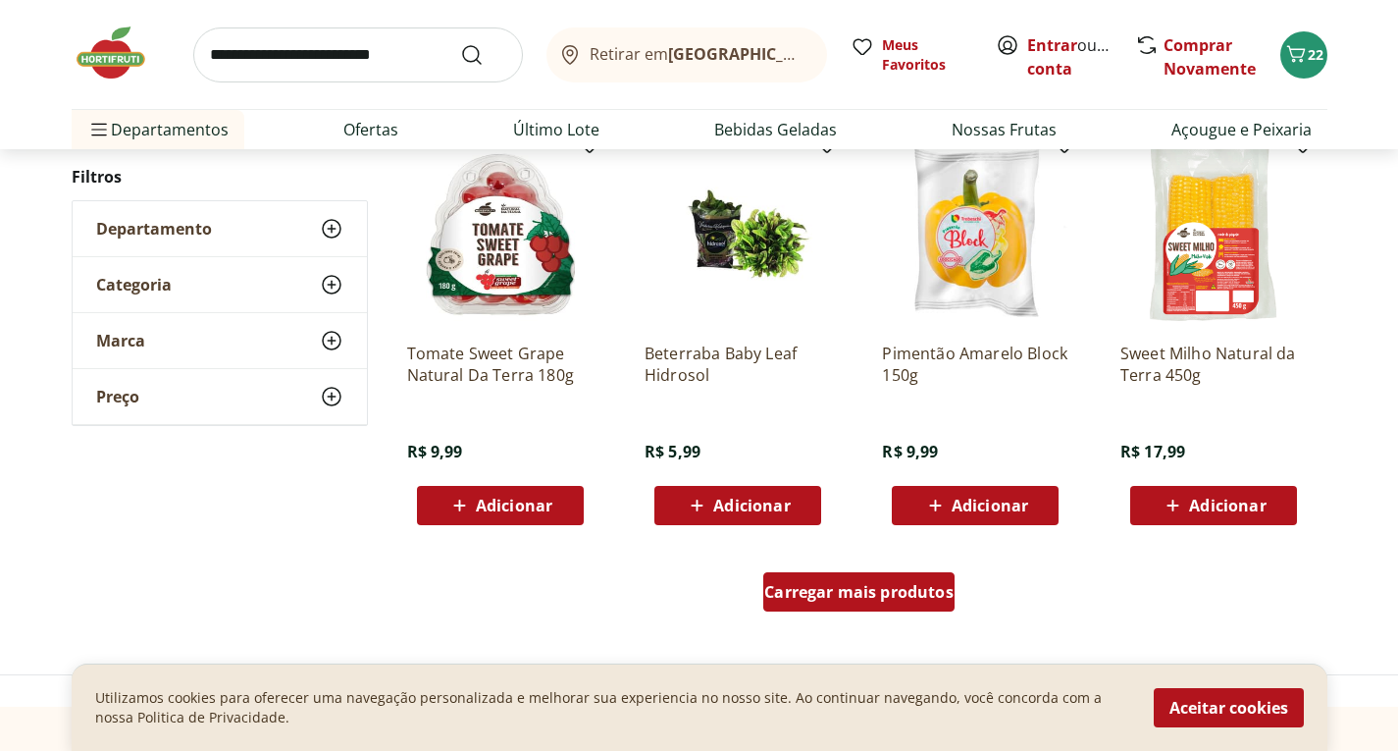
click at [879, 594] on span "Carregar mais produtos" at bounding box center [858, 592] width 189 height 16
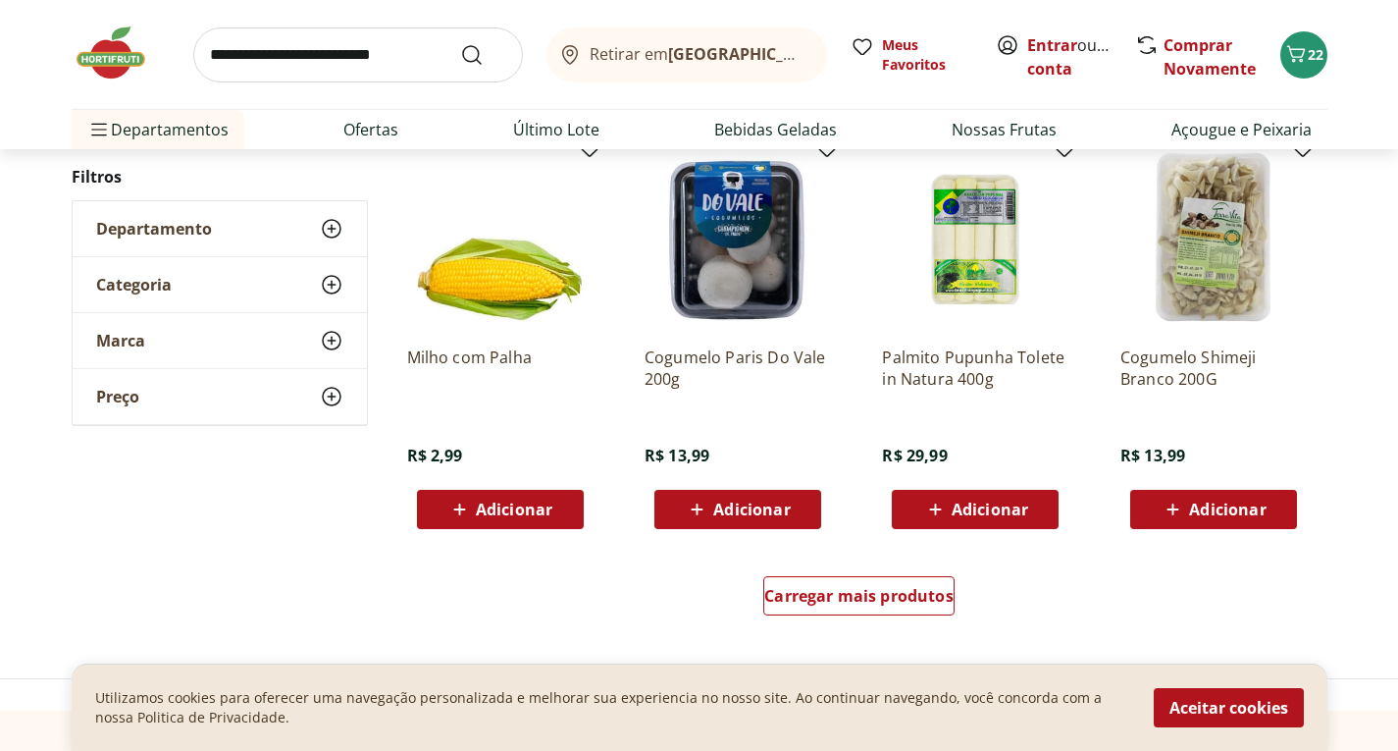
scroll to position [6378, 0]
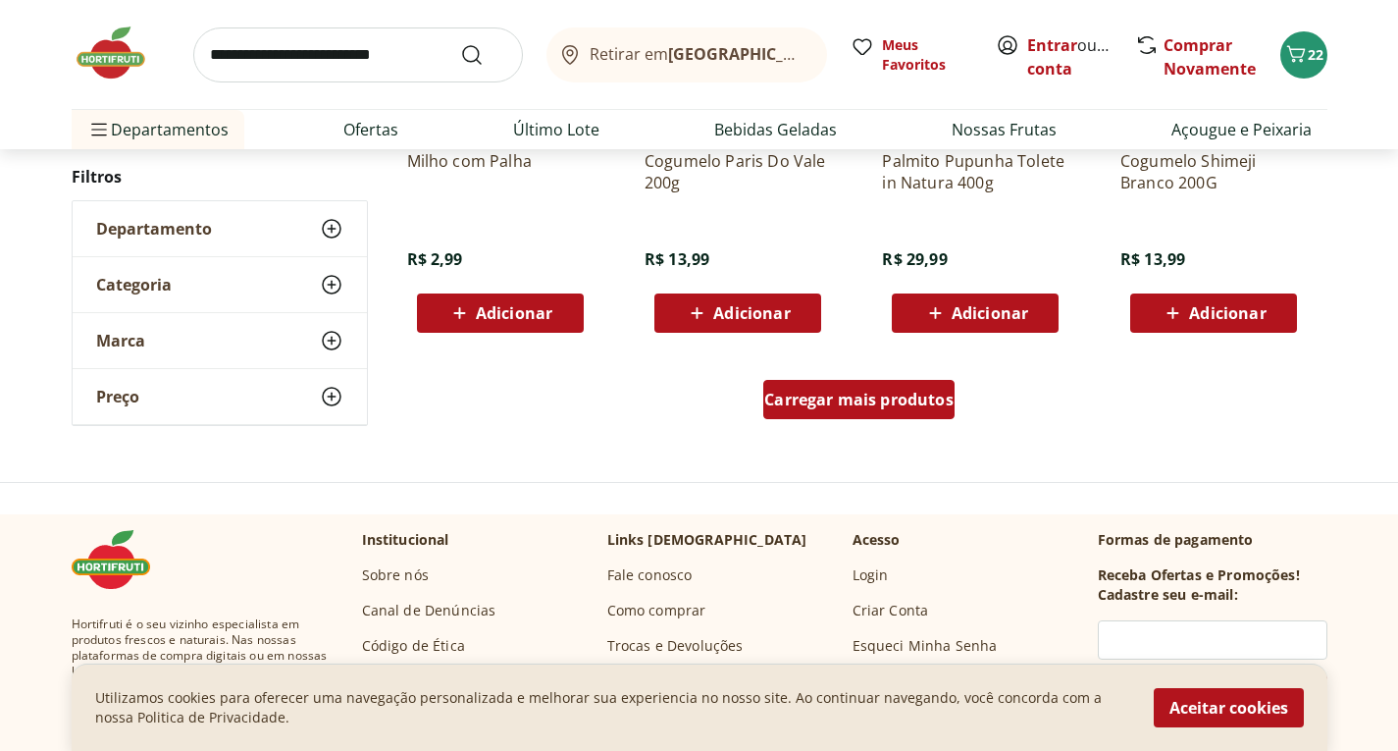
click at [867, 410] on div "Carregar mais produtos" at bounding box center [858, 399] width 191 height 39
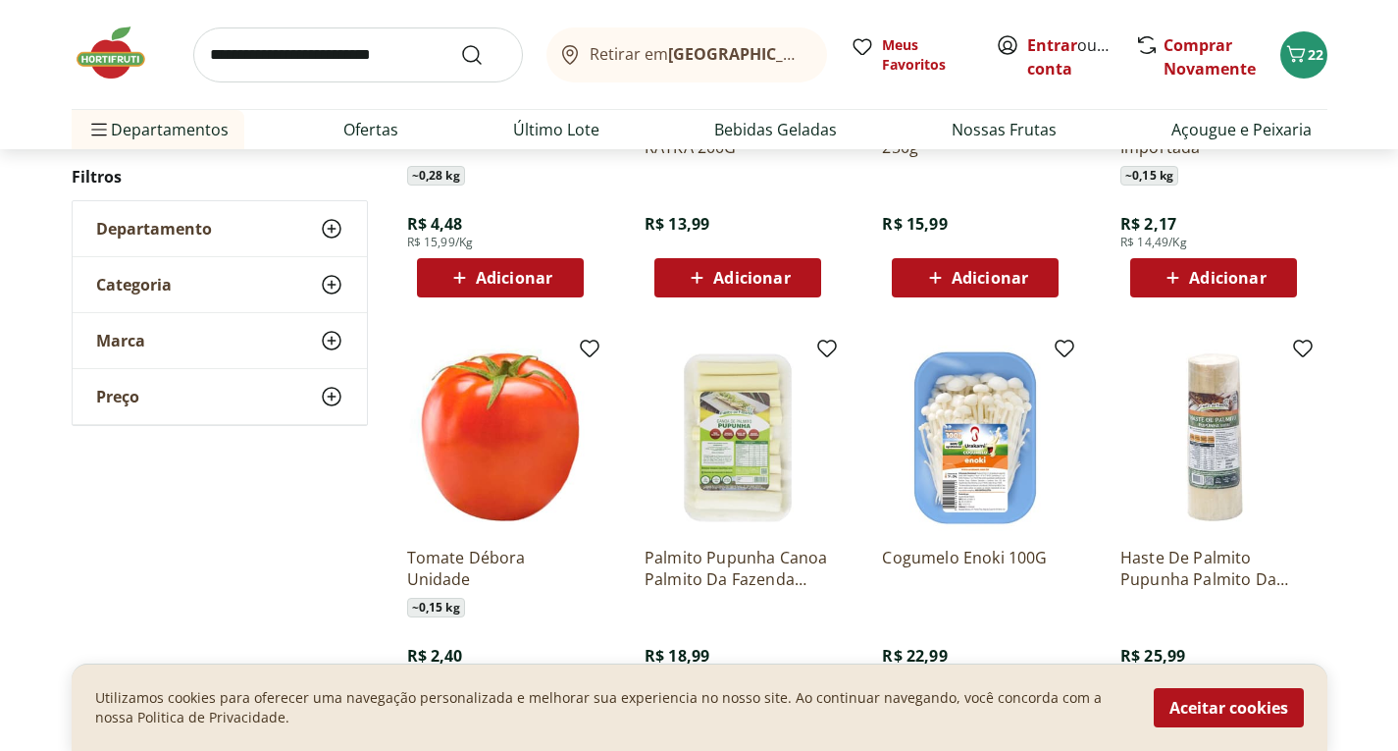
scroll to position [7556, 0]
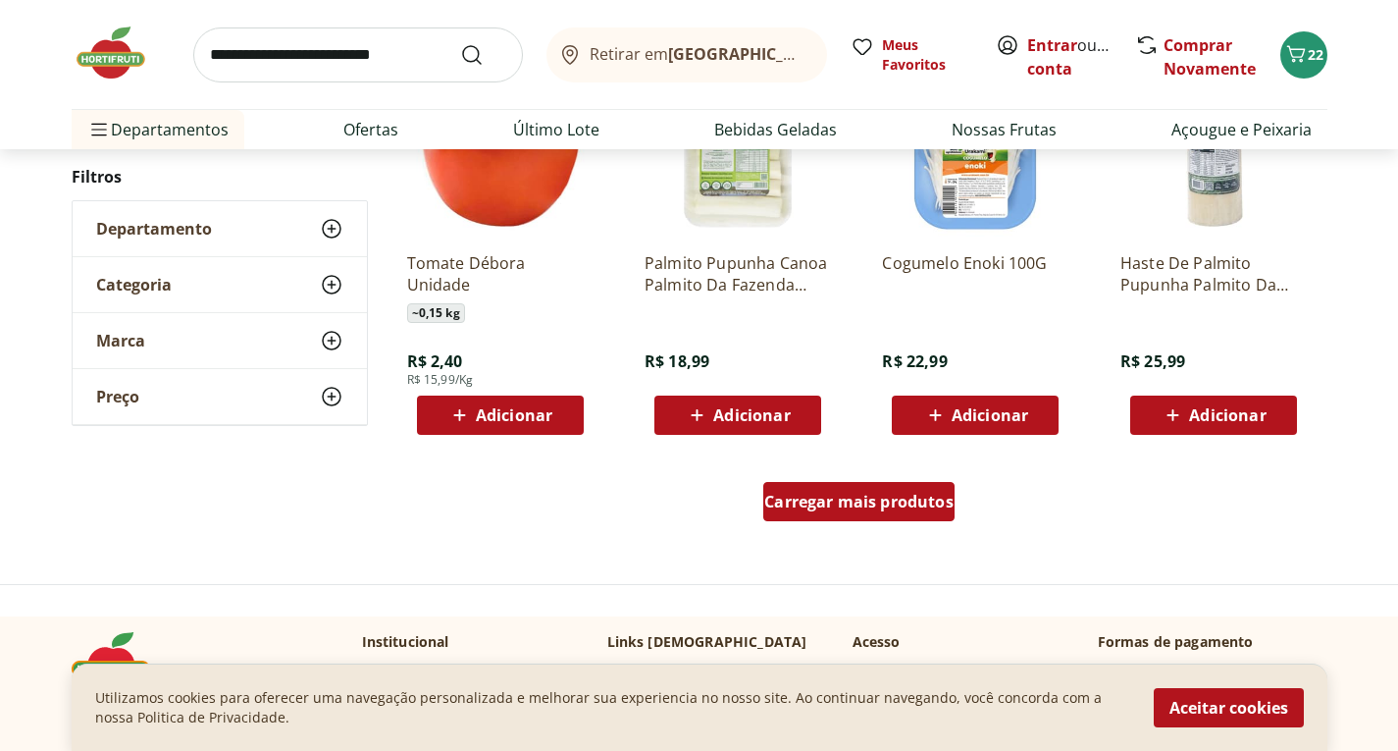
click at [850, 499] on span "Carregar mais produtos" at bounding box center [858, 502] width 189 height 16
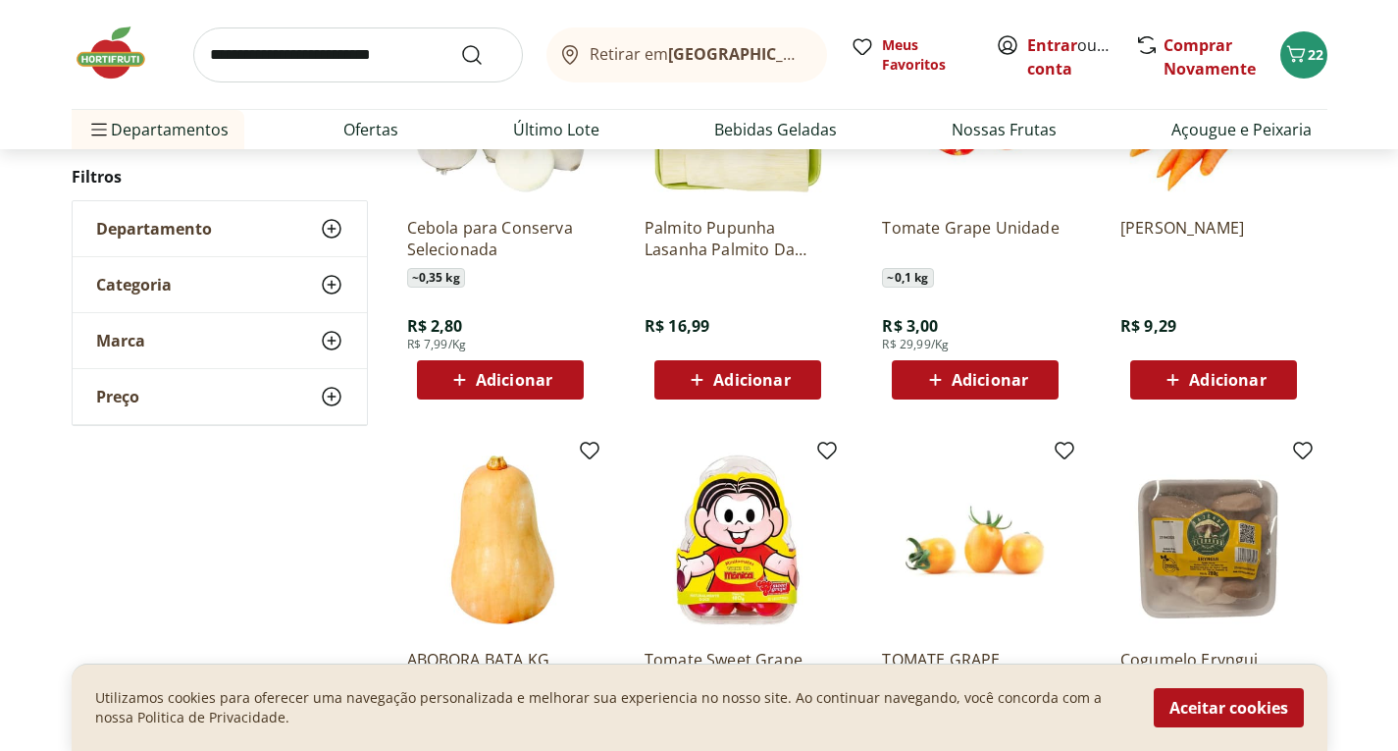
scroll to position [8733, 0]
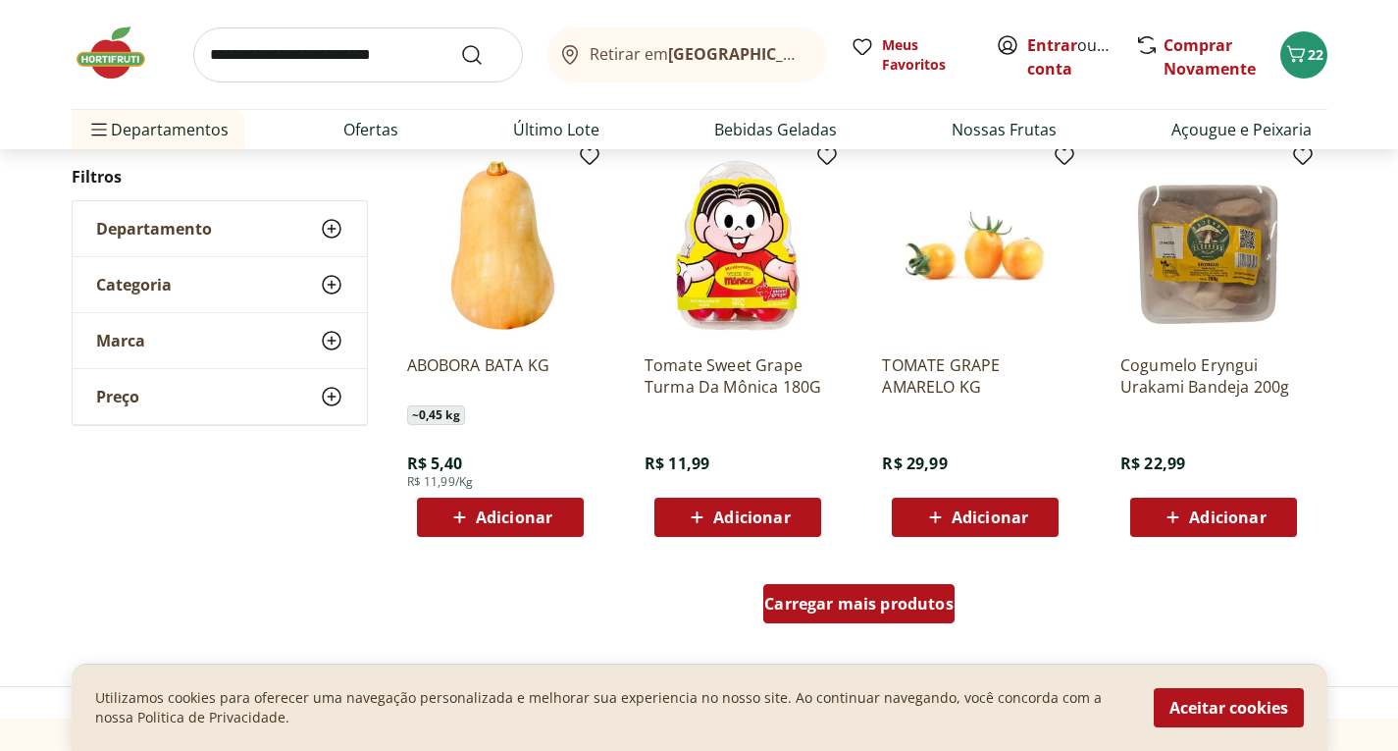
click at [835, 603] on span "Carregar mais produtos" at bounding box center [858, 604] width 189 height 16
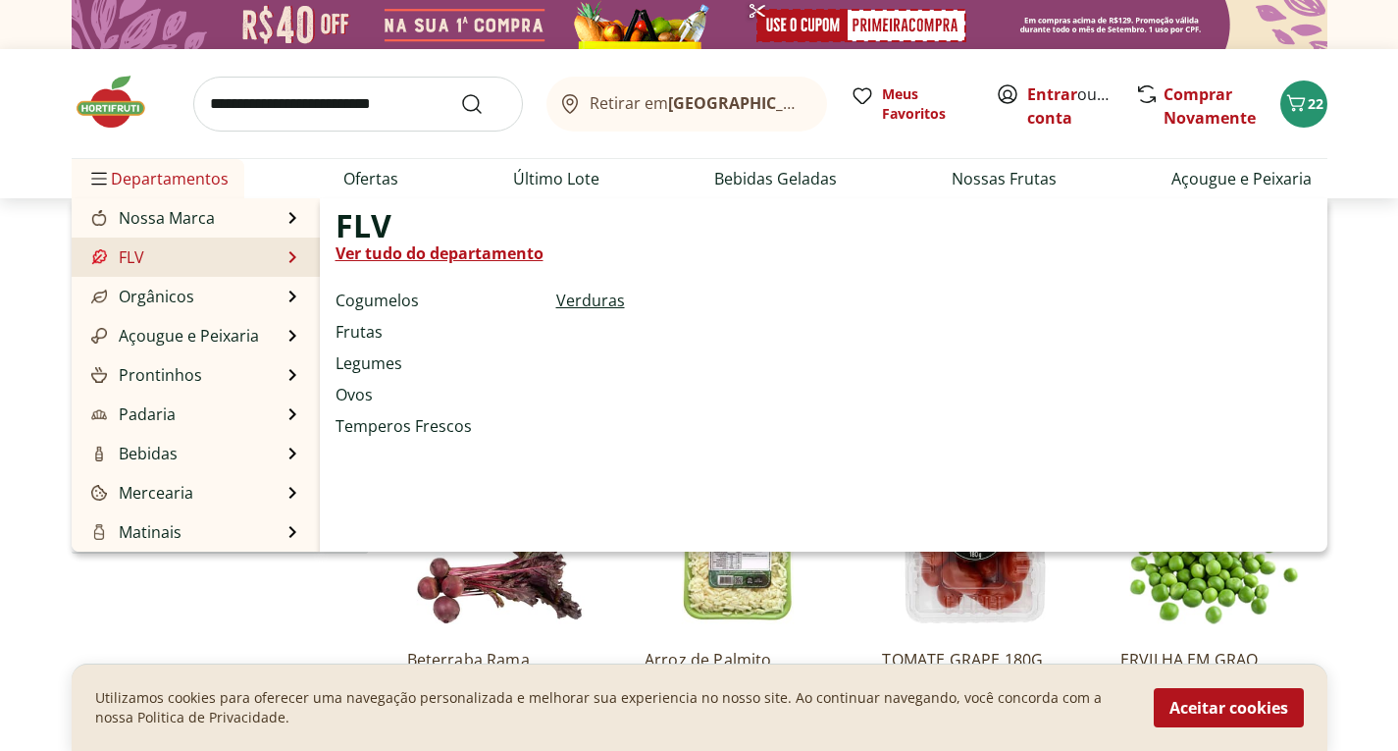
click at [588, 301] on link "Verduras" at bounding box center [590, 300] width 69 height 24
select select "**********"
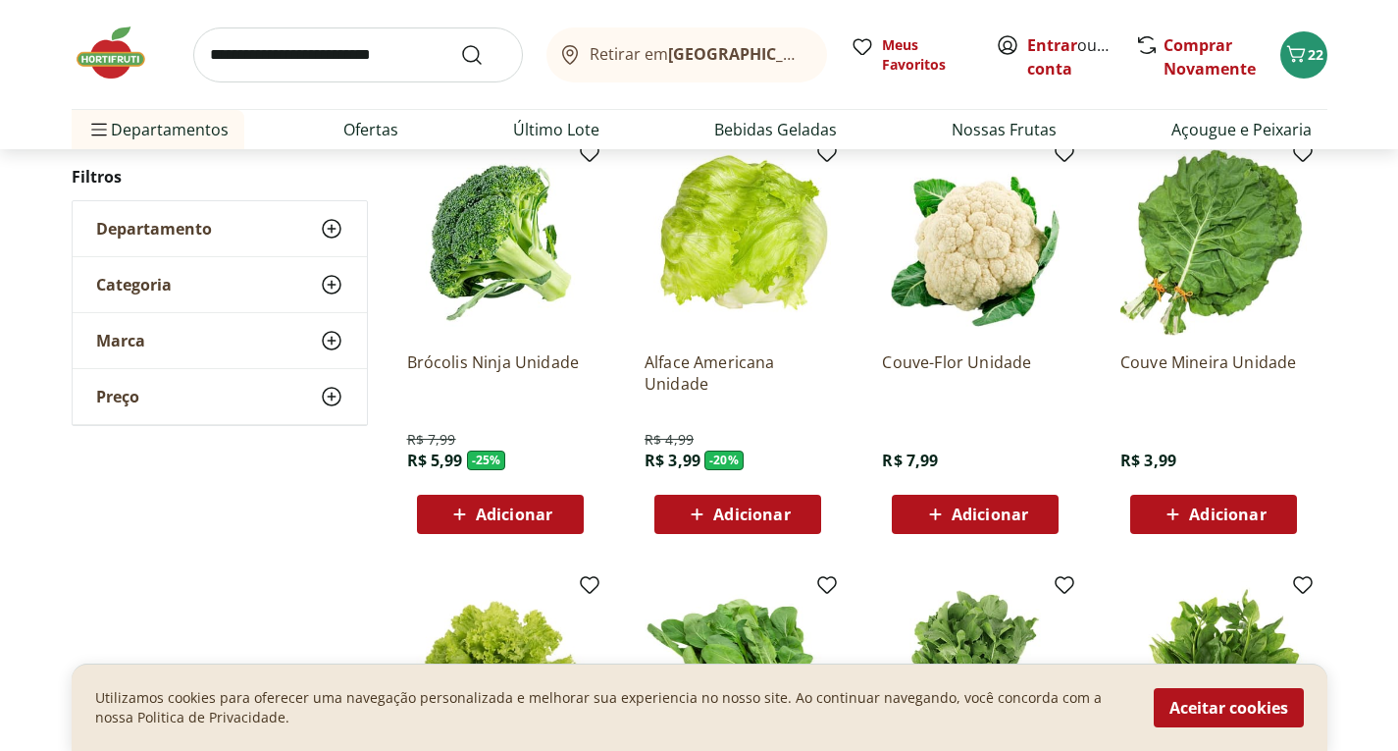
scroll to position [294, 0]
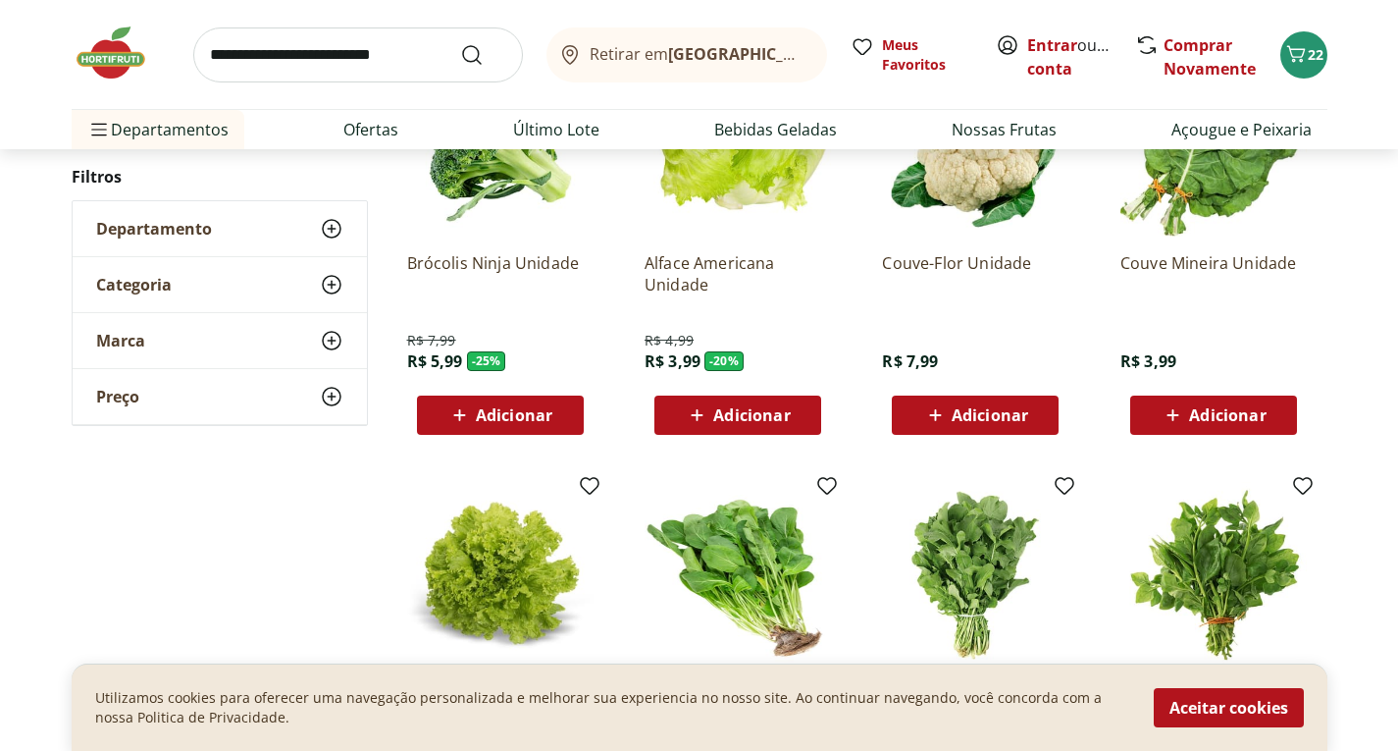
click at [1258, 423] on span "Adicionar" at bounding box center [1227, 415] width 77 height 16
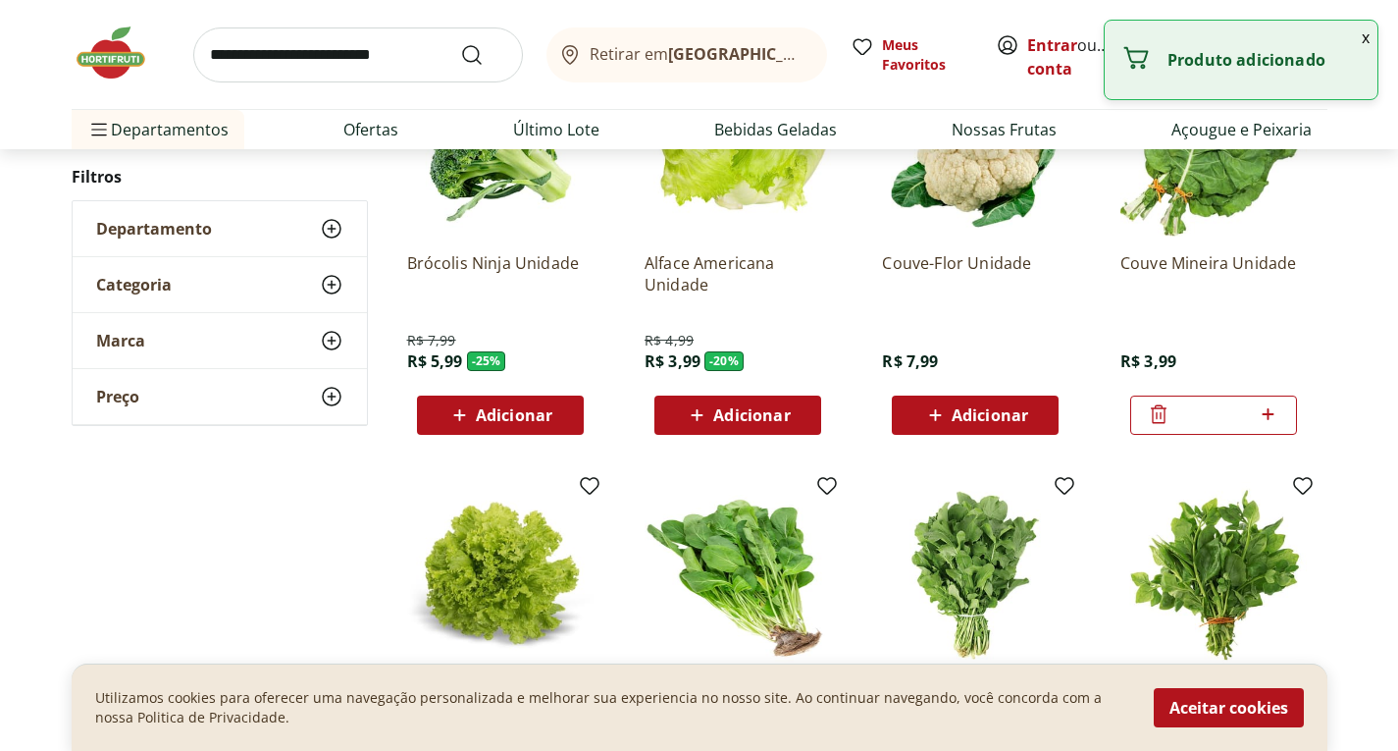
click at [1274, 412] on icon at bounding box center [1268, 414] width 25 height 24
type input "*"
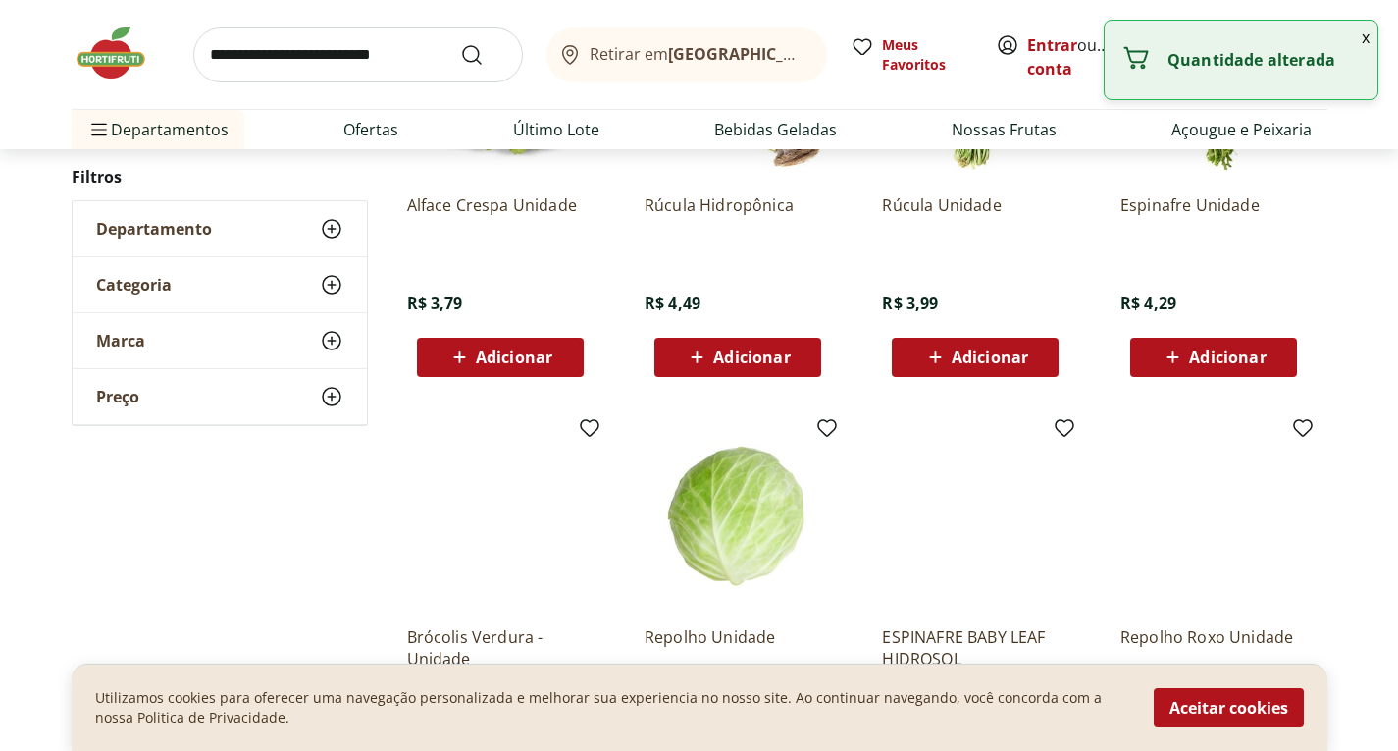
scroll to position [785, 0]
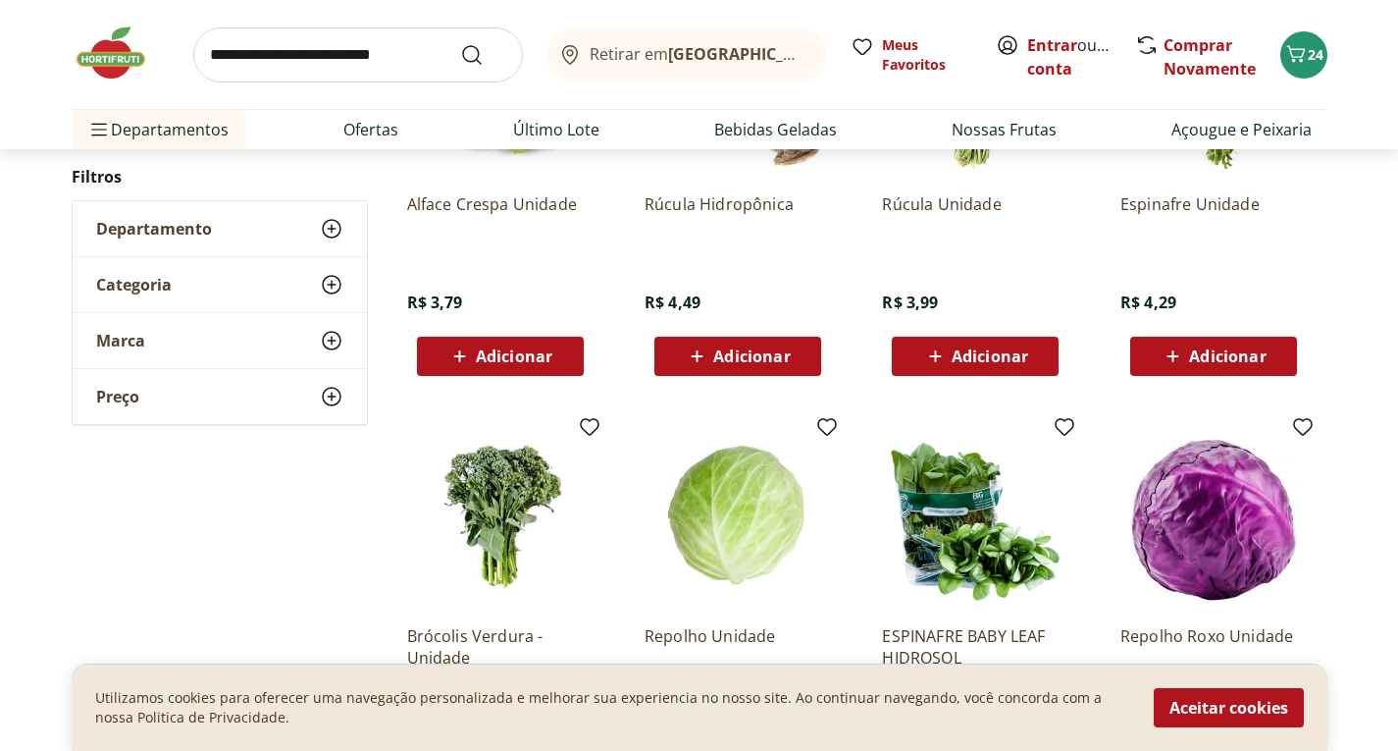
click at [1243, 367] on span "Adicionar" at bounding box center [1213, 356] width 105 height 24
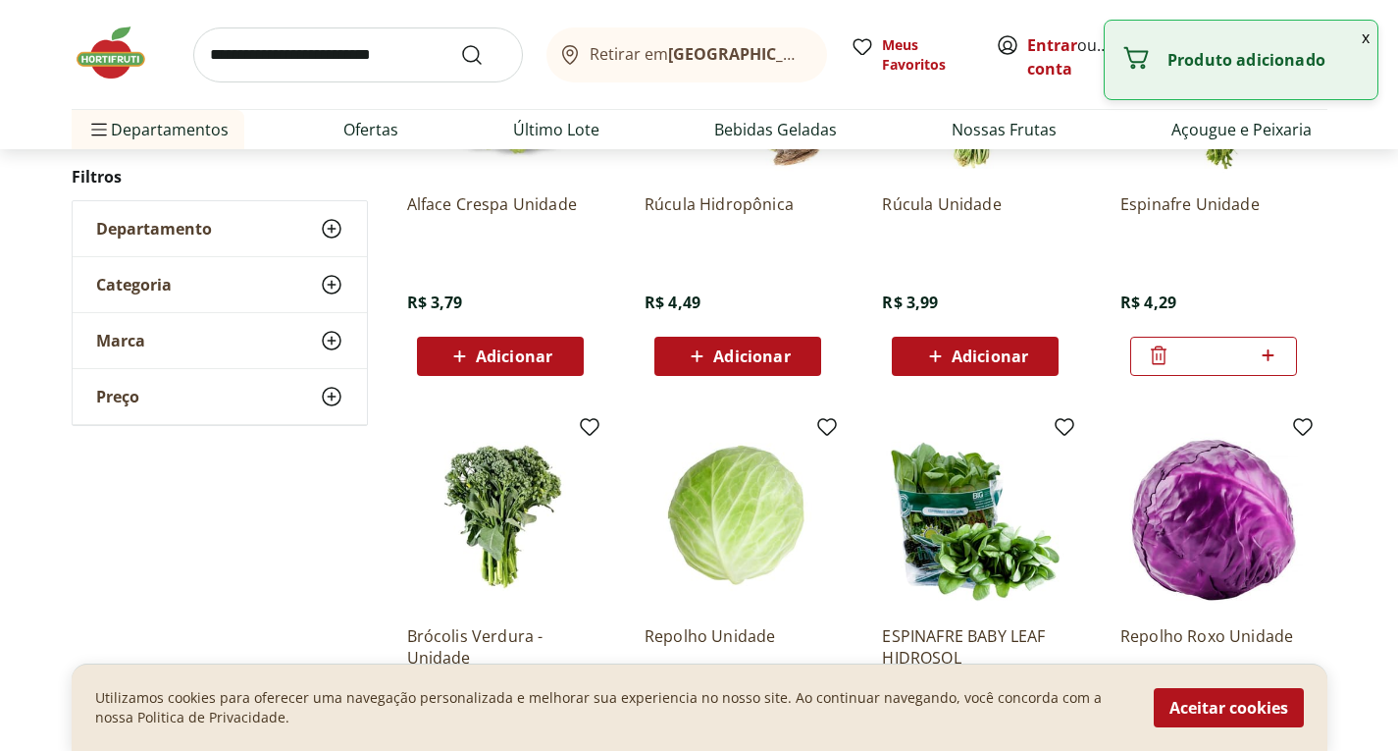
click at [1269, 357] on icon at bounding box center [1269, 355] width 12 height 12
type input "*"
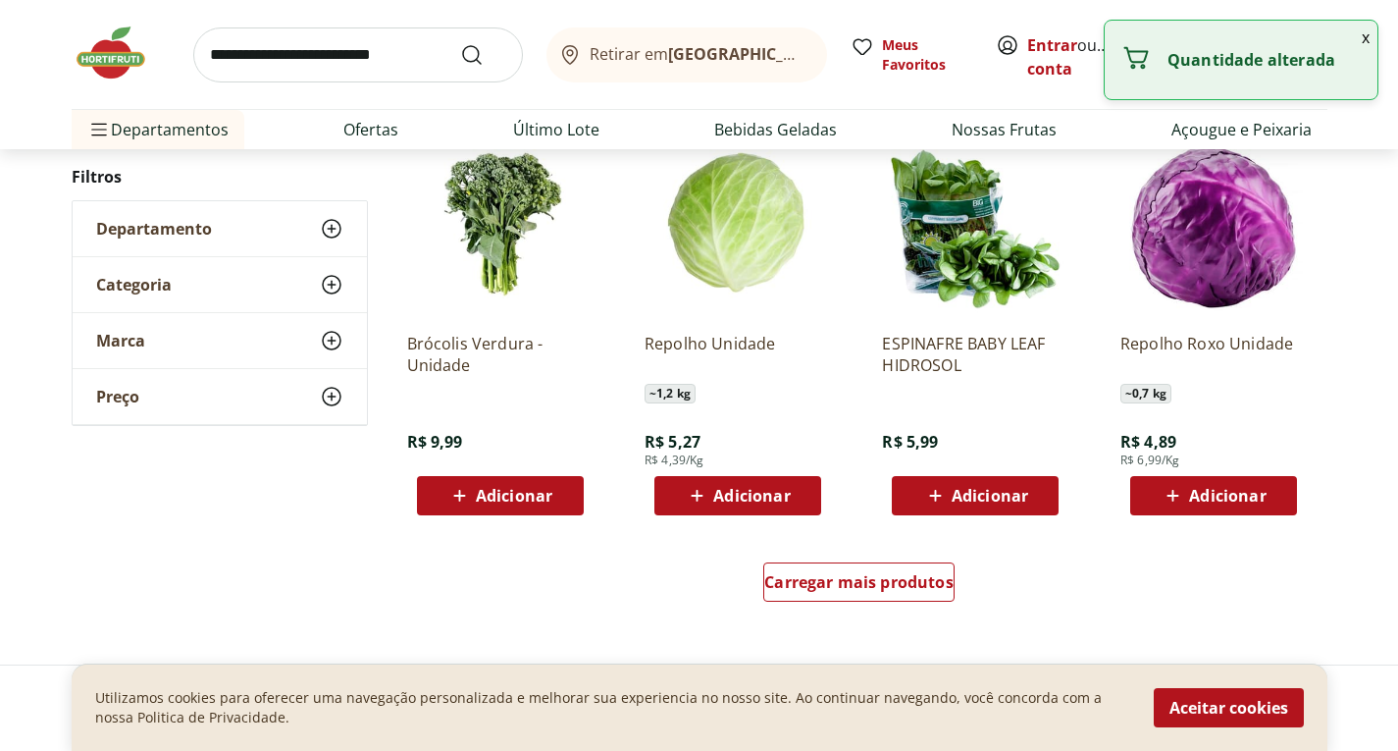
scroll to position [1079, 0]
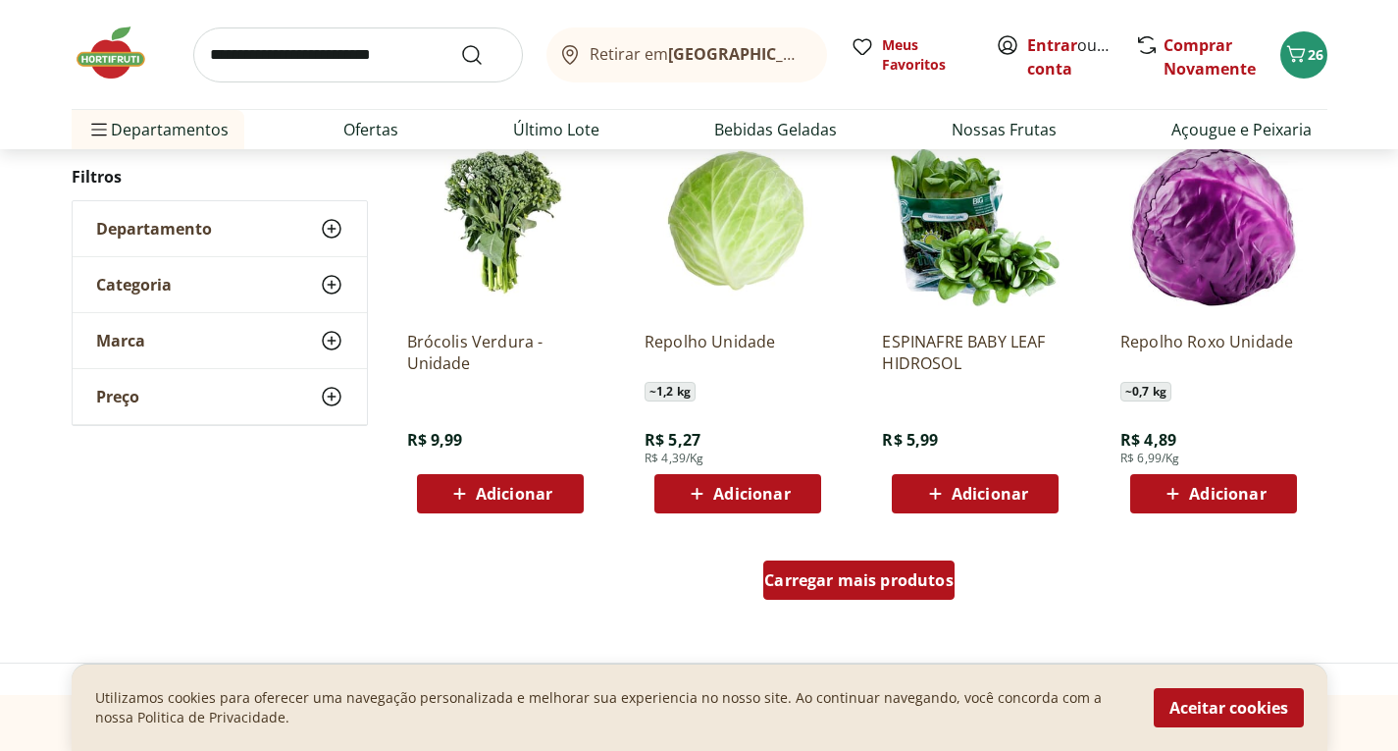
click at [885, 577] on span "Carregar mais produtos" at bounding box center [858, 580] width 189 height 16
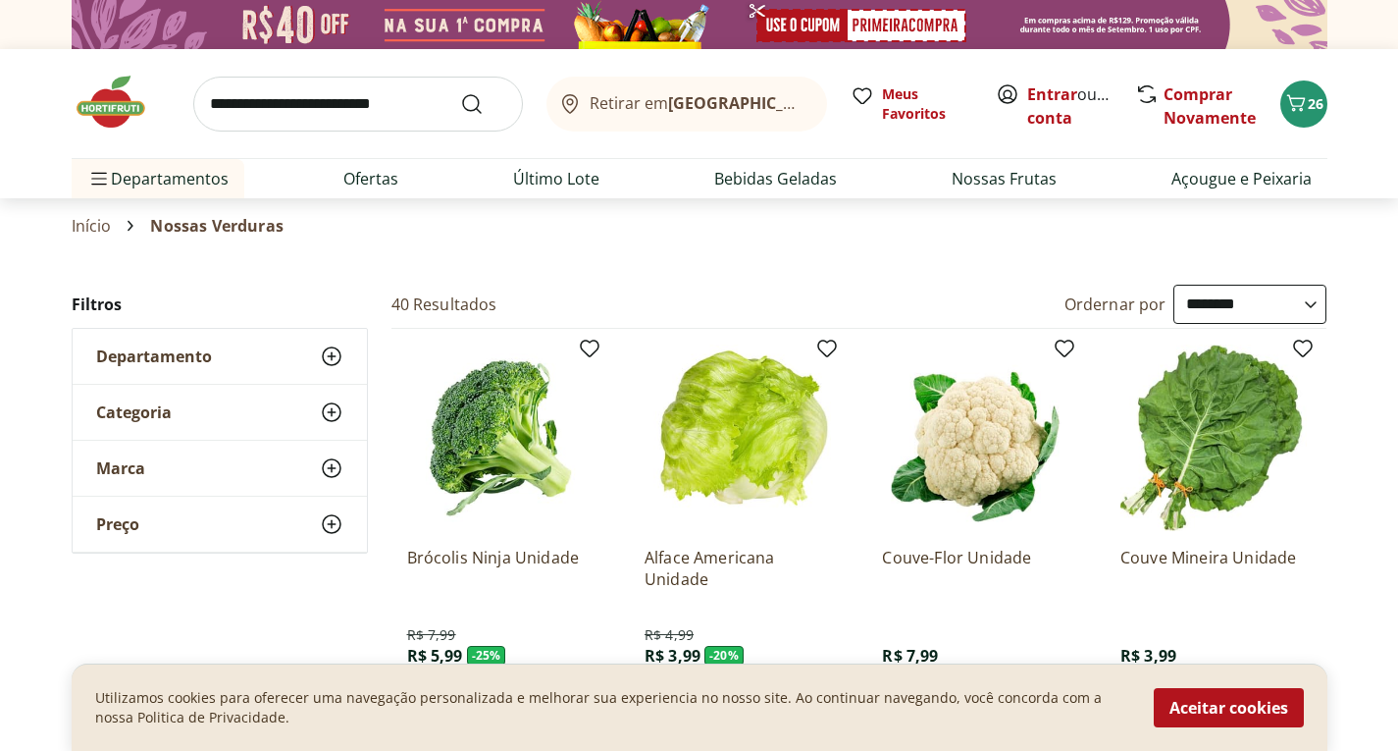
scroll to position [294, 0]
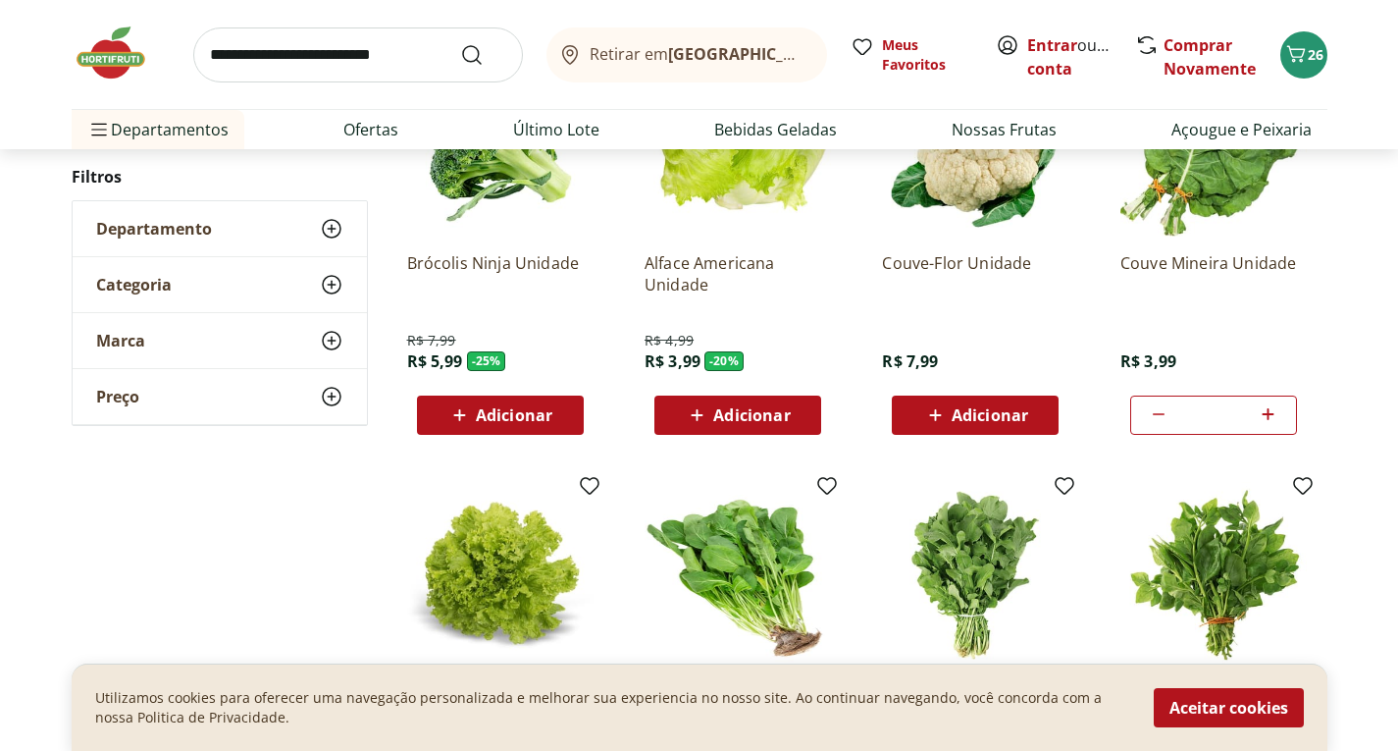
click at [521, 407] on span "Adicionar" at bounding box center [514, 415] width 77 height 16
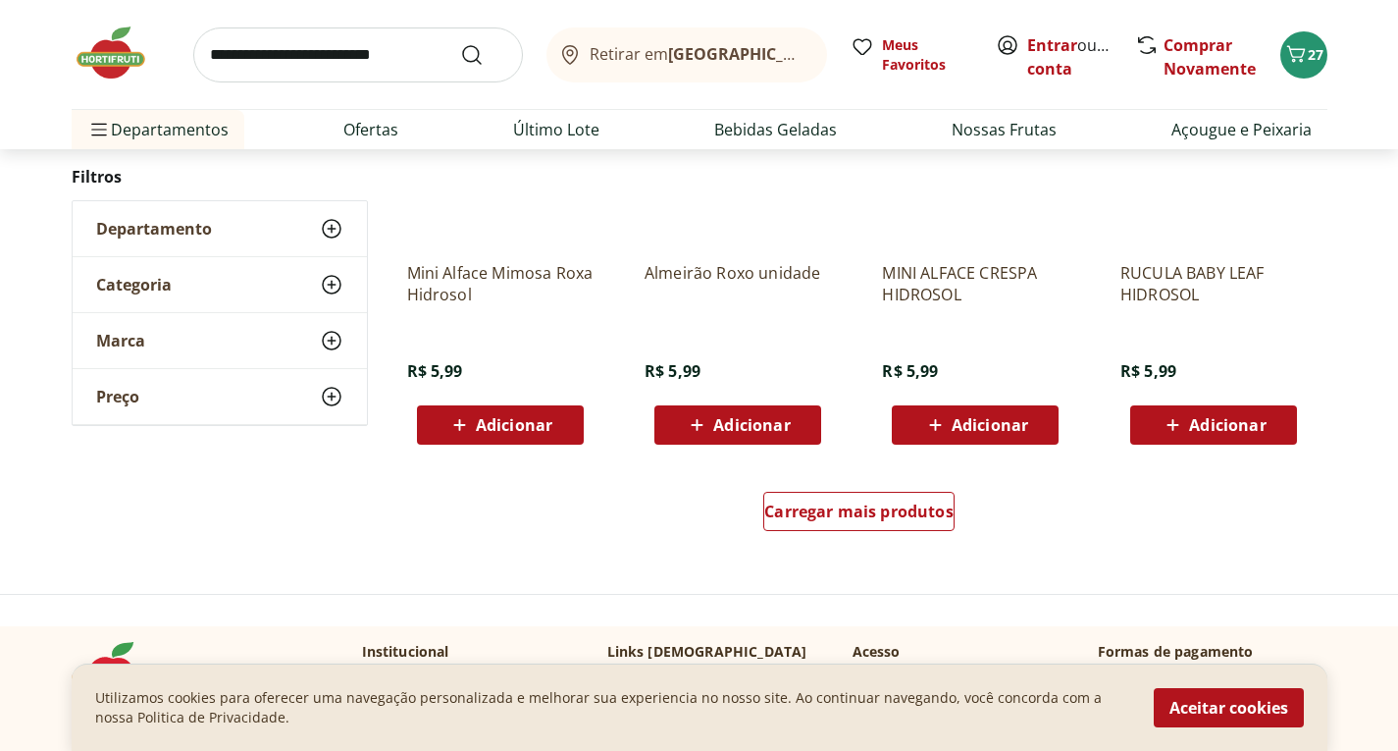
scroll to position [2551, 0]
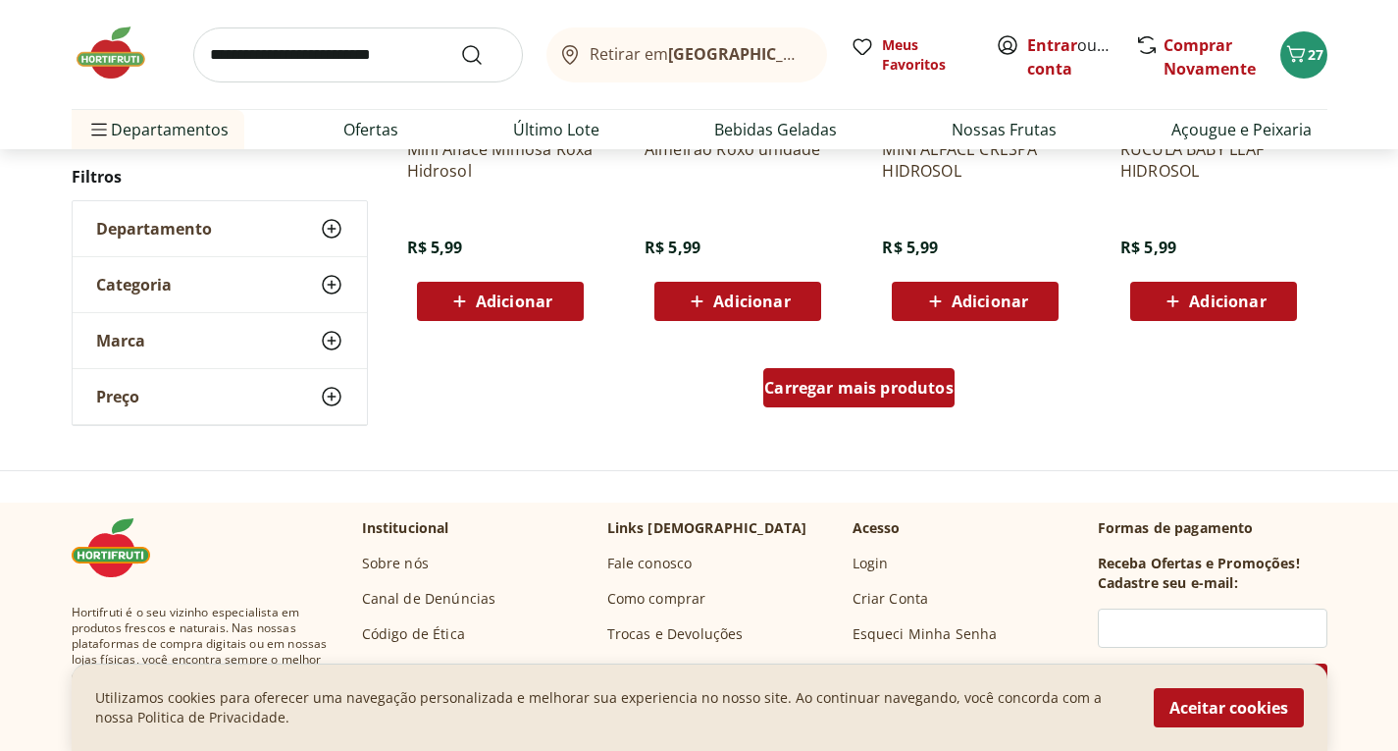
click at [855, 410] on link "Carregar mais produtos" at bounding box center [858, 391] width 191 height 47
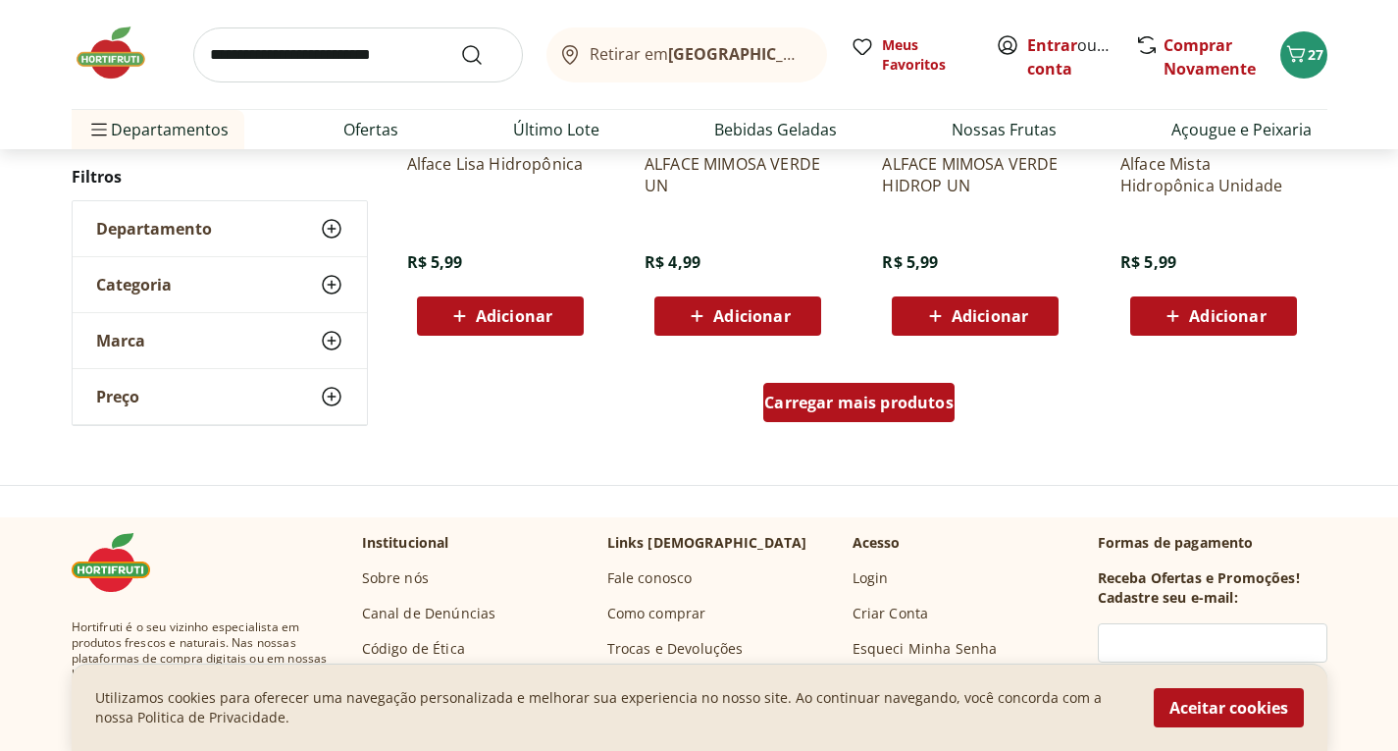
scroll to position [3827, 0]
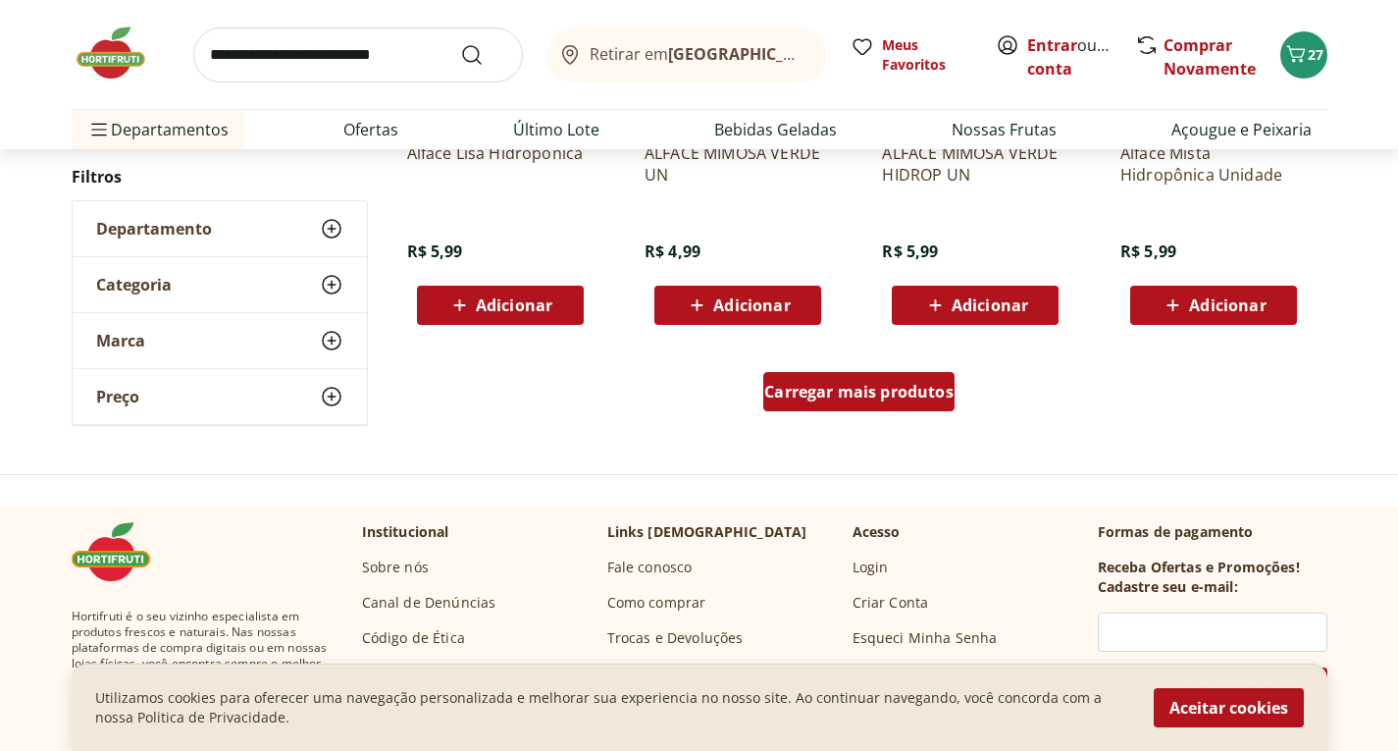
click at [863, 388] on span "Carregar mais produtos" at bounding box center [858, 392] width 189 height 16
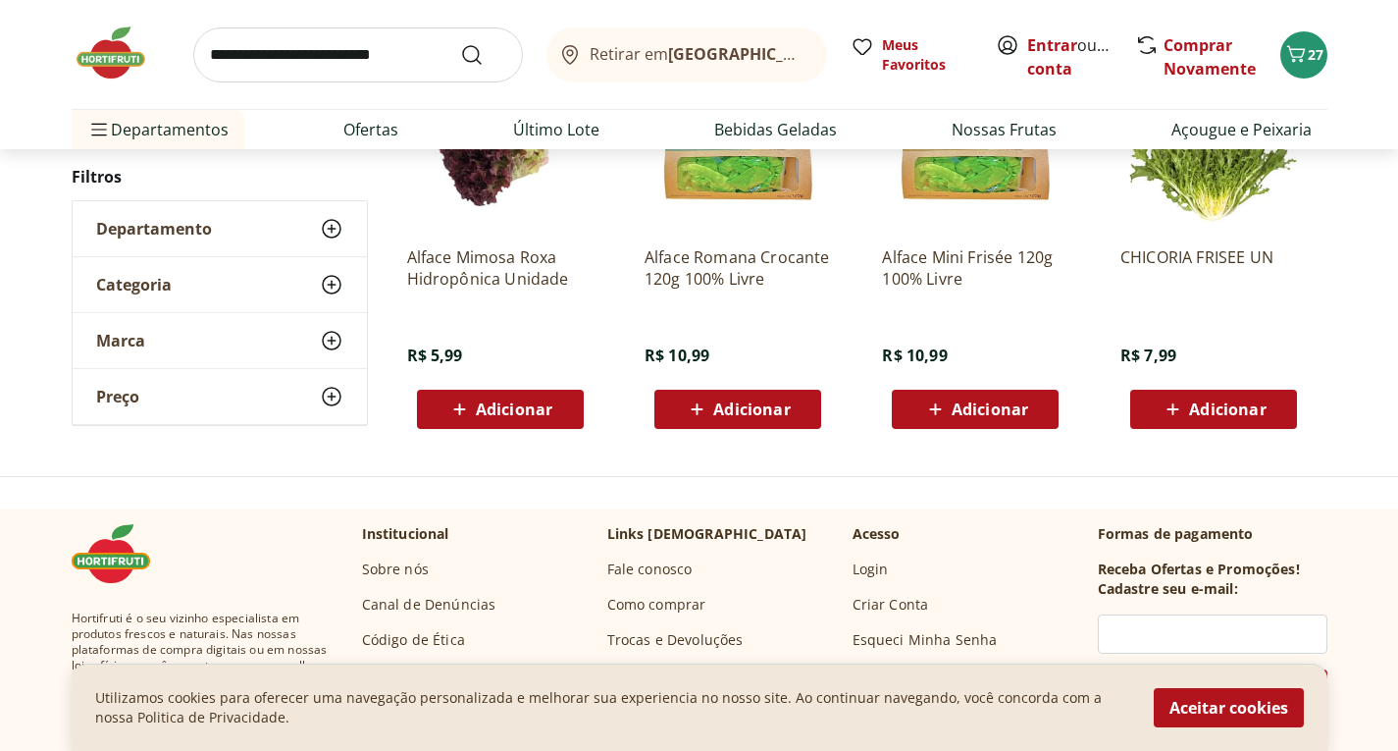
scroll to position [218, 0]
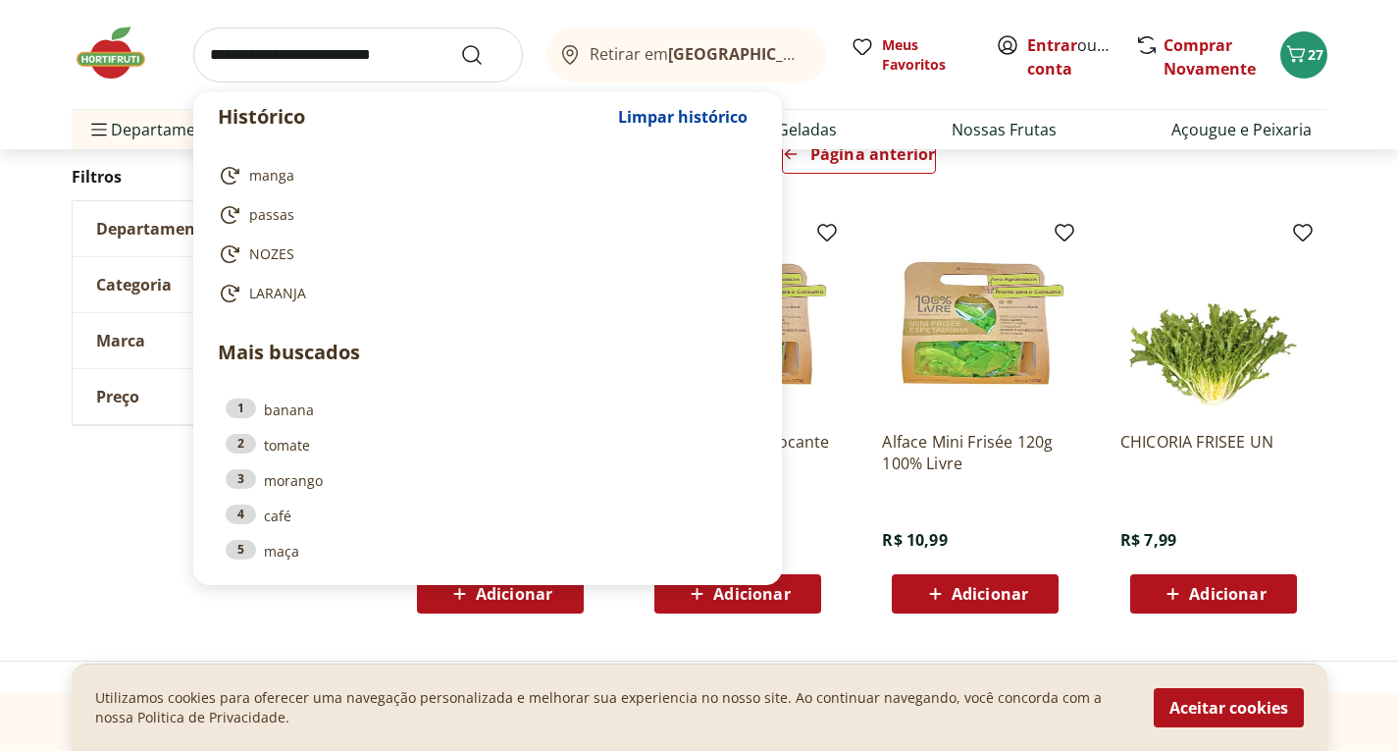
click at [363, 68] on input "search" at bounding box center [358, 54] width 330 height 55
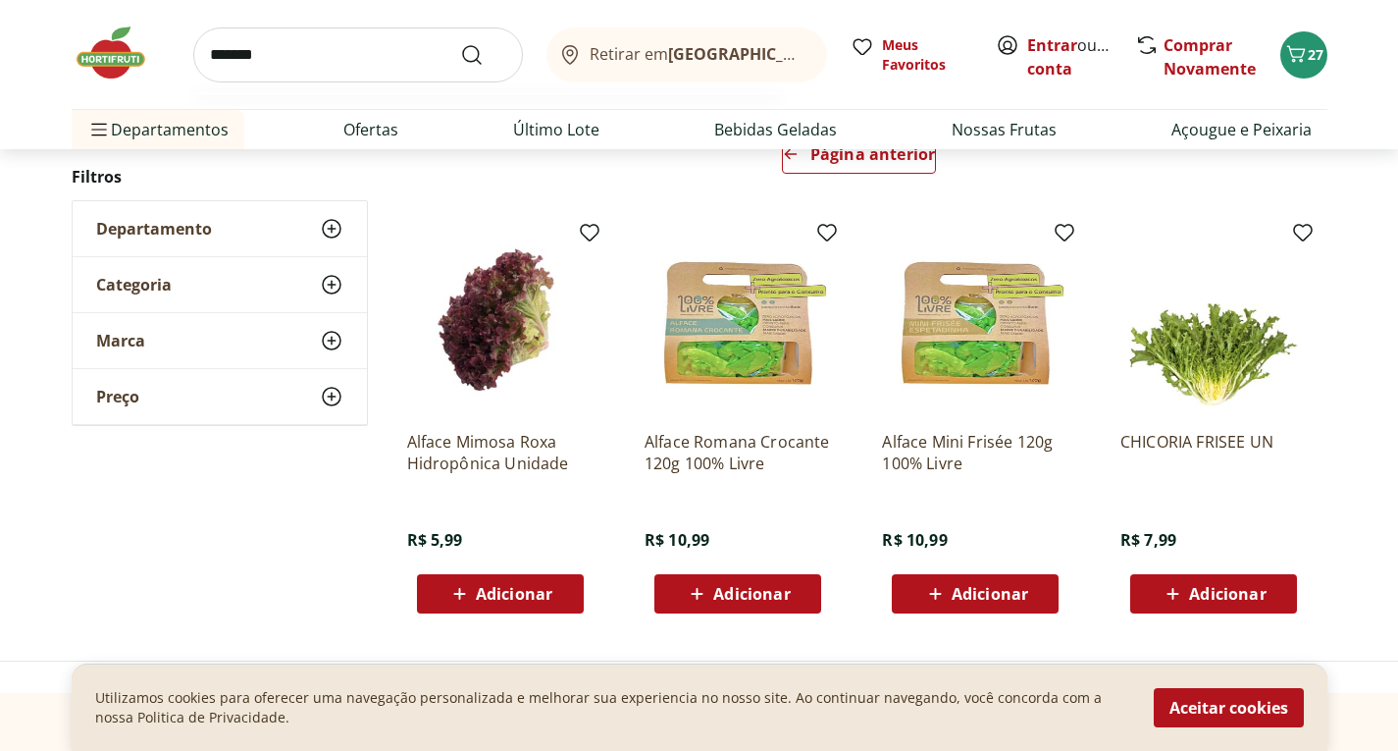
type input "*******"
click at [460, 43] on button "Submit Search" at bounding box center [483, 55] width 47 height 24
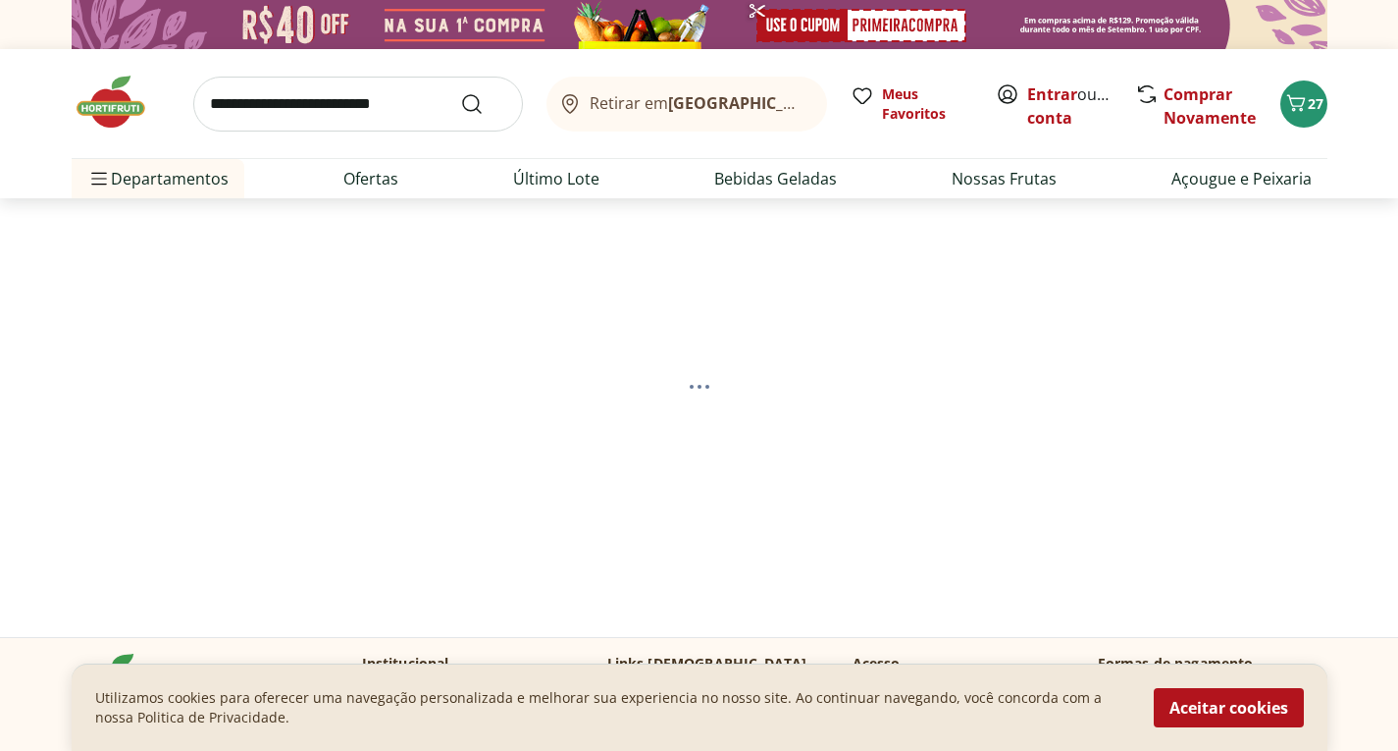
select select "**********"
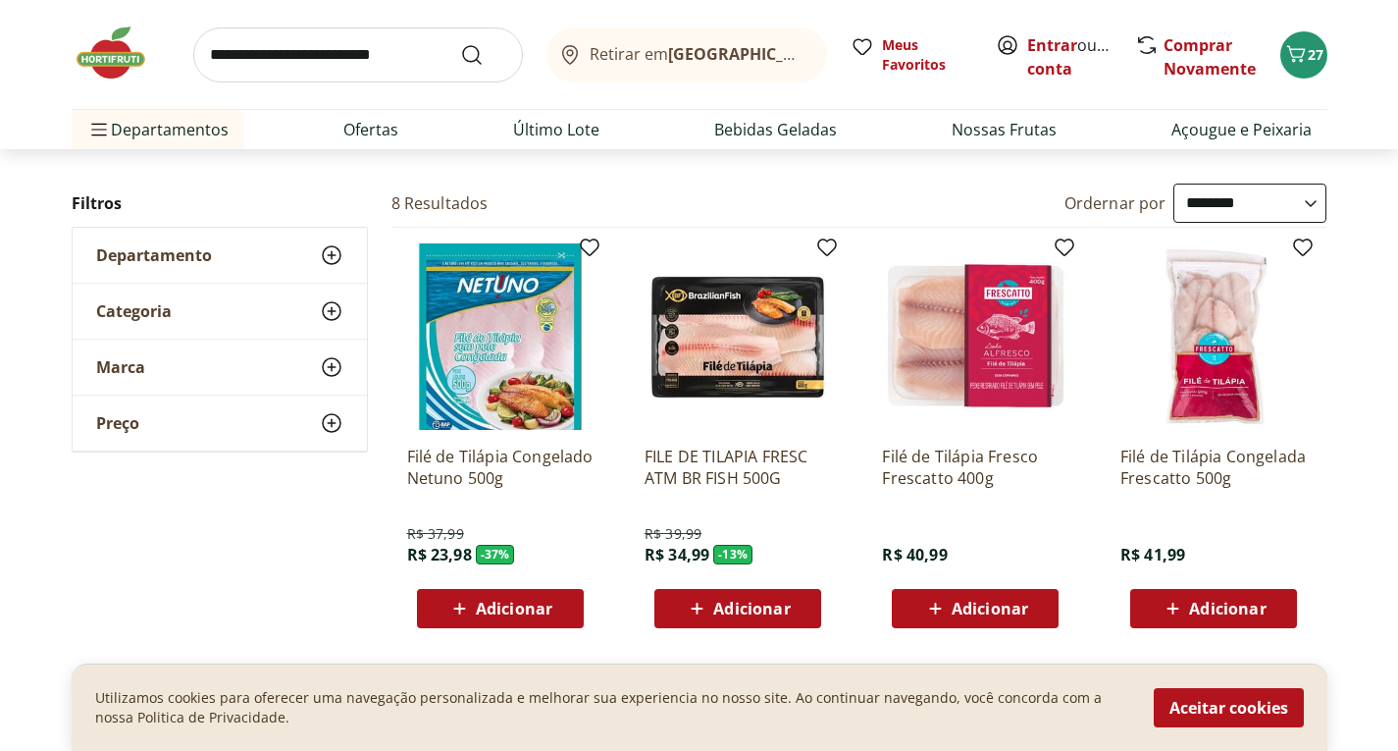
scroll to position [196, 0]
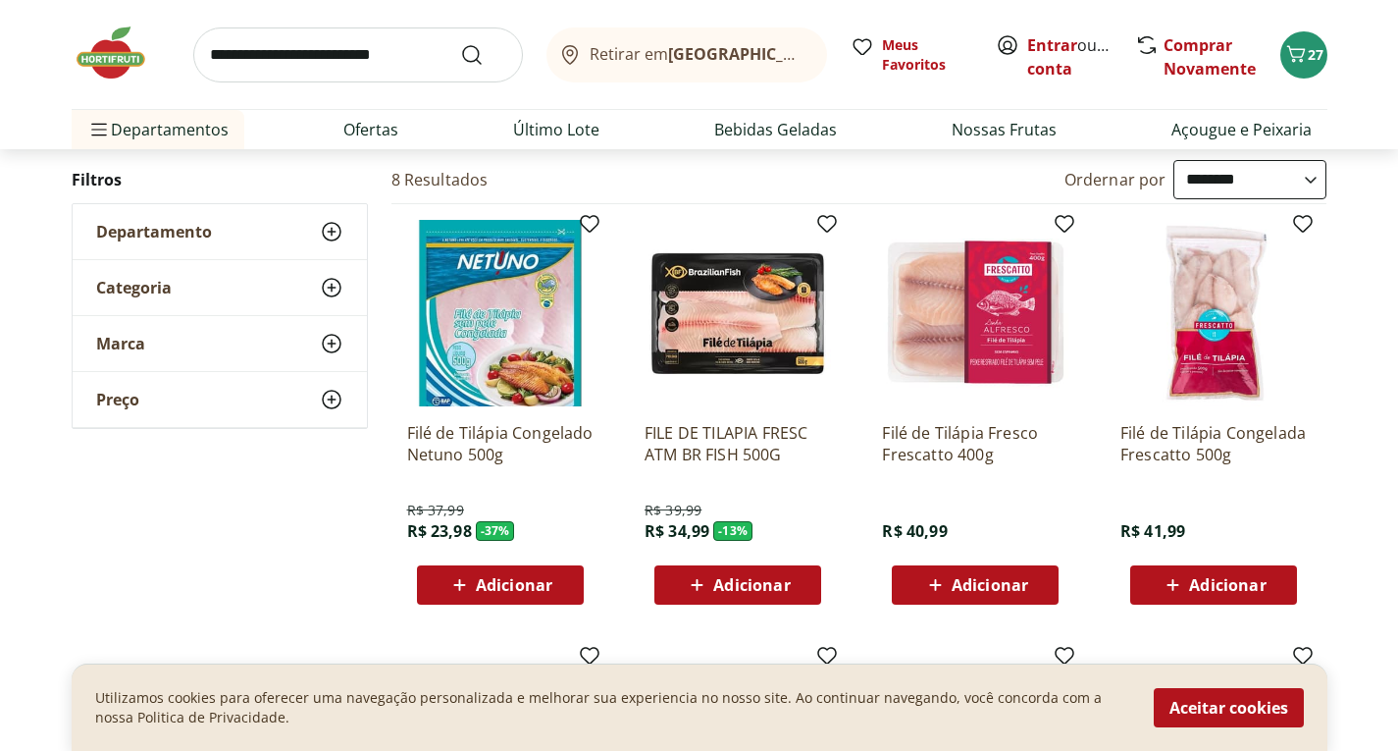
click at [536, 596] on span "Adicionar" at bounding box center [499, 585] width 105 height 24
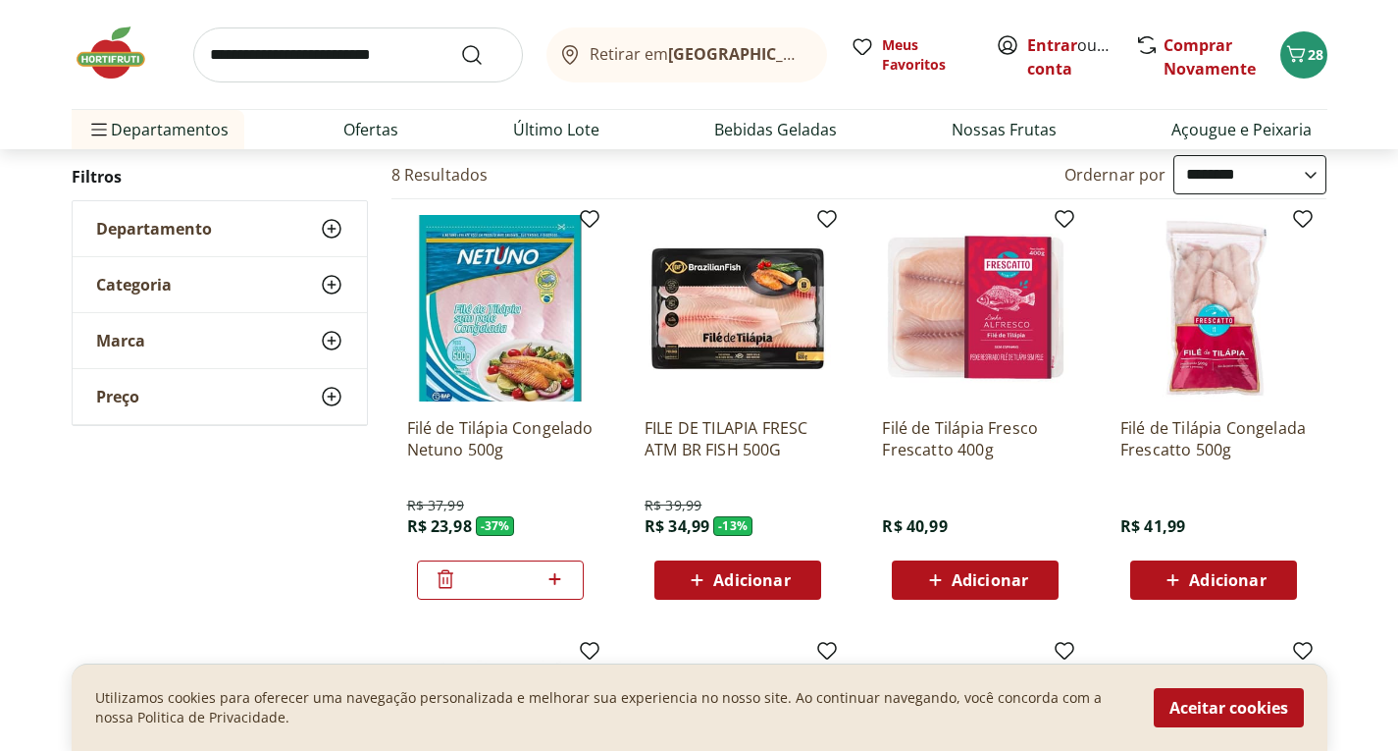
scroll to position [0, 0]
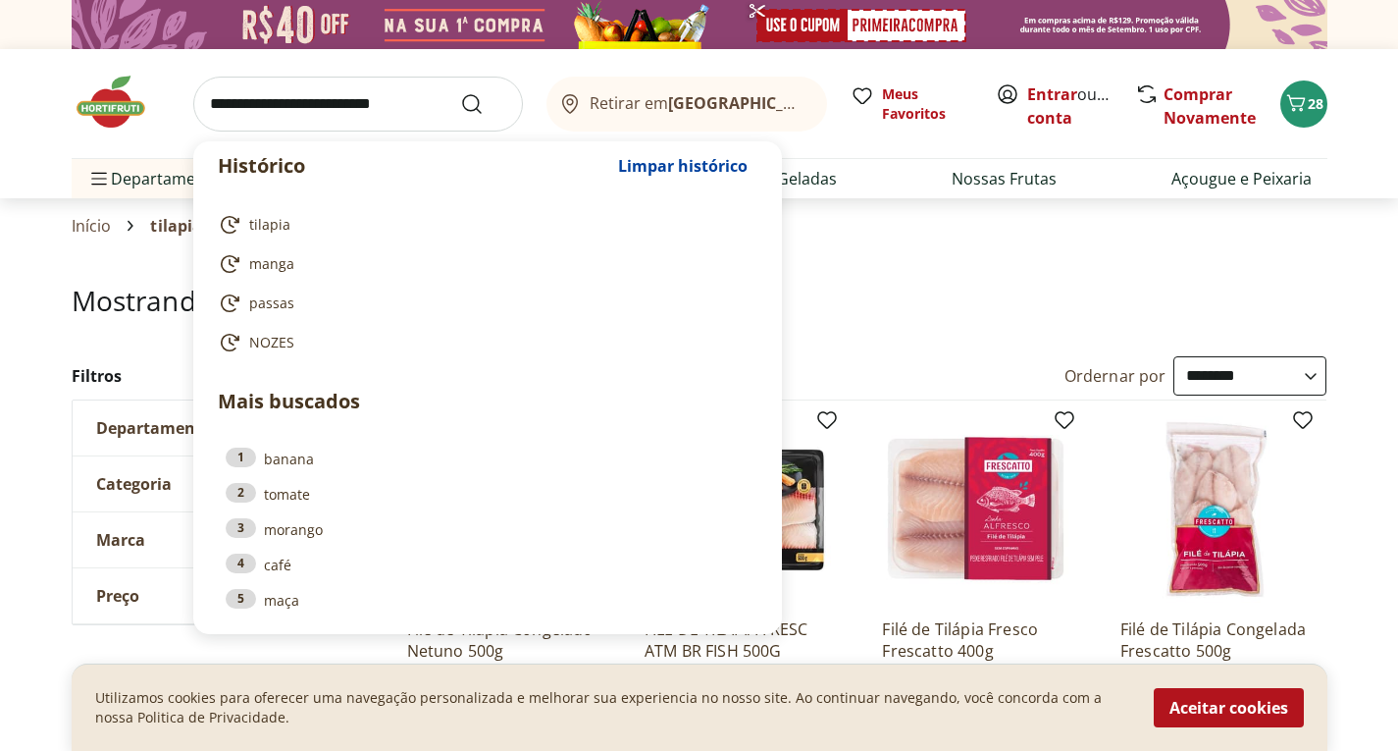
click at [363, 102] on input "search" at bounding box center [358, 104] width 330 height 55
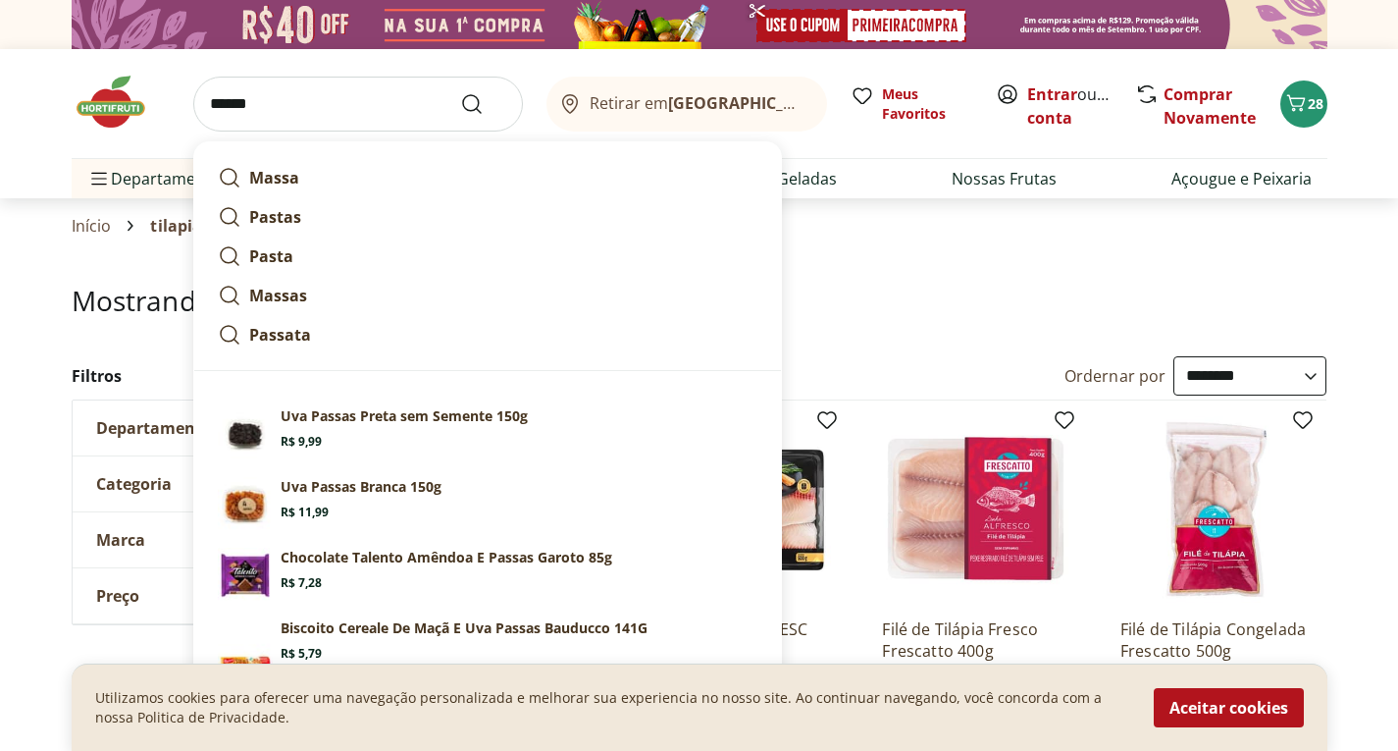
type input "******"
click at [460, 92] on button "Submit Search" at bounding box center [483, 104] width 47 height 24
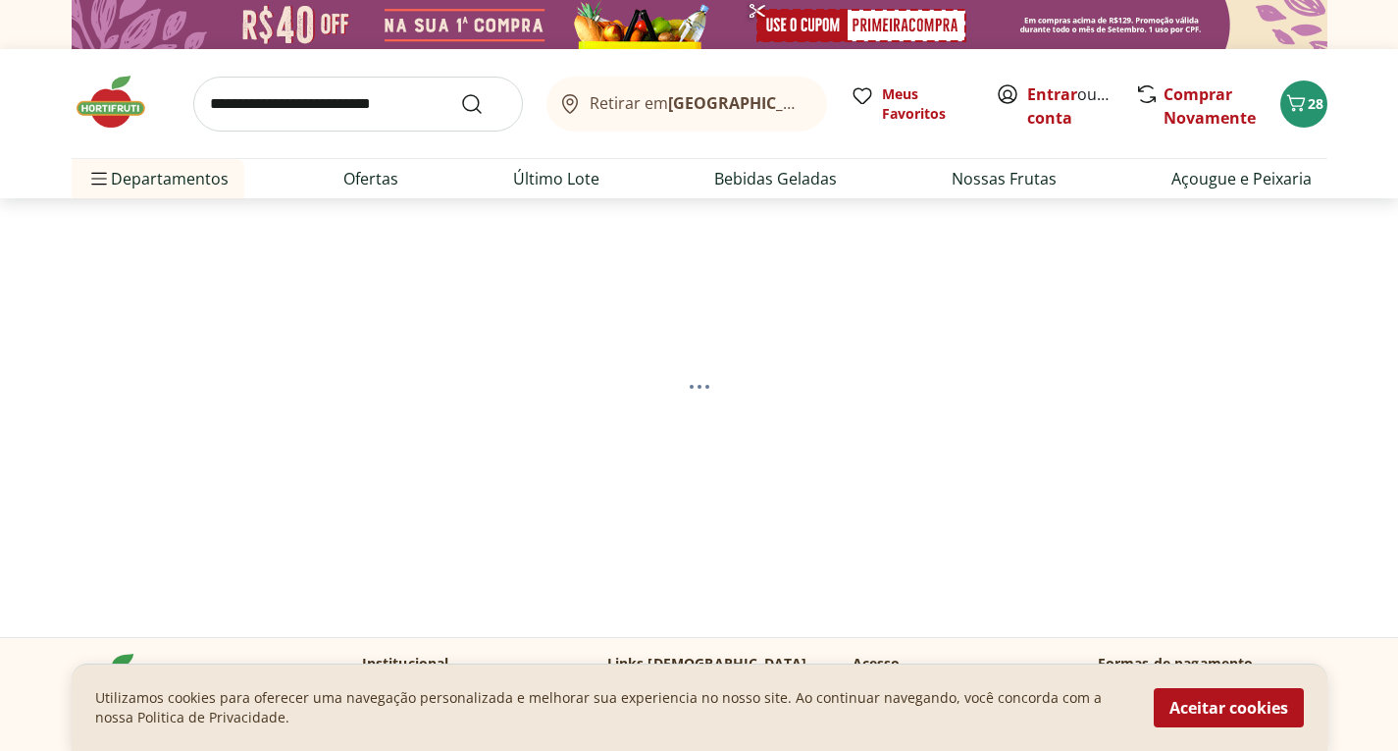
select select "**********"
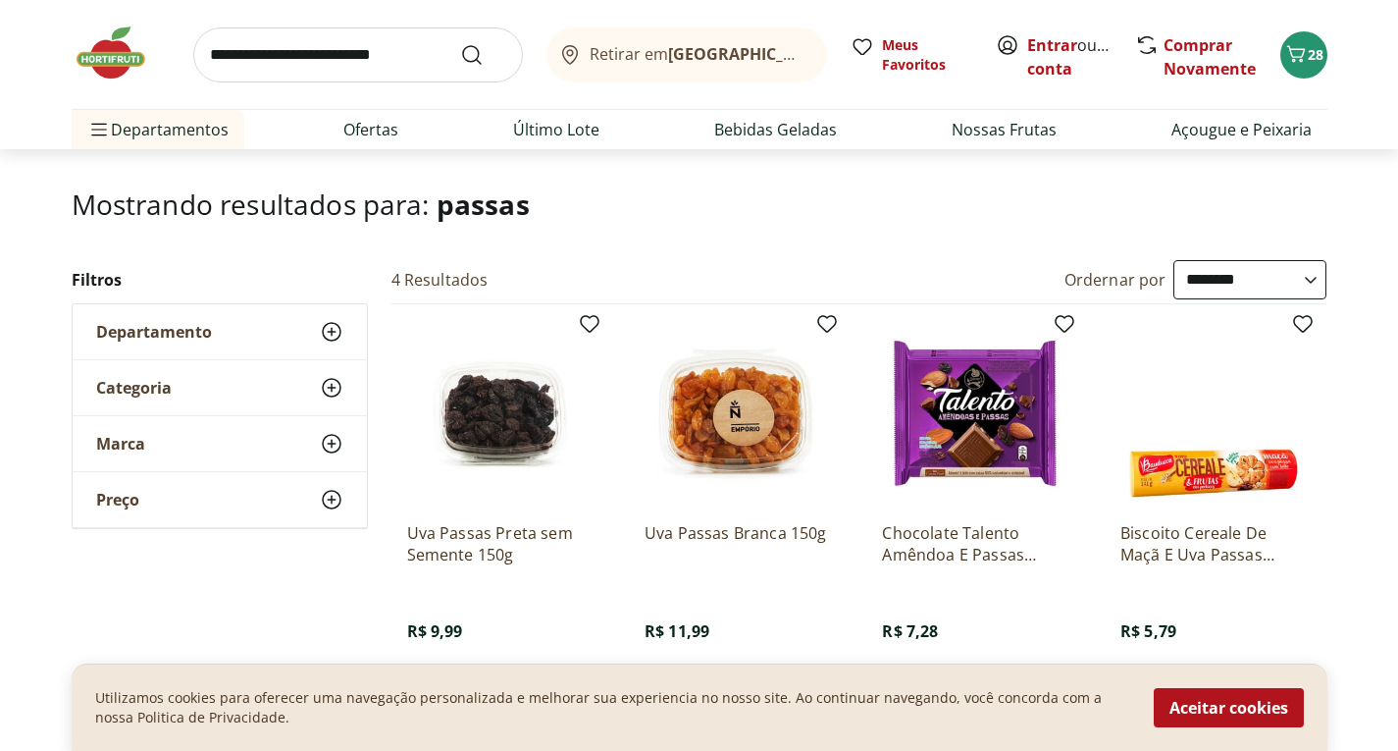
scroll to position [294, 0]
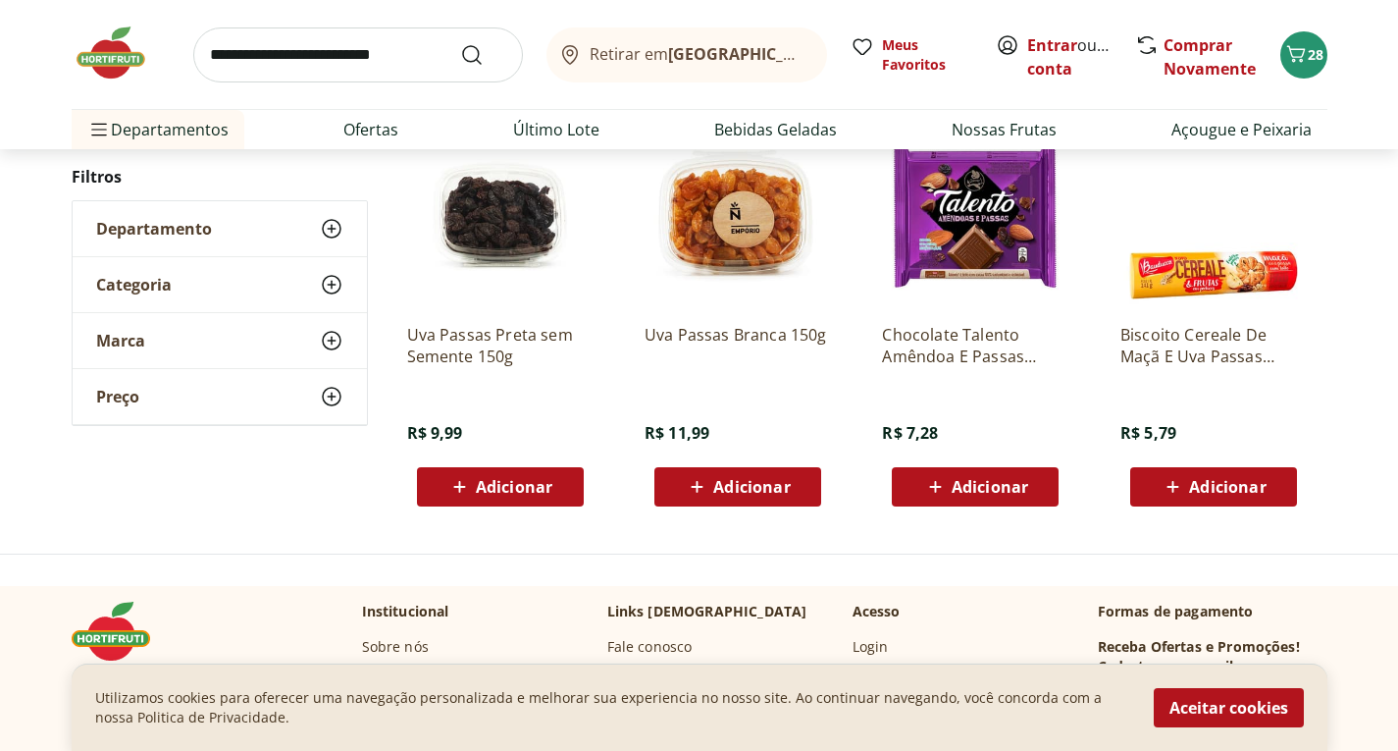
click at [545, 489] on span "Adicionar" at bounding box center [514, 487] width 77 height 16
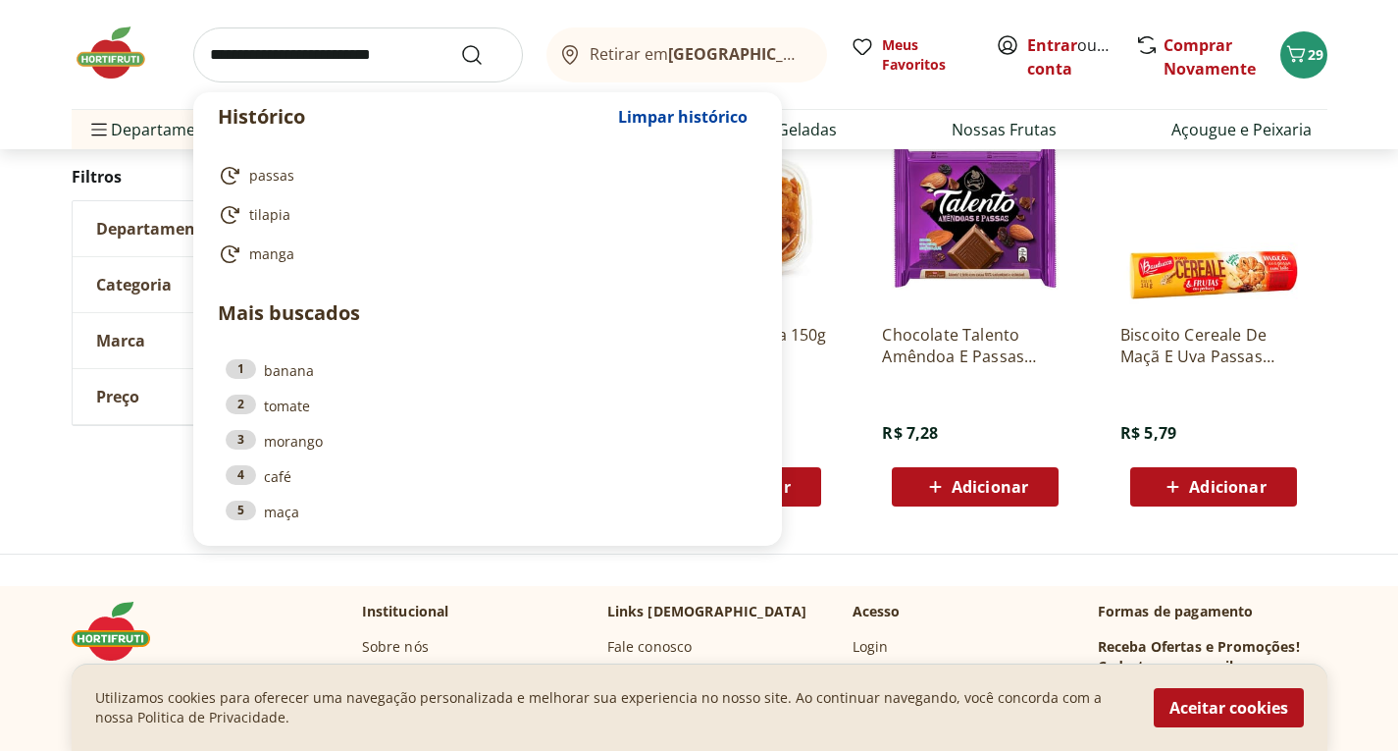
click at [235, 40] on input "search" at bounding box center [358, 54] width 330 height 55
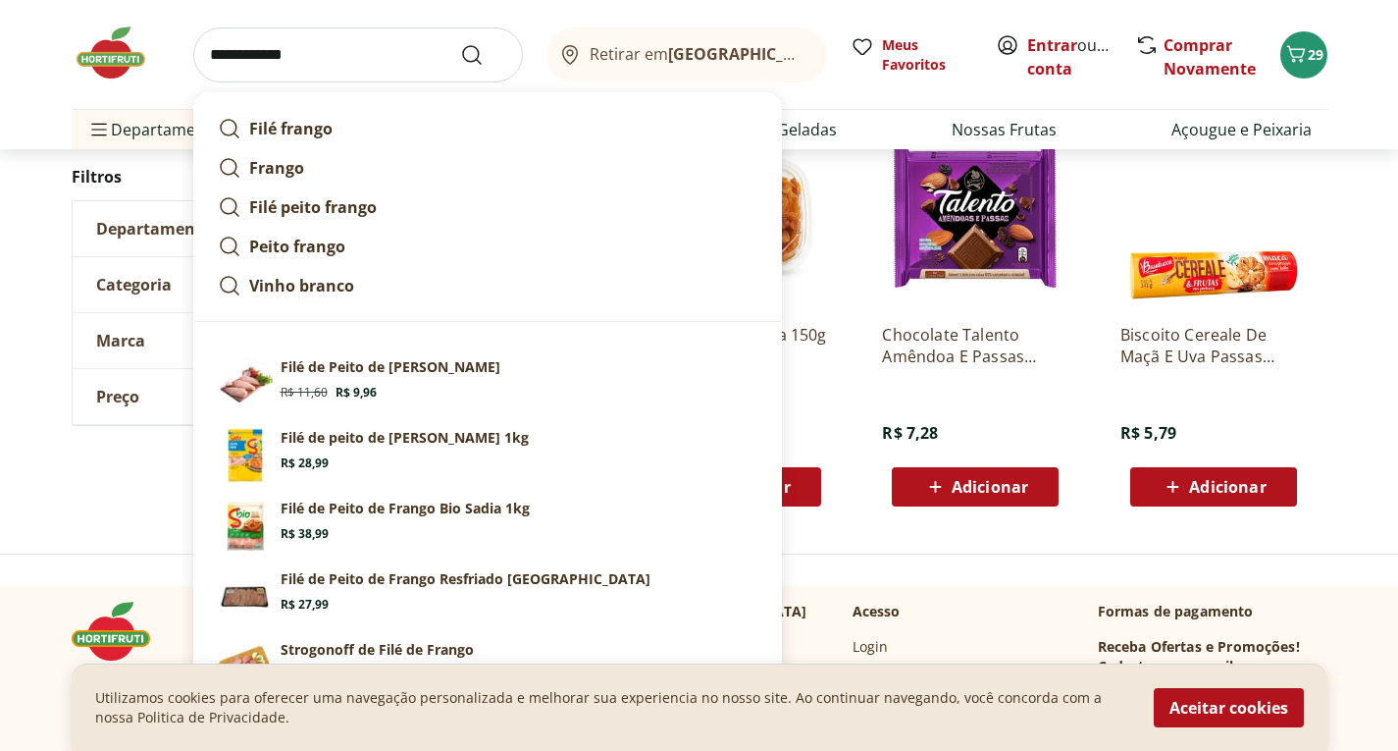
type input "**********"
click at [460, 43] on button "Submit Search" at bounding box center [483, 55] width 47 height 24
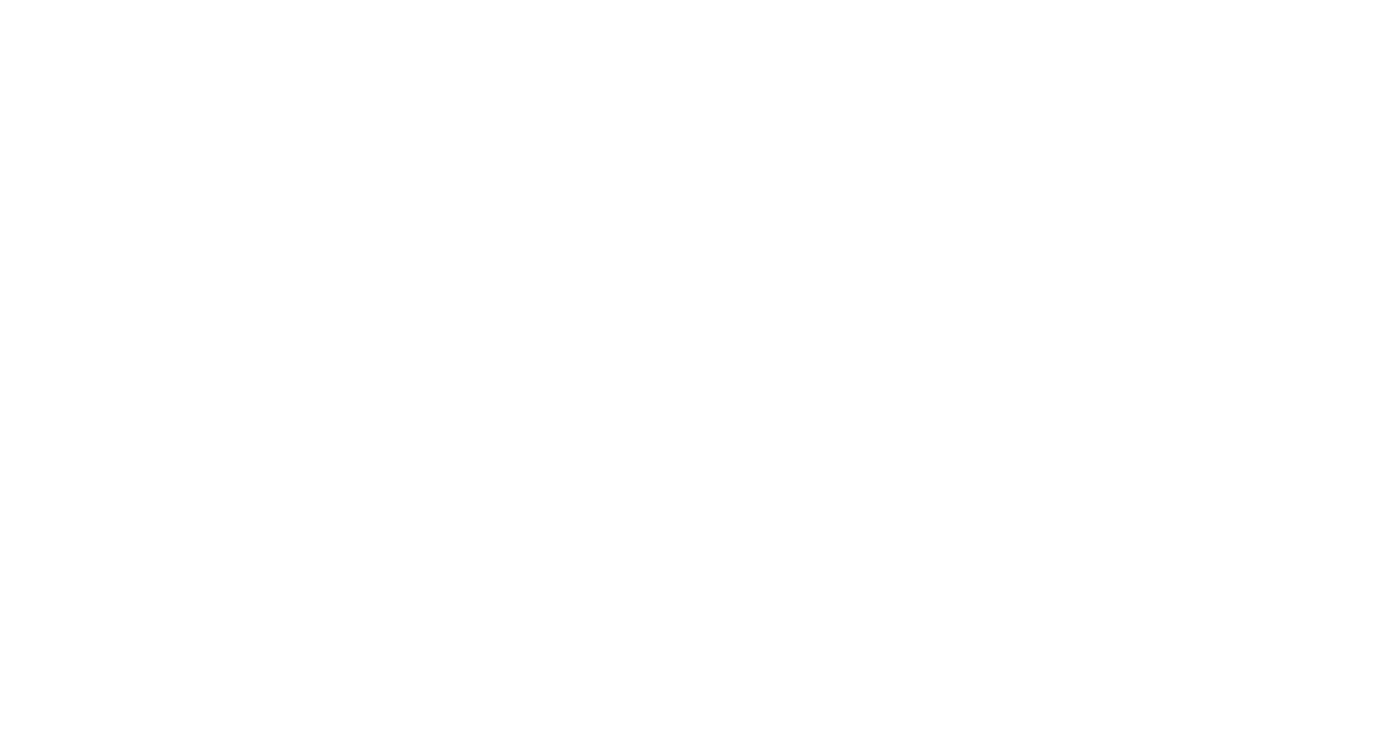
select select "**********"
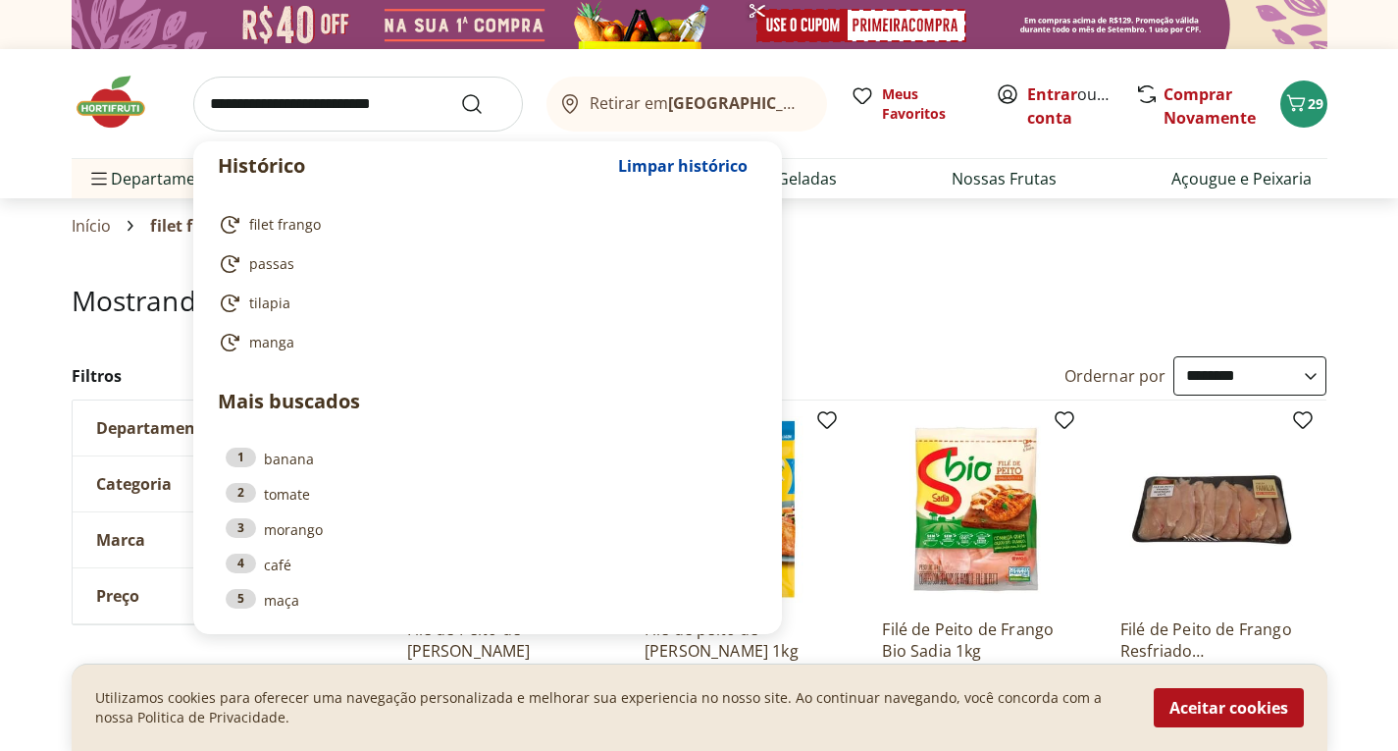
click at [344, 83] on input "search" at bounding box center [358, 104] width 330 height 55
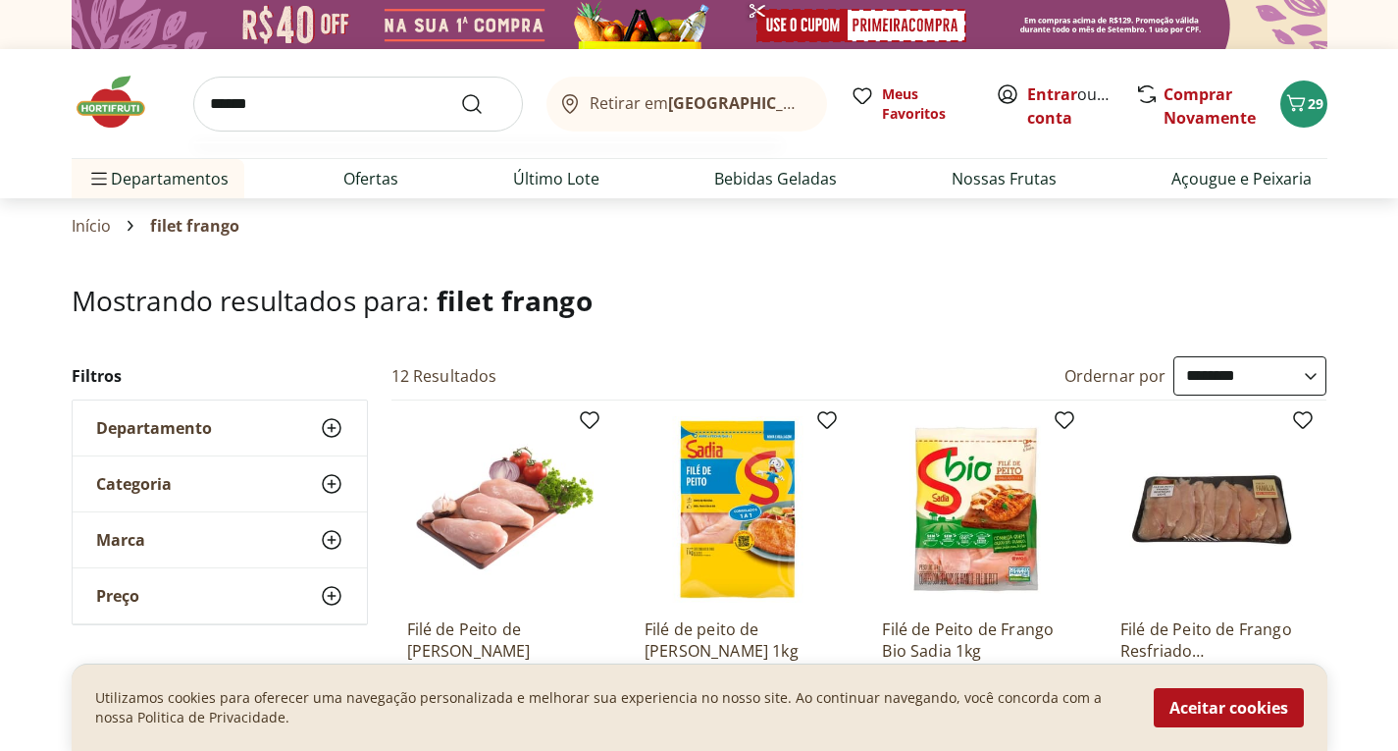
type input "******"
click at [460, 92] on button "Submit Search" at bounding box center [483, 104] width 47 height 24
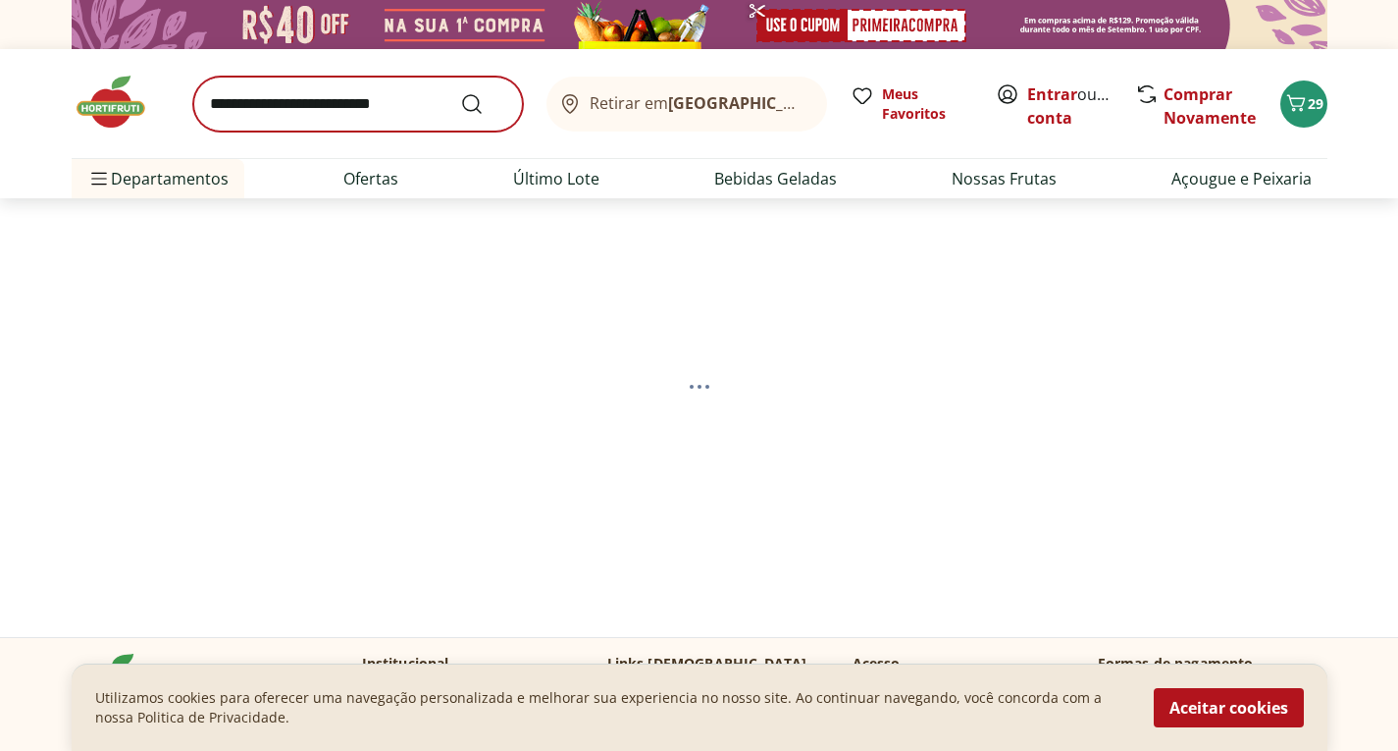
select select "**********"
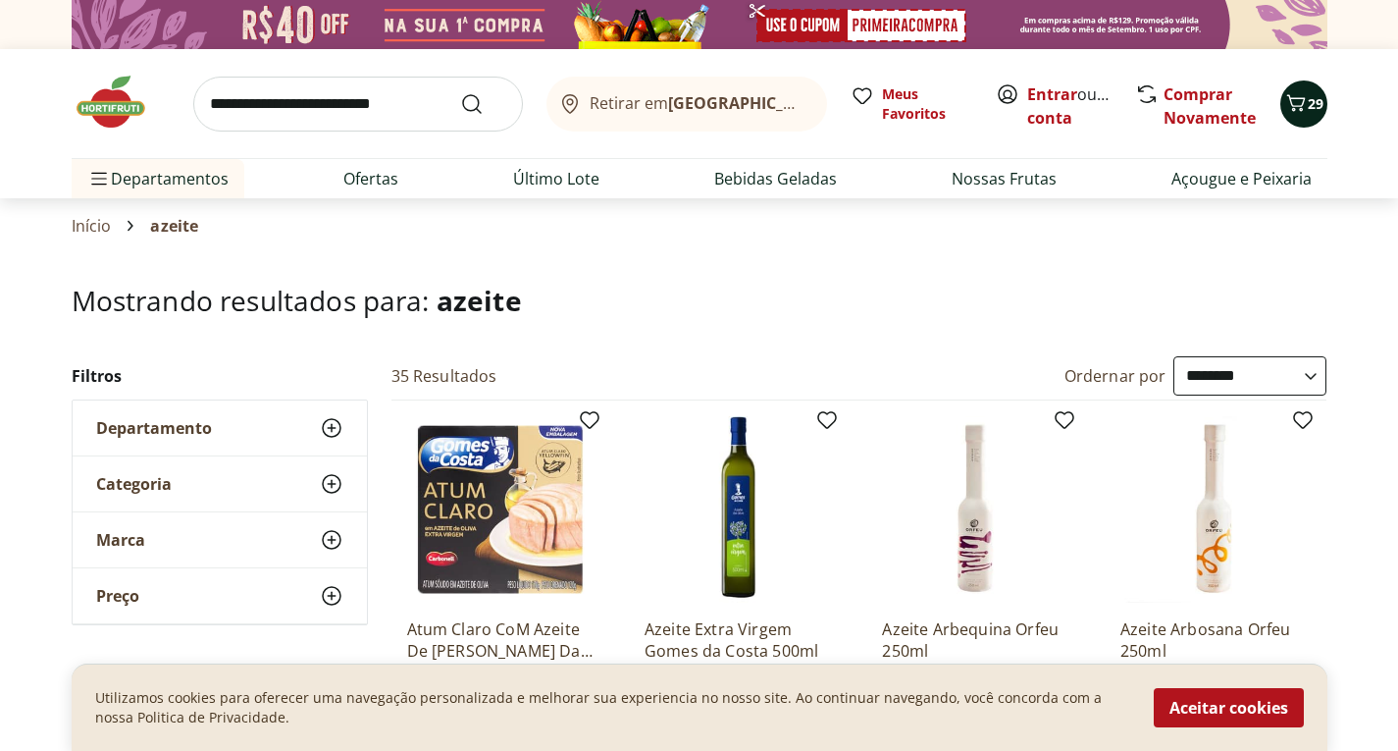
click at [1311, 112] on span "29" at bounding box center [1316, 103] width 16 height 19
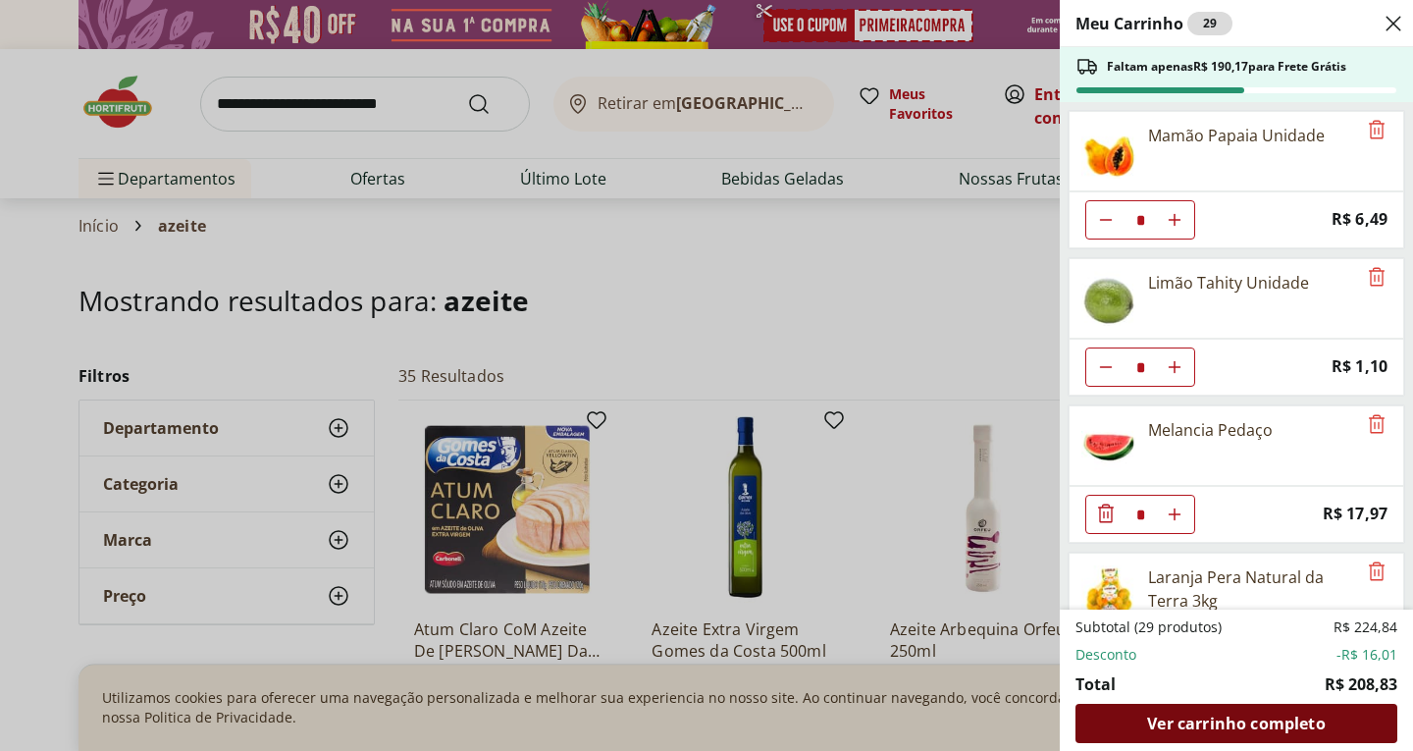
click at [1190, 715] on span "Ver carrinho completo" at bounding box center [1236, 723] width 178 height 16
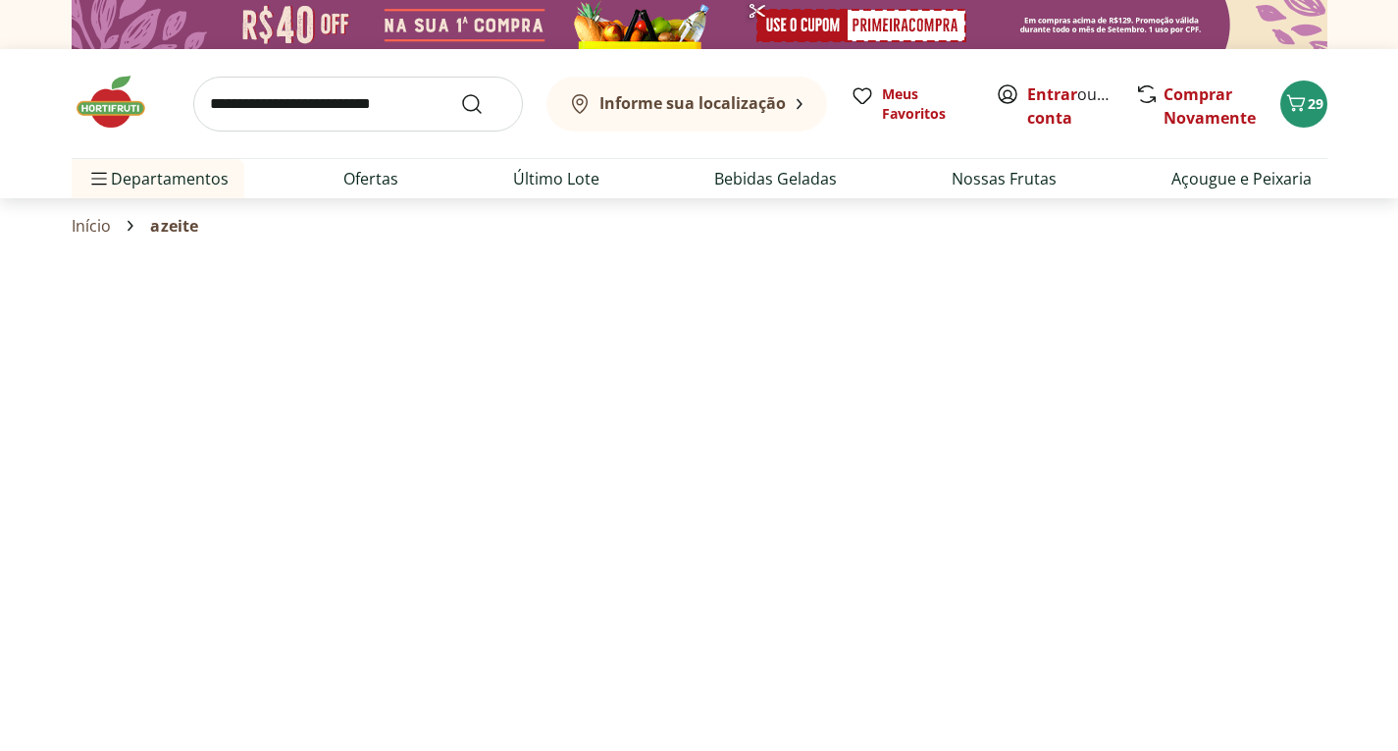
select select "**********"
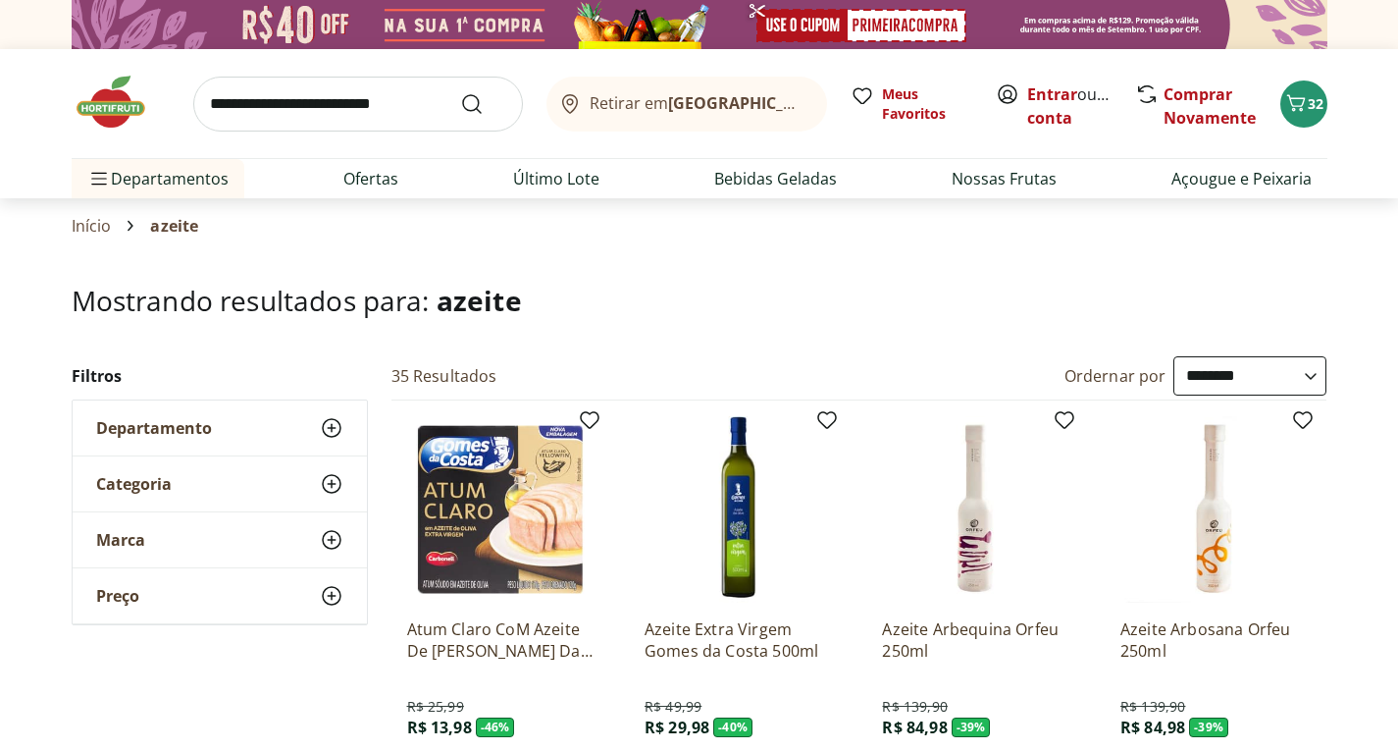
click at [245, 100] on input "search" at bounding box center [358, 104] width 330 height 55
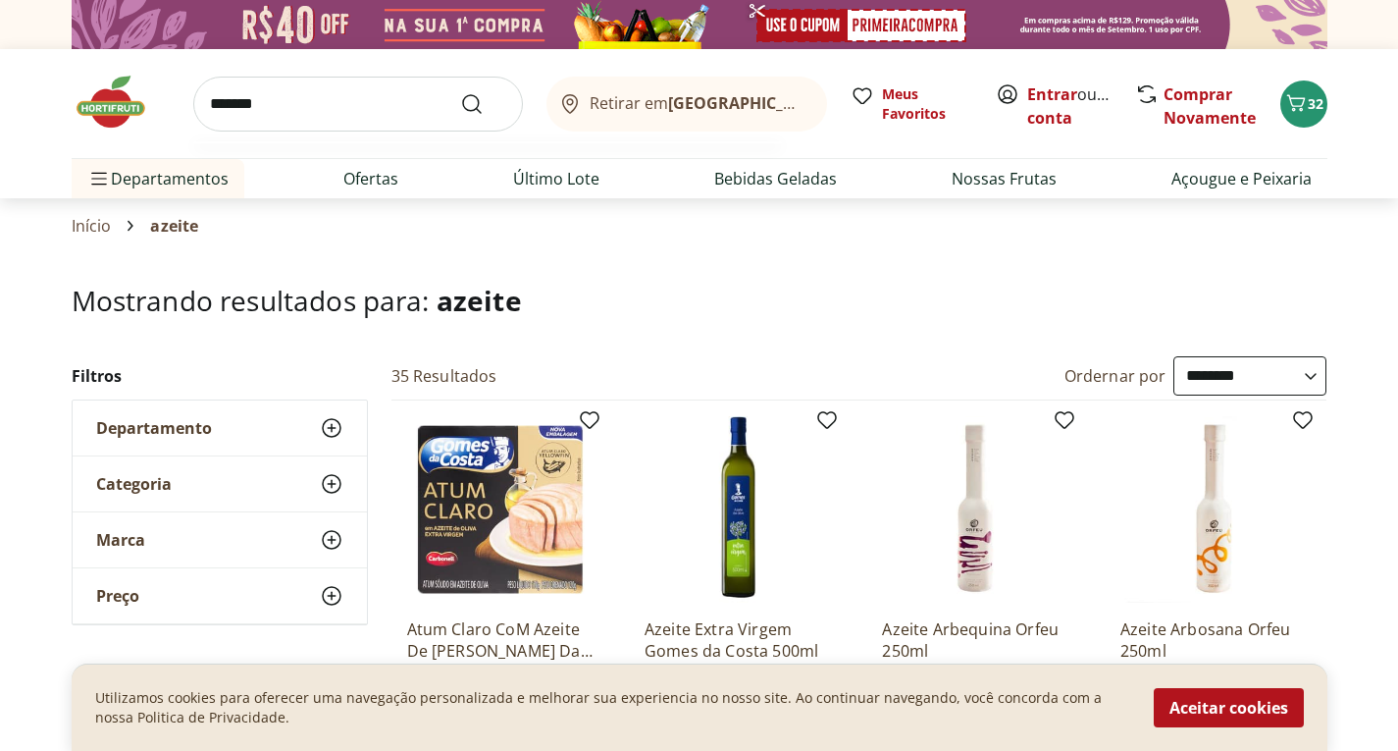
type input "*******"
click at [460, 92] on button "Submit Search" at bounding box center [483, 104] width 47 height 24
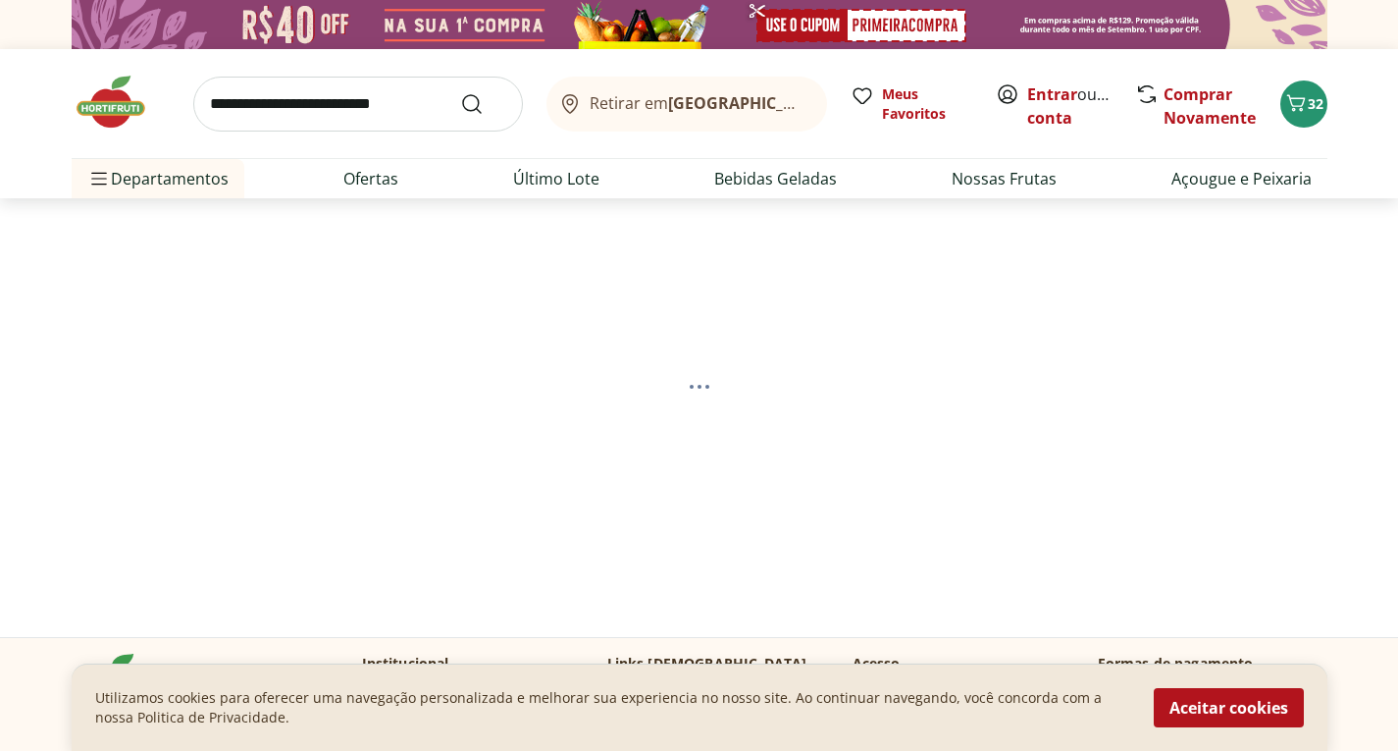
select select "**********"
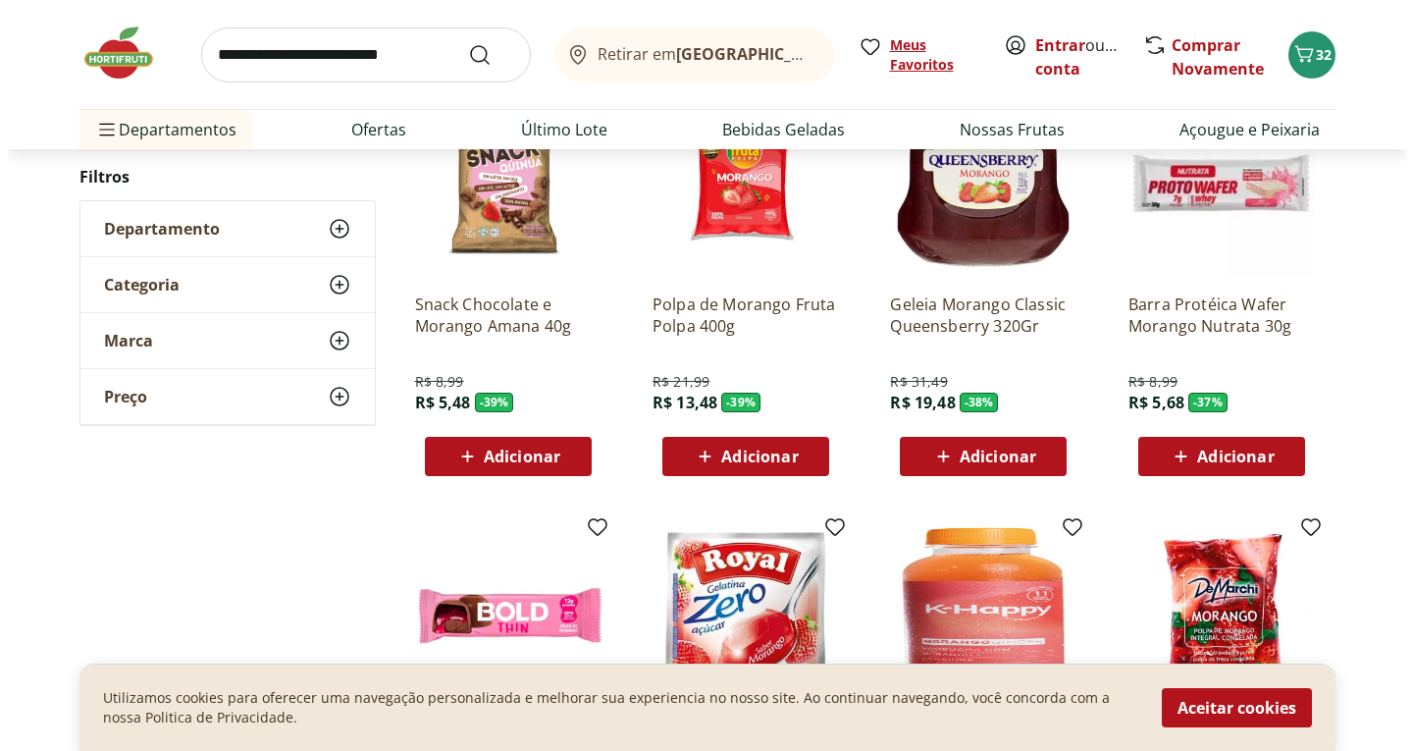
scroll to position [491, 0]
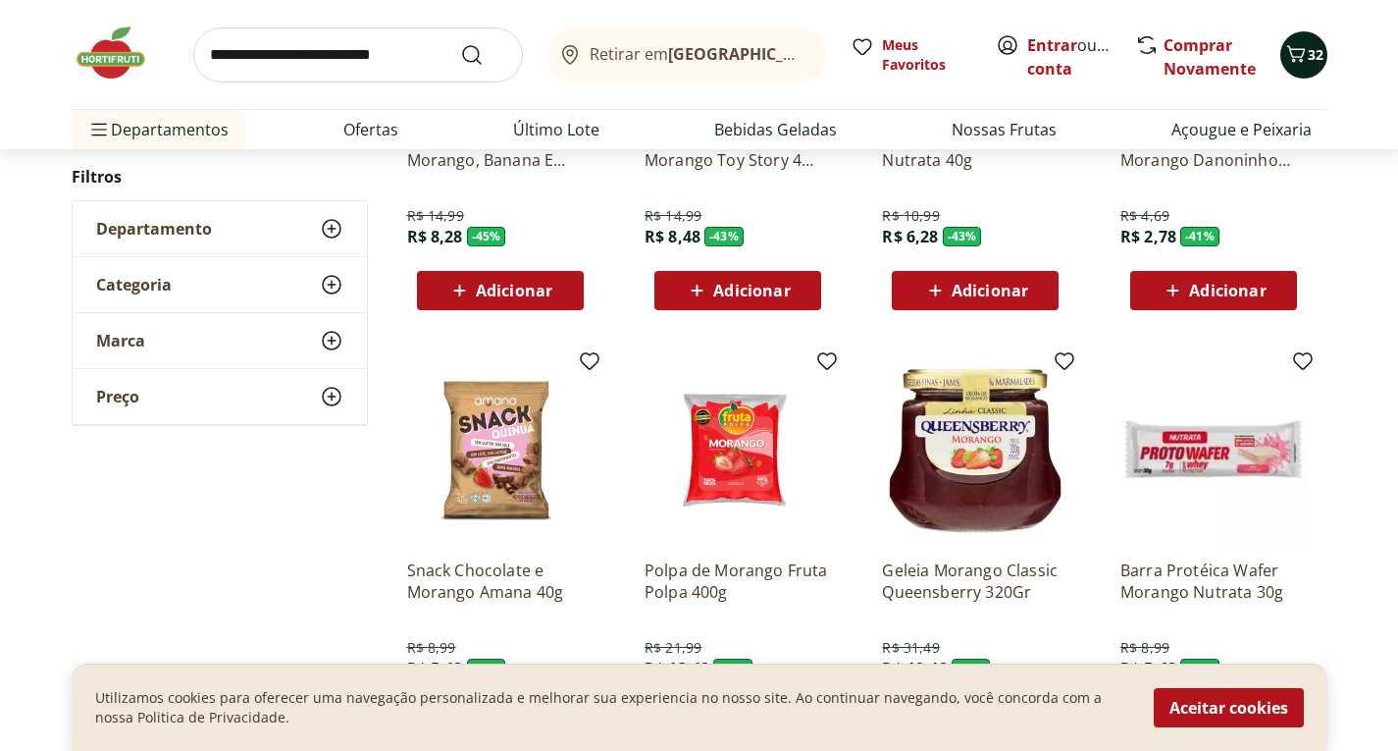
click at [1308, 55] on span "32" at bounding box center [1316, 54] width 16 height 19
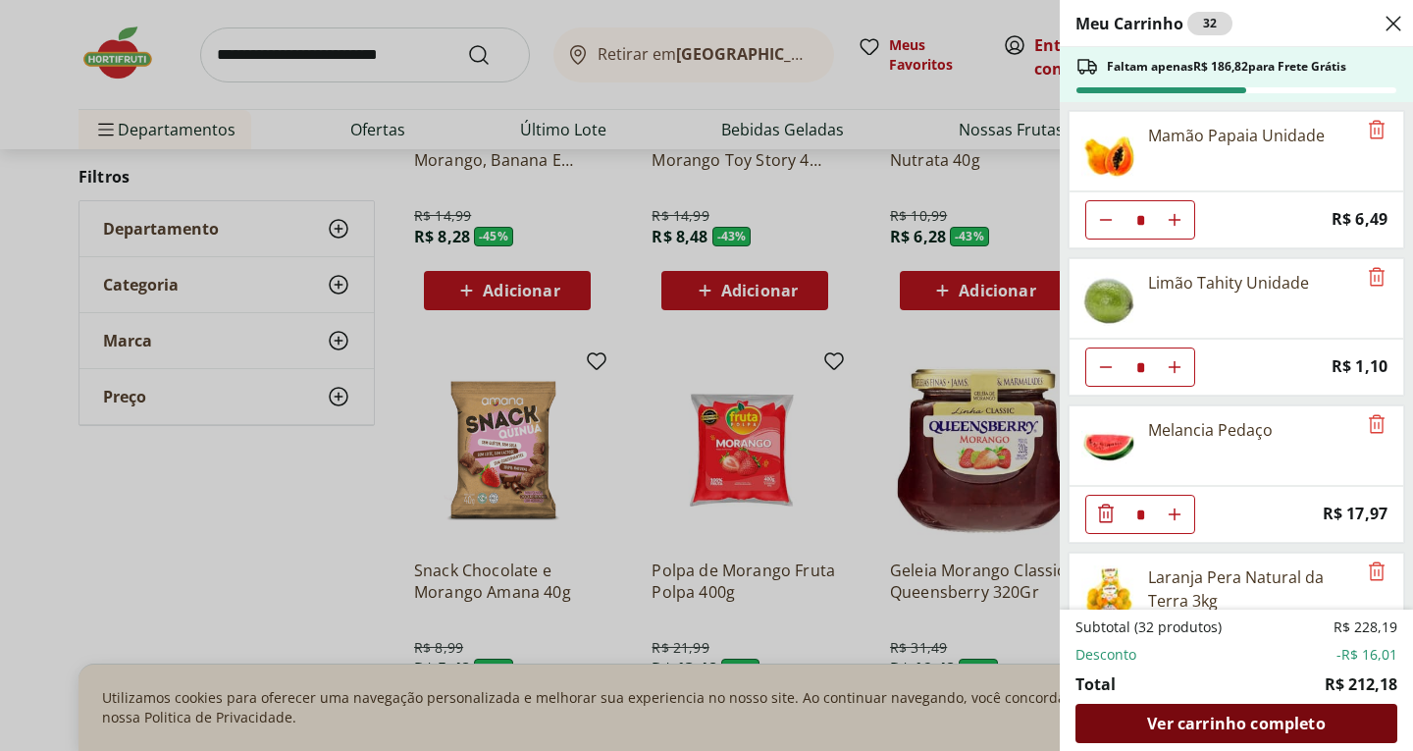
click at [1263, 725] on span "Ver carrinho completo" at bounding box center [1236, 723] width 178 height 16
